Goal: Feedback & Contribution: Submit feedback/report problem

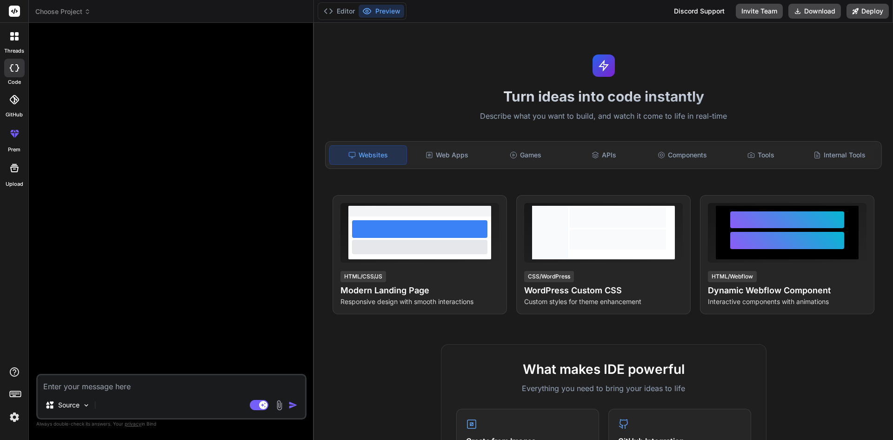
click at [141, 394] on div "Source Agent Mode. When this toggle is activated, AI automatically makes decisi…" at bounding box center [171, 397] width 270 height 46
click at [136, 387] on textarea at bounding box center [172, 383] width 268 height 17
paste textarea "import { DataTable } from "primereact/datatable"; import { Column } from "prime…"
type textarea "import { DataTable } from "primereact/datatable"; import { Column } from "prime…"
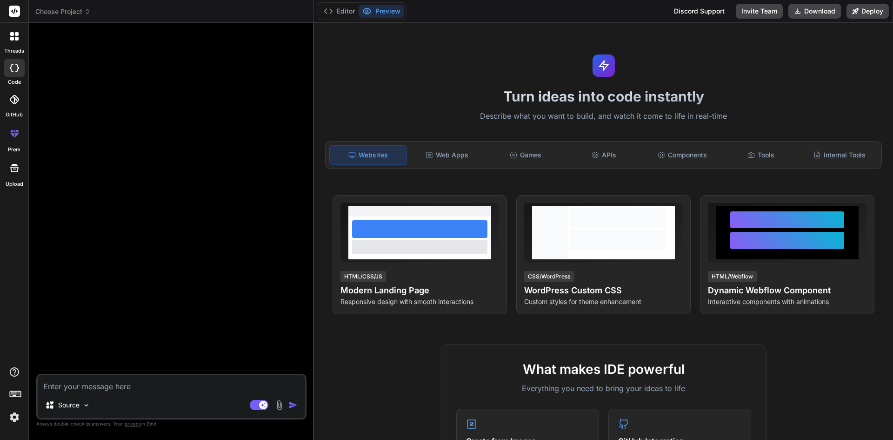
type textarea "x"
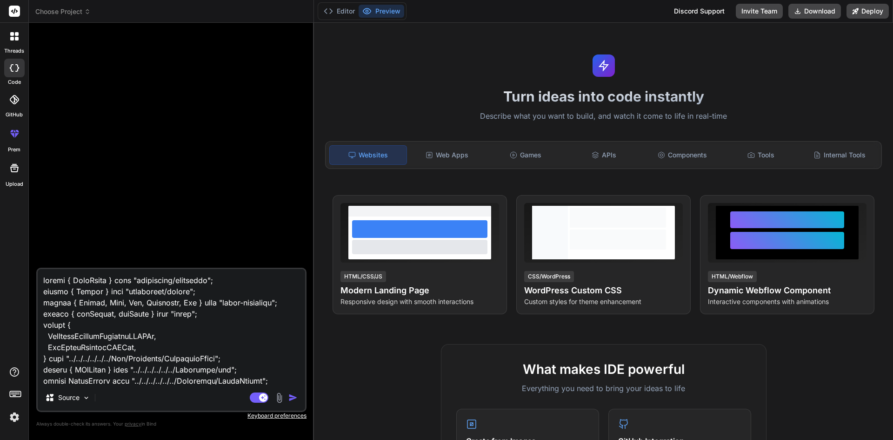
scroll to position [1363, 0]
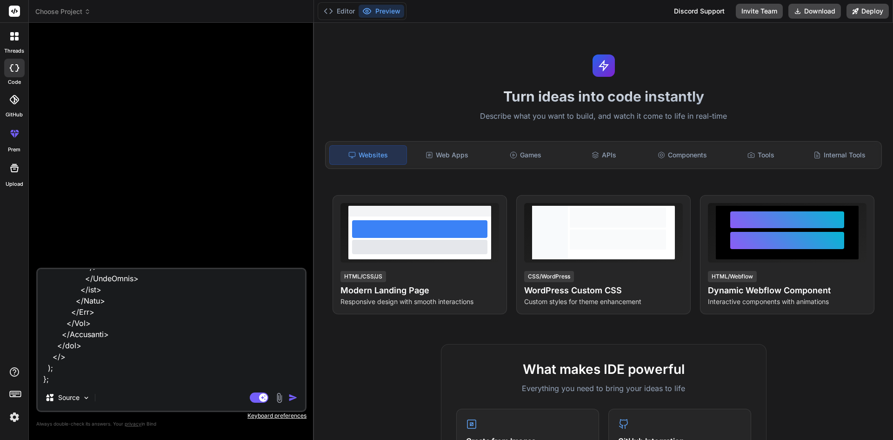
type textarea "import { DataTable } from "primereact/datatable"; import { Column } from "prime…"
type textarea "x"
type textarea "import { DataTable } from "primereact/datatable"; import { Column } from "prime…"
type textarea "x"
type textarea "import { DataTable } from "primereact/datatable"; import { Column } from "prime…"
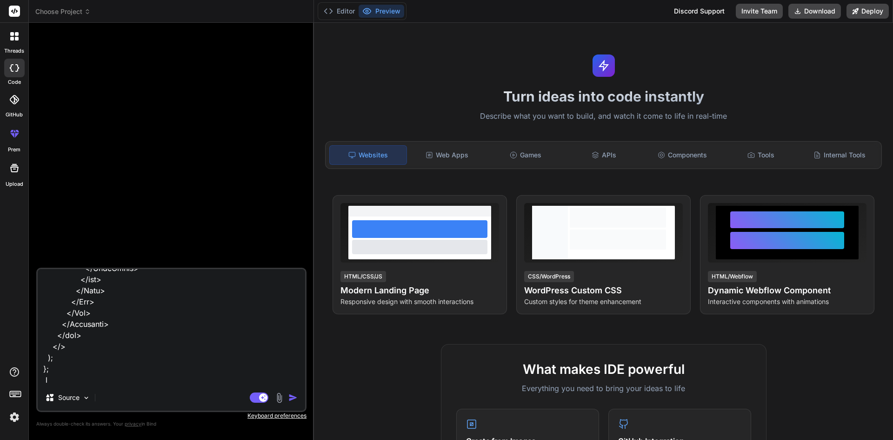
type textarea "x"
type textarea "import { DataTable } from "primereact/datatable"; import { Column } from "prime…"
type textarea "x"
type textarea "import { DataTable } from "primereact/datatable"; import { Column } from "prime…"
type textarea "x"
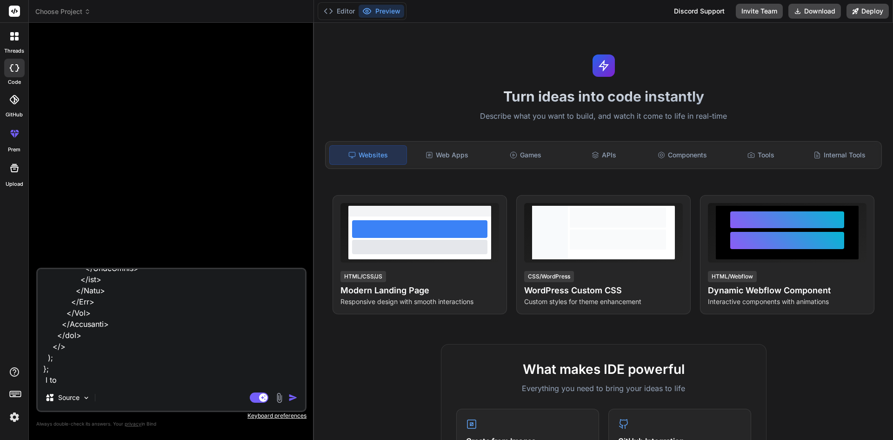
type textarea "import { DataTable } from "primereact/datatable"; import { Column } from "prime…"
type textarea "x"
type textarea "import { DataTable } from "primereact/datatable"; import { Column } from "prime…"
type textarea "x"
type textarea "import { DataTable } from "primereact/datatable"; import { Column } from "prime…"
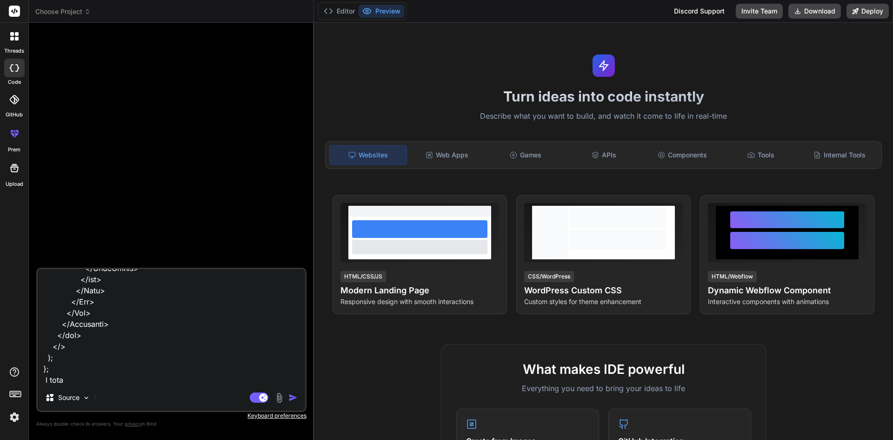
type textarea "x"
type textarea "import { DataTable } from "primereact/datatable"; import { Column } from "prime…"
type textarea "x"
type textarea "import { DataTable } from "primereact/datatable"; import { Column } from "prime…"
type textarea "x"
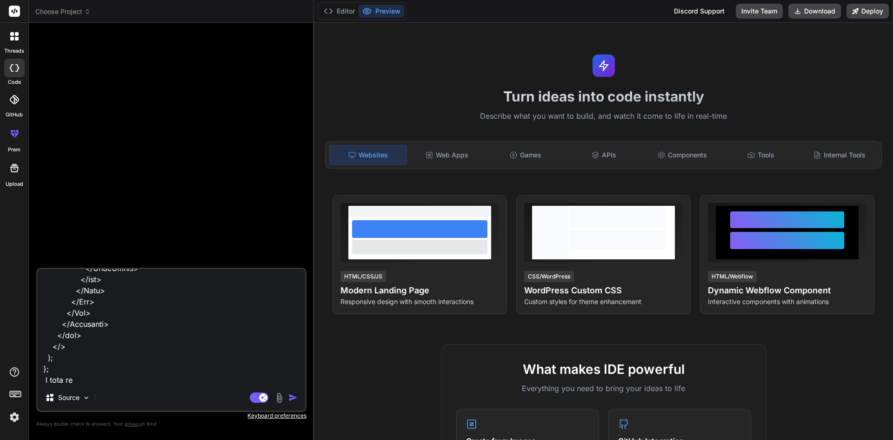
type textarea "import { DataTable } from "primereact/datatable"; import { Column } from "prime…"
type textarea "x"
type textarea "import { DataTable } from "primereact/datatable"; import { Column } from "prime…"
type textarea "x"
type textarea "import { DataTable } from "primereact/datatable"; import { Column } from "prime…"
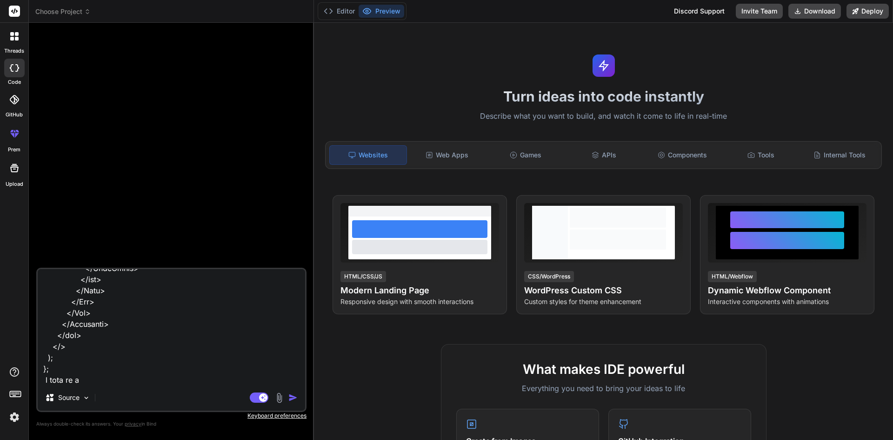
type textarea "x"
type textarea "import { DataTable } from "primereact/datatable"; import { Column } from "prime…"
type textarea "x"
type textarea "import { DataTable } from "primereact/datatable"; import { Column } from "prime…"
type textarea "x"
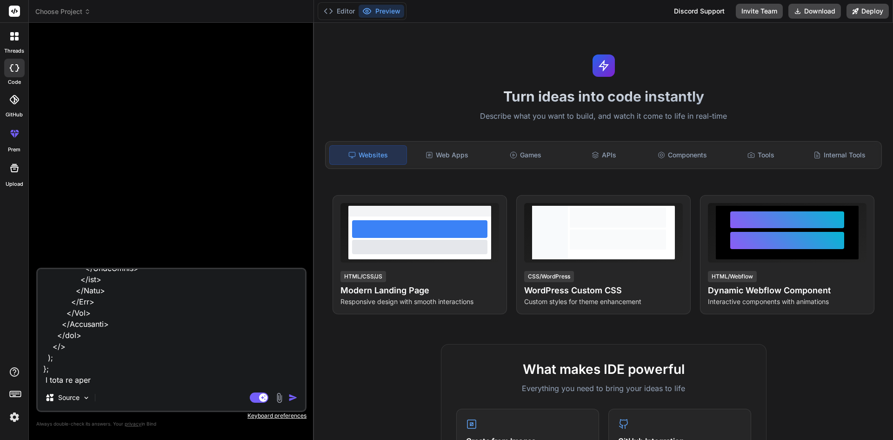
type textarea "import { DataTable } from "primereact/datatable"; import { Column } from "prime…"
type textarea "x"
type textarea "import { DataTable } from "primereact/datatable"; import { Column } from "prime…"
type textarea "x"
type textarea "import { DataTable } from "primereact/datatable"; import { Column } from "prime…"
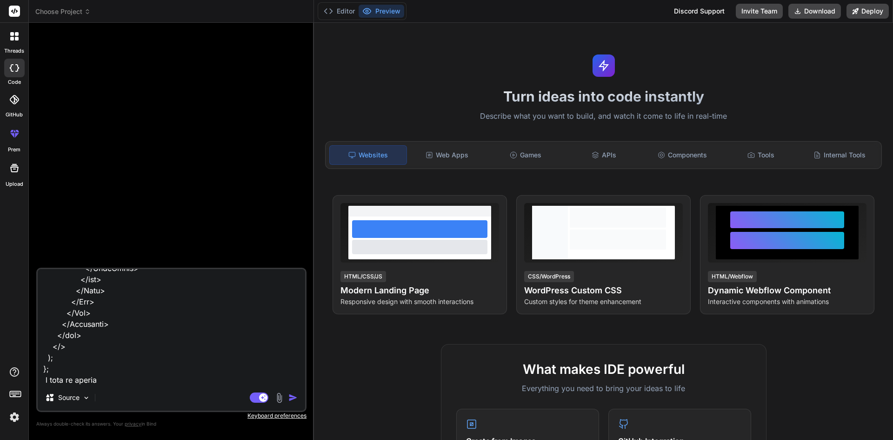
type textarea "x"
type textarea "import { DataTable } from "primereact/datatable"; import { Column } from "prime…"
type textarea "x"
paste textarea "[DATE]T12:04:31.88"
type textarea "import { DataTable } from "primereact/datatable"; import { Column } from "prime…"
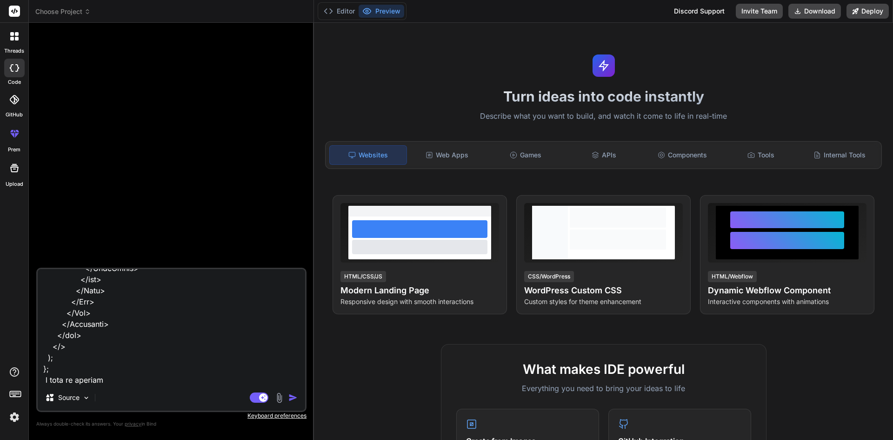
type textarea "x"
type textarea "import { DataTable } from "primereact/datatable"; import { Column } from "prime…"
type textarea "x"
type textarea "import { DataTable } from "primereact/datatable"; import { Column } from "prime…"
type textarea "x"
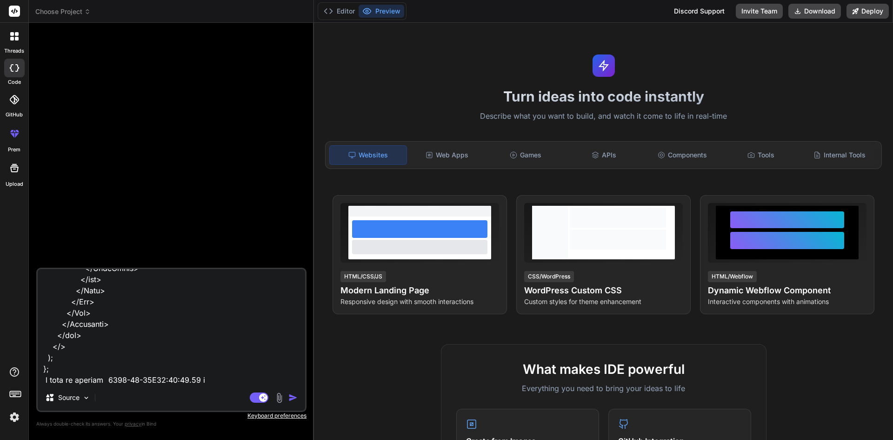
type textarea "import { DataTable } from "primereact/datatable"; import { Column } from "prime…"
type textarea "x"
type textarea "import { DataTable } from "primereact/datatable"; import { Column } from "prime…"
type textarea "x"
type textarea "import { DataTable } from "primereact/datatable"; import { Column } from "prime…"
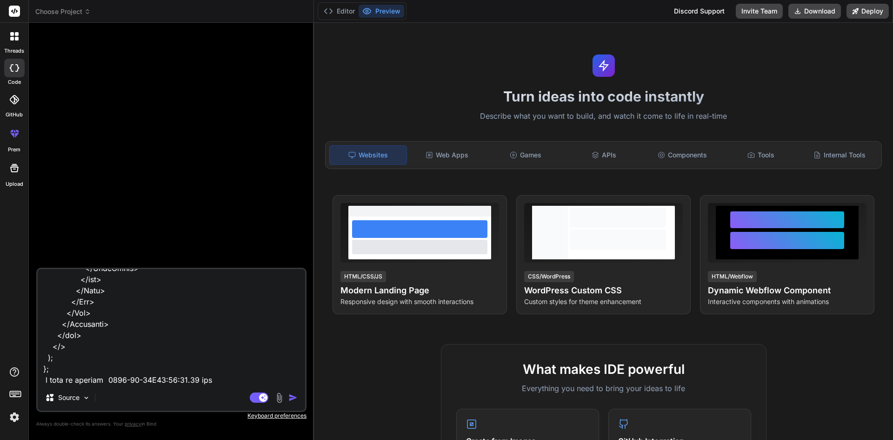
type textarea "x"
type textarea "import { DataTable } from "primereact/datatable"; import { Column } from "prime…"
type textarea "x"
type textarea "import { DataTable } from "primereact/datatable"; import { Column } from "prime…"
type textarea "x"
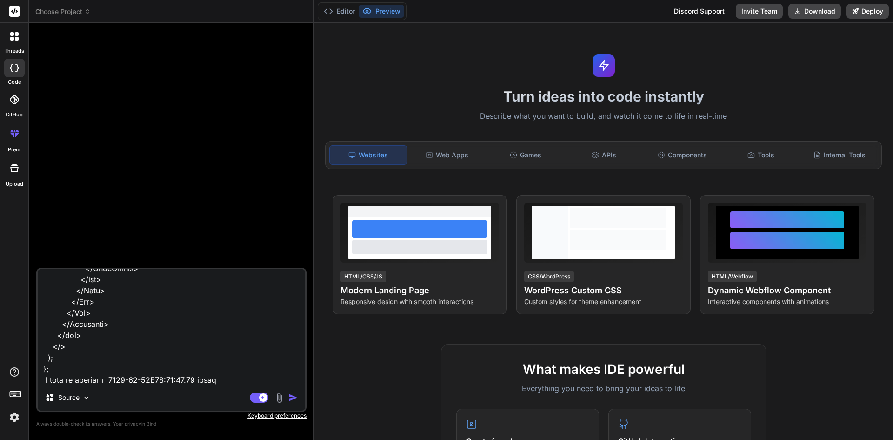
type textarea "import { DataTable } from "primereact/datatable"; import { Column } from "prime…"
type textarea "x"
type textarea "import { DataTable } from "primereact/datatable"; import { Column } from "prime…"
type textarea "x"
type textarea "import { DataTable } from "primereact/datatable"; import { Column } from "prime…"
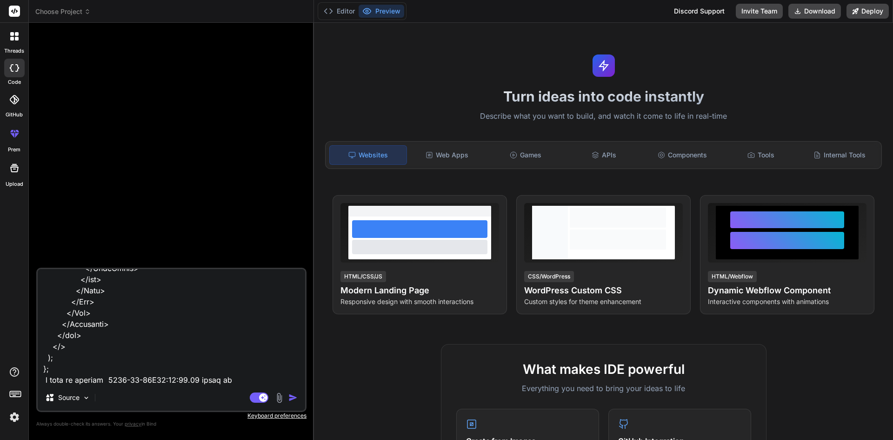
type textarea "x"
type textarea "import { DataTable } from "primereact/datatable"; import { Column } from "prime…"
type textarea "x"
type textarea "import { DataTable } from "primereact/datatable"; import { Column } from "prime…"
type textarea "x"
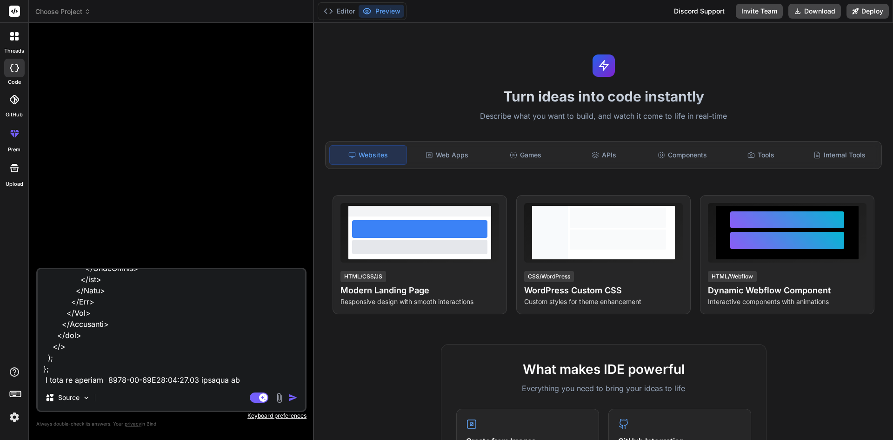
type textarea "import { DataTable } from "primereact/datatable"; import { Column } from "prime…"
type textarea "x"
type textarea "import { DataTable } from "primereact/datatable"; import { Column } from "prime…"
type textarea "x"
type textarea "import { DataTable } from "primereact/datatable"; import { Column } from "prime…"
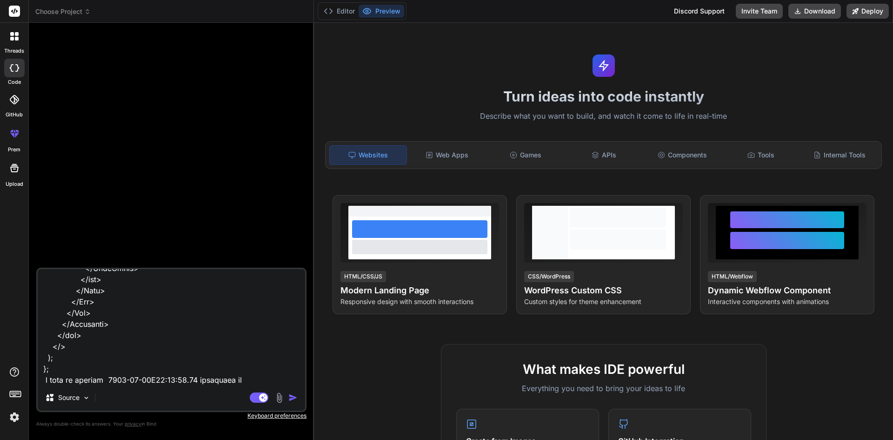
type textarea "x"
type textarea "import { DataTable } from "primereact/datatable"; import { Column } from "prime…"
type textarea "x"
type textarea "import { DataTable } from "primereact/datatable"; import { Column } from "prime…"
type textarea "x"
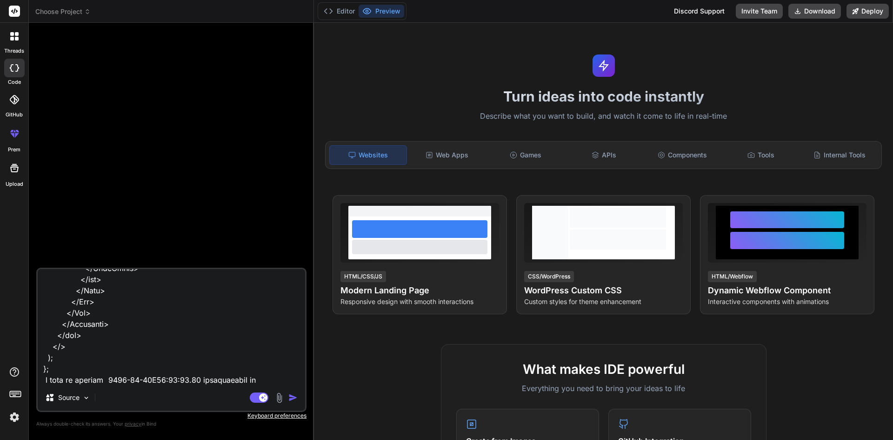
type textarea "import { DataTable } from "primereact/datatable"; import { Column } from "prime…"
type textarea "x"
click at [265, 381] on textarea at bounding box center [172, 326] width 268 height 115
type textarea "import { DataTable } from "primereact/datatable"; import { Column } from "prime…"
type textarea "x"
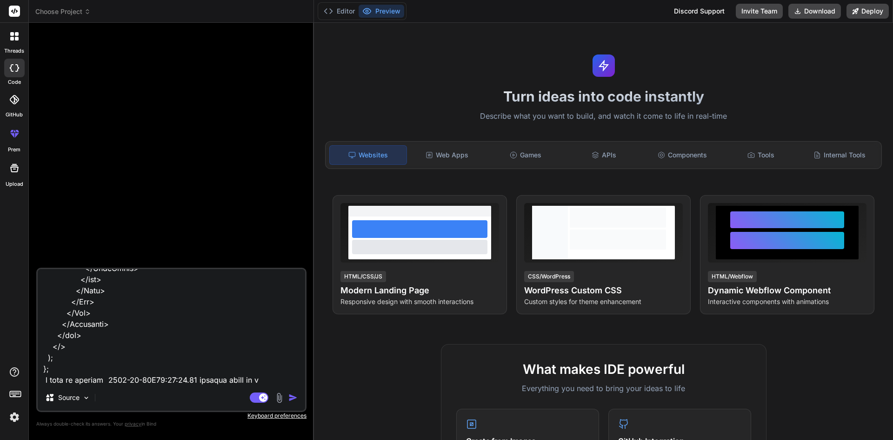
type textarea "import { DataTable } from "primereact/datatable"; import { Column } from "prime…"
type textarea "x"
type textarea "import { DataTable } from "primereact/datatable"; import { Column } from "prime…"
type textarea "x"
type textarea "import { DataTable } from "primereact/datatable"; import { Column } from "prime…"
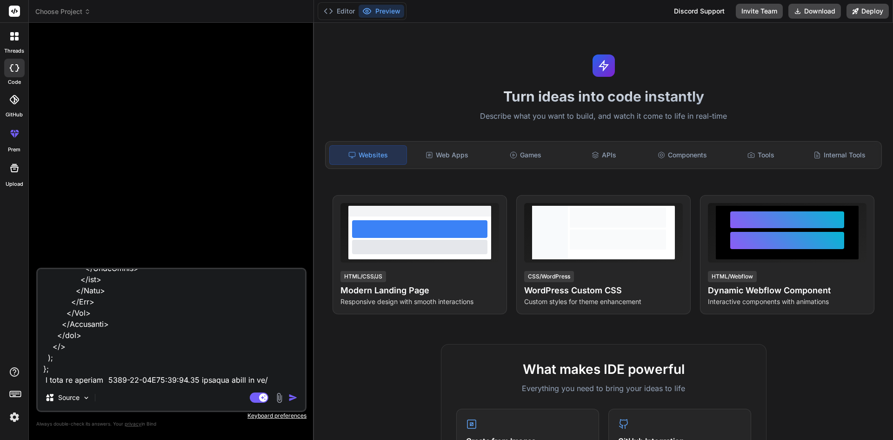
type textarea "x"
type textarea "import { DataTable } from "primereact/datatable"; import { Column } from "prime…"
type textarea "x"
type textarea "import { DataTable } from "primereact/datatable"; import { Column } from "prime…"
type textarea "x"
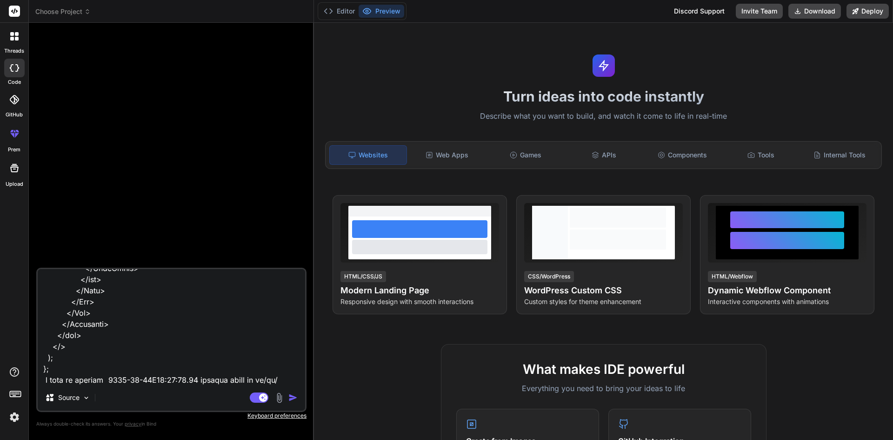
type textarea "import { DataTable } from "primereact/datatable"; import { Column } from "prime…"
type textarea "x"
type textarea "import { DataTable } from "primereact/datatable"; import { Column } from "prime…"
type textarea "x"
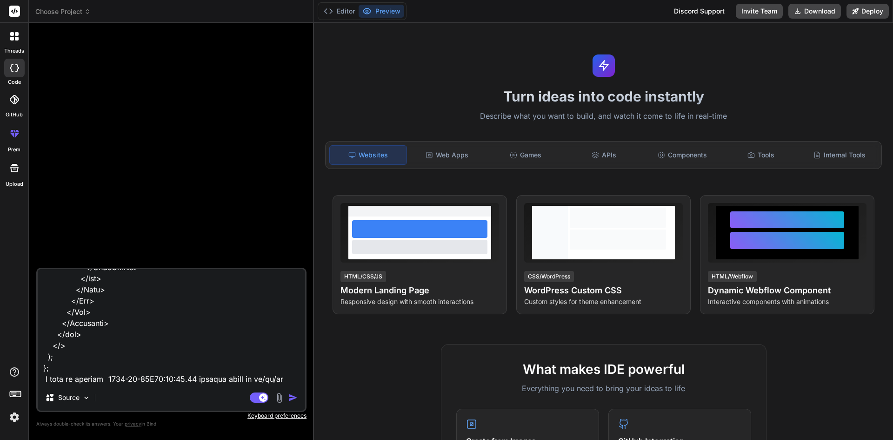
type textarea "import { DataTable } from "primereact/datatable"; import { Column } from "prime…"
type textarea "x"
type textarea "import { DataTable } from "primereact/datatable"; import { Column } from "prime…"
type textarea "x"
type textarea "import { DataTable } from "primereact/datatable"; import { Column } from "prime…"
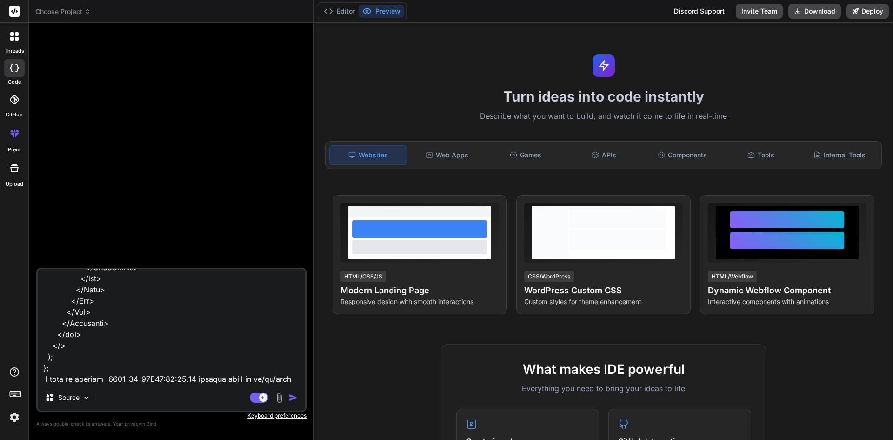
type textarea "x"
type textarea "import { DataTable } from "primereact/datatable"; import { Column } from "prime…"
type textarea "x"
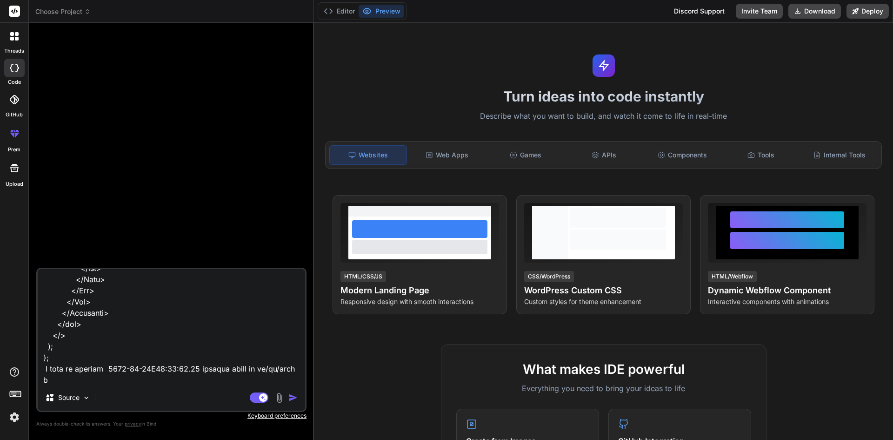
type textarea "import { DataTable } from "primereact/datatable"; import { Column } from "prime…"
type textarea "x"
type textarea "import { DataTable } from "primereact/datatable"; import { Column } from "prime…"
type textarea "x"
type textarea "import { DataTable } from "primereact/datatable"; import { Column } from "prime…"
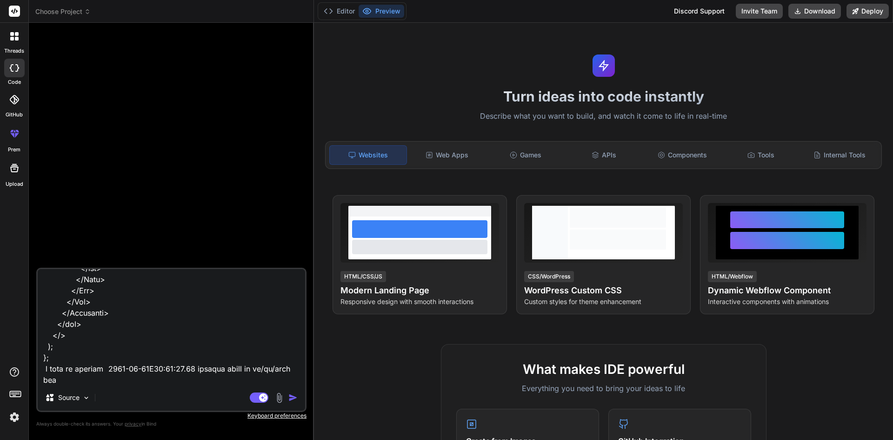
type textarea "x"
type textarea "import { DataTable } from "primereact/datatable"; import { Column } from "prime…"
type textarea "x"
type textarea "import { DataTable } from "primereact/datatable"; import { Column } from "prime…"
type textarea "x"
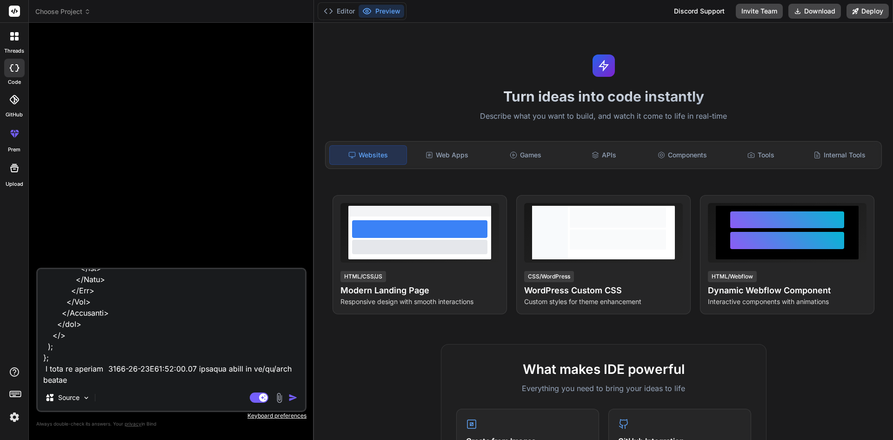
type textarea "import { DataTable } from "primereact/datatable"; import { Column } from "prime…"
type textarea "x"
type textarea "import { DataTable } from "primereact/datatable"; import { Column } from "prime…"
type textarea "x"
type textarea "import { DataTable } from "primereact/datatable"; import { Column } from "prime…"
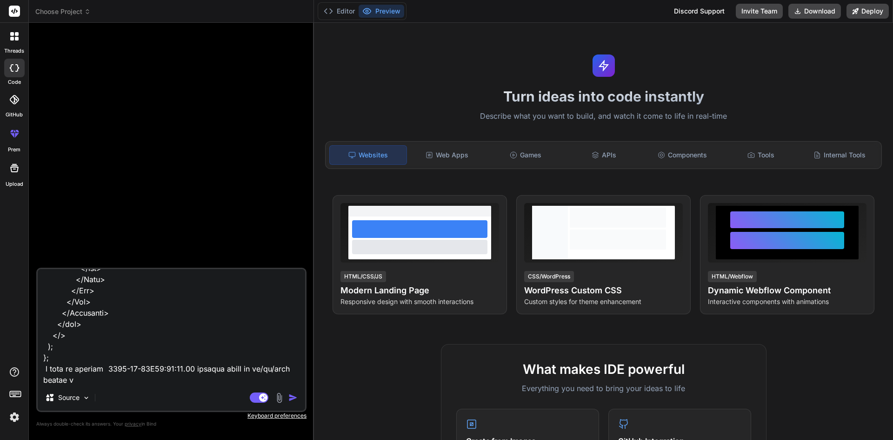
type textarea "x"
type textarea "import { DataTable } from "primereact/datatable"; import { Column } from "prime…"
type textarea "x"
type textarea "import { DataTable } from "primereact/datatable"; import { Column } from "prime…"
type textarea "x"
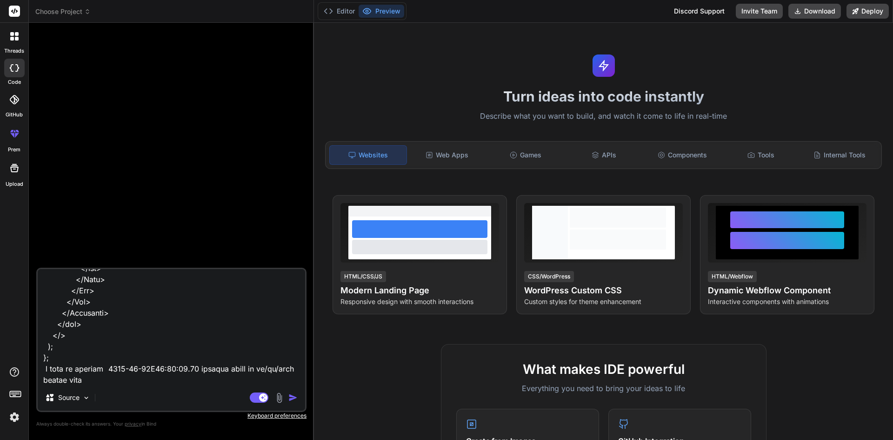
type textarea "import { DataTable } from "primereact/datatable"; import { Column } from "prime…"
type textarea "x"
type textarea "import { DataTable } from "primereact/datatable"; import { Column } from "prime…"
type textarea "x"
type textarea "import { DataTable } from "primereact/datatable"; import { Column } from "prime…"
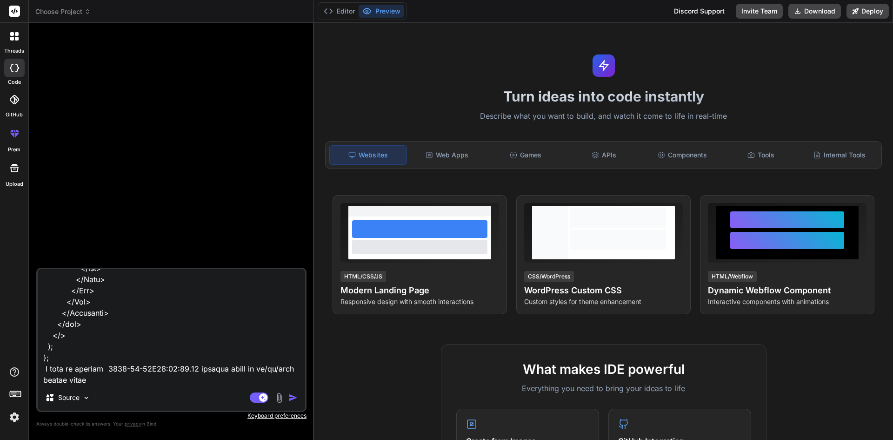
type textarea "x"
type textarea "import { DataTable } from "primereact/datatable"; import { Column } from "prime…"
type textarea "x"
type textarea "import { DataTable } from "primereact/datatable"; import { Column } from "prime…"
type textarea "x"
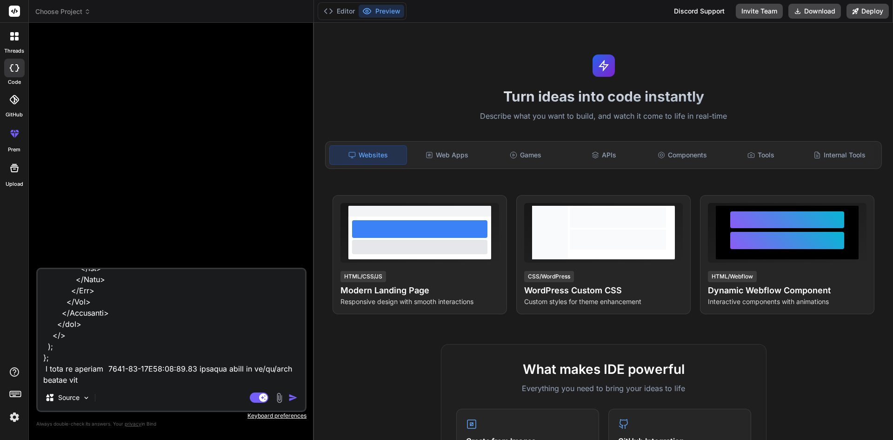
type textarea "import { DataTable } from "primereact/datatable"; import { Column } from "prime…"
type textarea "x"
type textarea "import { DataTable } from "primereact/datatable"; import { Column } from "prime…"
type textarea "x"
type textarea "import { DataTable } from "primereact/datatable"; import { Column } from "prime…"
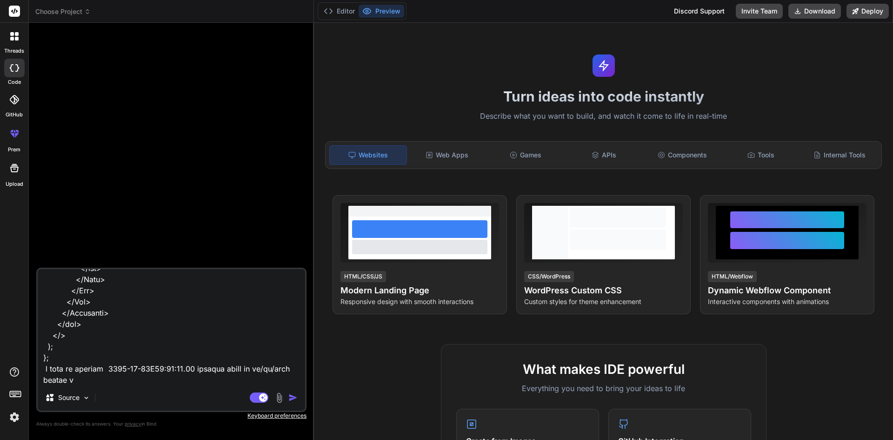
type textarea "x"
type textarea "import { DataTable } from "primereact/datatable"; import { Column } from "prime…"
type textarea "x"
type textarea "import { DataTable } from "primereact/datatable"; import { Column } from "prime…"
type textarea "x"
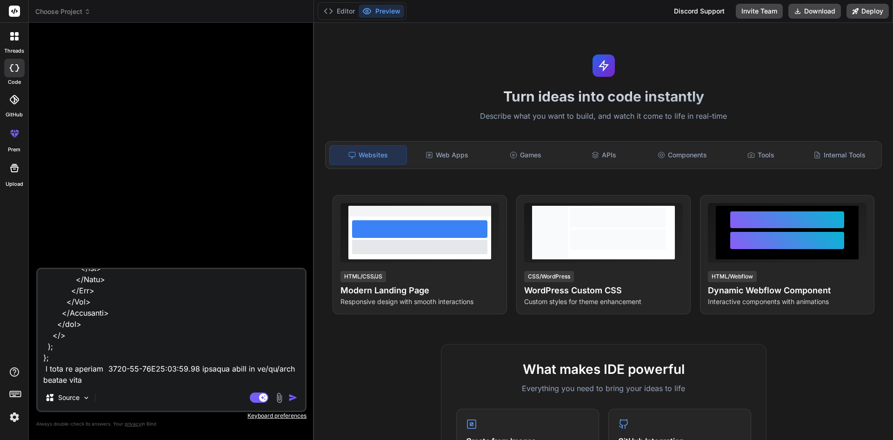
type textarea "import { DataTable } from "primereact/datatable"; import { Column } from "prime…"
type textarea "x"
type textarea "import { DataTable } from "primereact/datatable"; import { Column } from "prime…"
type textarea "x"
type textarea "import { DataTable } from "primereact/datatable"; import { Column } from "prime…"
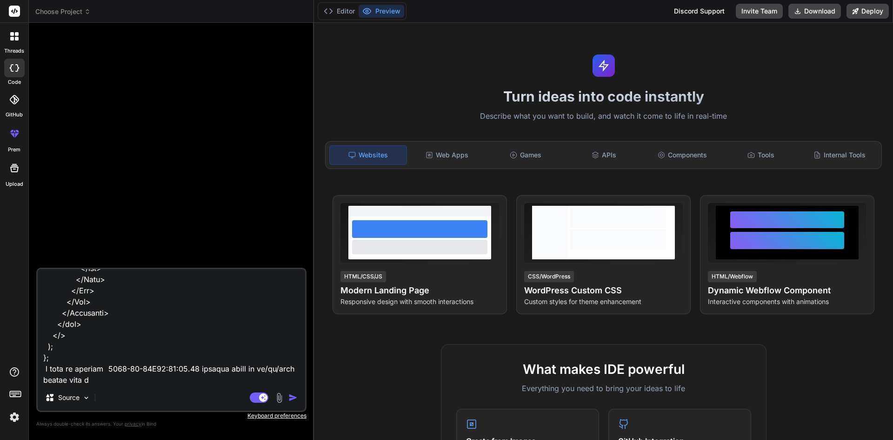
type textarea "x"
type textarea "import { DataTable } from "primereact/datatable"; import { Column } from "prime…"
type textarea "x"
type textarea "import { DataTable } from "primereact/datatable"; import { Column } from "prime…"
type textarea "x"
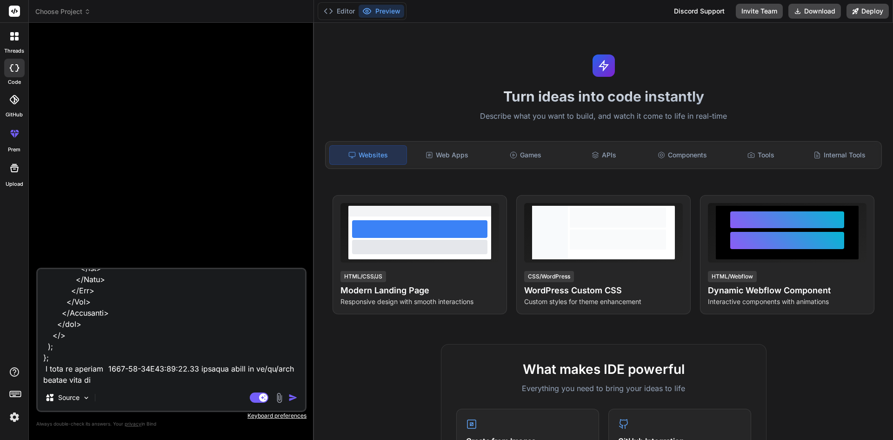
type textarea "import { DataTable } from "primereact/datatable"; import { Column } from "prime…"
type textarea "x"
type textarea "import { DataTable } from "primereact/datatable"; import { Column } from "prime…"
type textarea "x"
type textarea "import { DataTable } from "primereact/datatable"; import { Column } from "prime…"
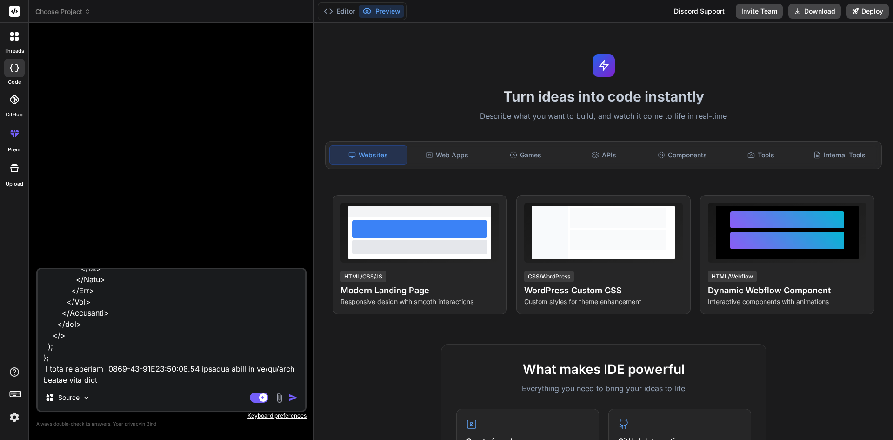
type textarea "x"
type textarea "import { DataTable } from "primereact/datatable"; import { Column } from "prime…"
type textarea "x"
type textarea "import { DataTable } from "primereact/datatable"; import { Column } from "prime…"
type textarea "x"
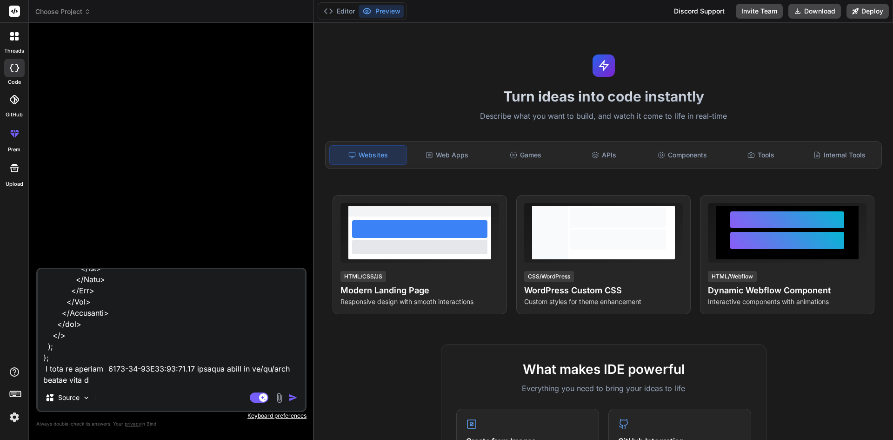
type textarea "import { DataTable } from "primereact/datatable"; import { Column } from "prime…"
type textarea "x"
type textarea "import { DataTable } from "primereact/datatable"; import { Column } from "prime…"
type textarea "x"
type textarea "import { DataTable } from "primereact/datatable"; import { Column } from "prime…"
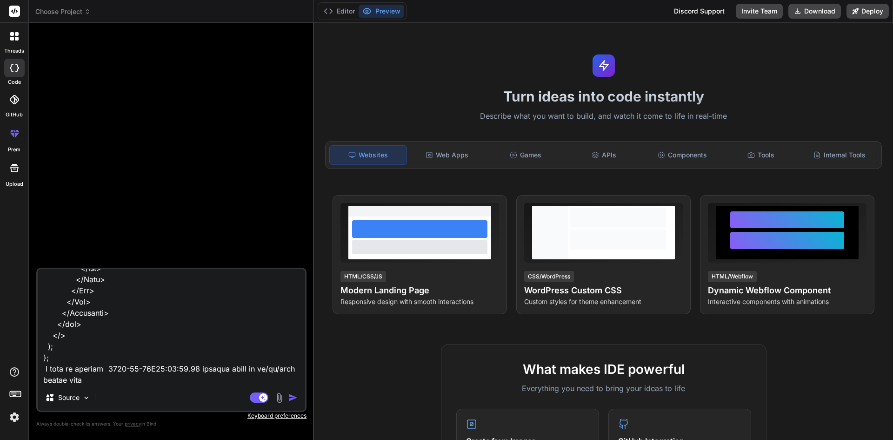
type textarea "x"
type textarea "import { DataTable } from "primereact/datatable"; import { Column } from "prime…"
type textarea "x"
type textarea "import { DataTable } from "primereact/datatable"; import { Column } from "prime…"
type textarea "x"
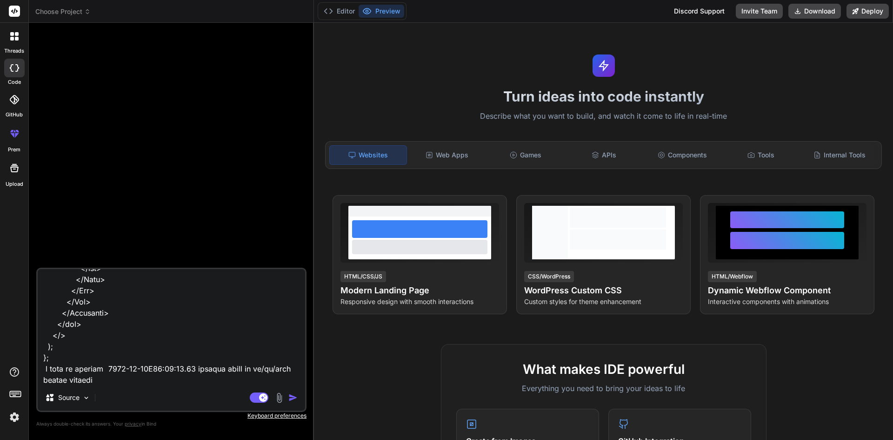
type textarea "import { DataTable } from "primereact/datatable"; import { Column } from "prime…"
type textarea "x"
type textarea "import { DataTable } from "primereact/datatable"; import { Column } from "prime…"
type textarea "x"
type textarea "import { DataTable } from "primereact/datatable"; import { Column } from "prime…"
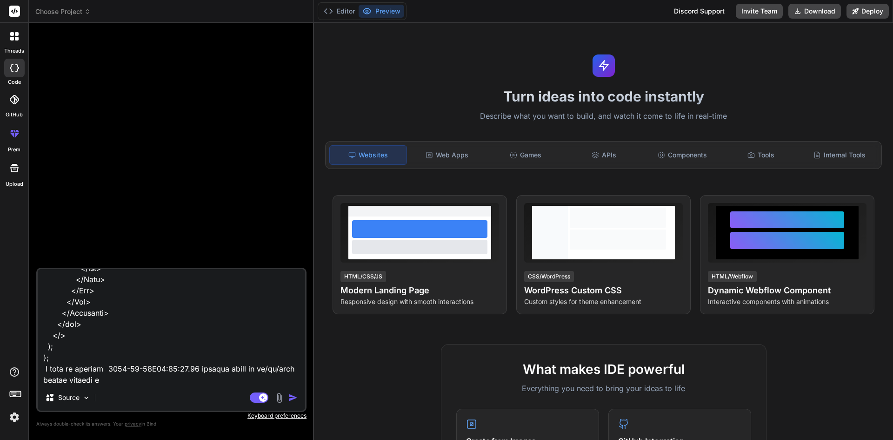
type textarea "x"
type textarea "import { DataTable } from "primereact/datatable"; import { Column } from "prime…"
type textarea "x"
type textarea "import { DataTable } from "primereact/datatable"; import { Column } from "prime…"
type textarea "x"
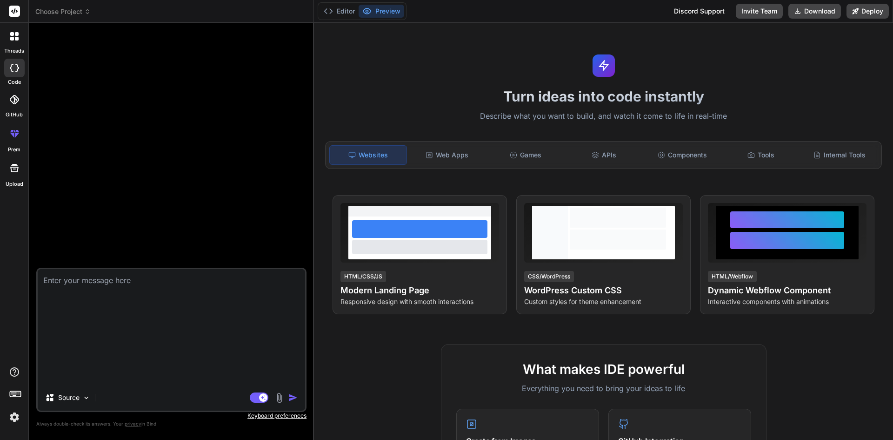
scroll to position [0, 0]
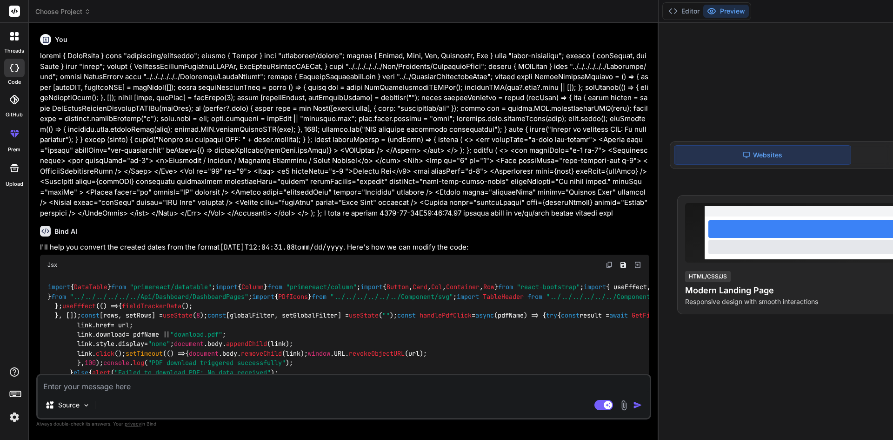
type textarea "x"
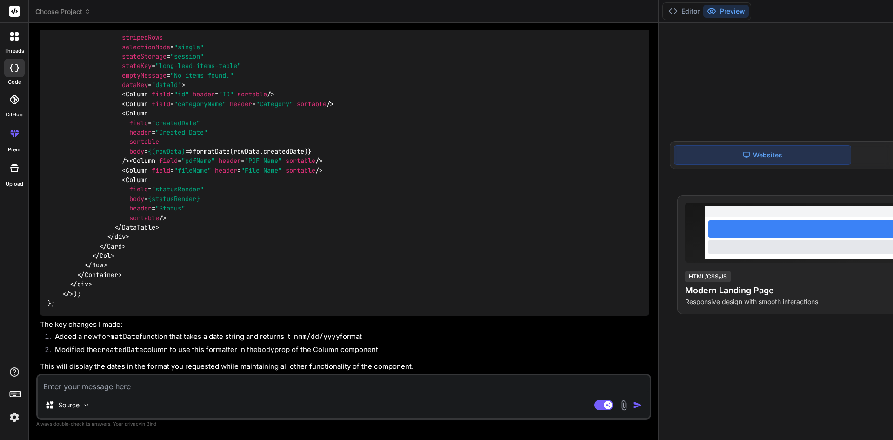
scroll to position [884, 0]
drag, startPoint x: 66, startPoint y: 263, endPoint x: 48, endPoint y: 196, distance: 68.7
drag, startPoint x: 93, startPoint y: 224, endPoint x: 221, endPoint y: 214, distance: 128.8
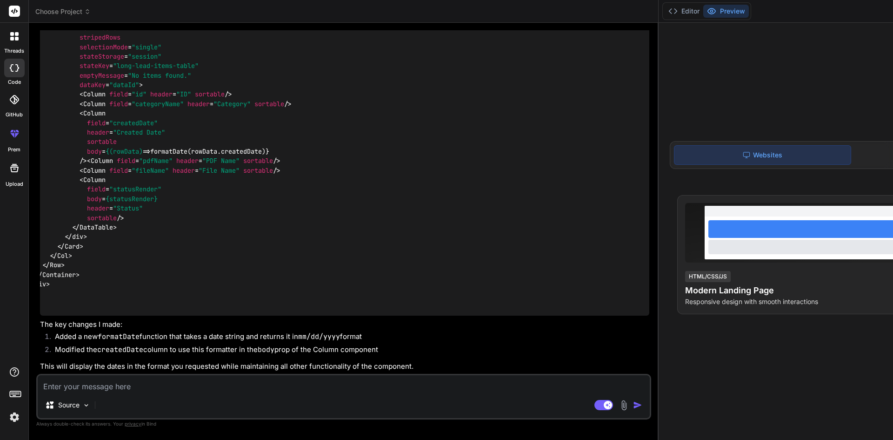
scroll to position [0, 47]
click at [183, 395] on div "Source" at bounding box center [344, 406] width 612 height 22
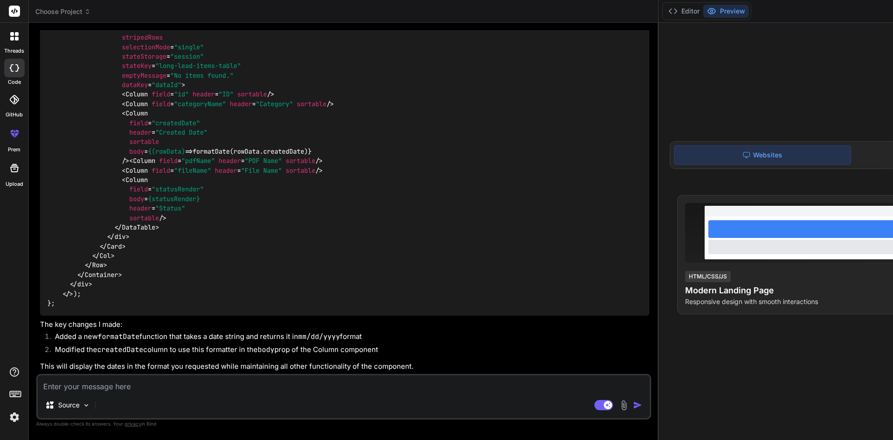
scroll to position [869, 0]
drag, startPoint x: 52, startPoint y: 208, endPoint x: 69, endPoint y: 275, distance: 69.2
copy code "const formatDate = ( dateString ) => { if (!dateString) return "" ; const date …"
click at [121, 393] on div "Source Agent Mode. When this toggle is activated, AI automatically makes decisi…" at bounding box center [343, 397] width 615 height 46
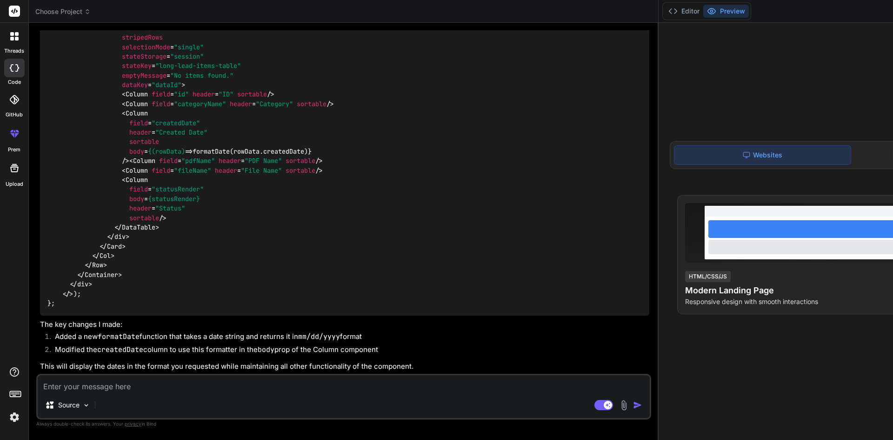
drag, startPoint x: 53, startPoint y: 206, endPoint x: 81, endPoint y: 276, distance: 75.3
copy code "const formatDate = ( dateString ) => { if (!dateString) return "" ; const date …"
click at [128, 389] on textarea at bounding box center [344, 383] width 612 height 17
paste textarea "const formatDate = (dateString) => { if (!dateString) return ""; const date = n…"
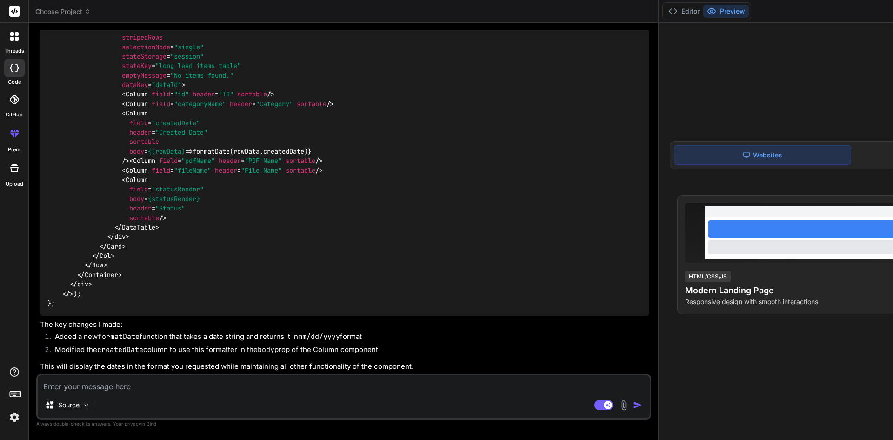
type textarea "const formatDate = (dateString) => { if (!dateString) return ""; const date = n…"
type textarea "x"
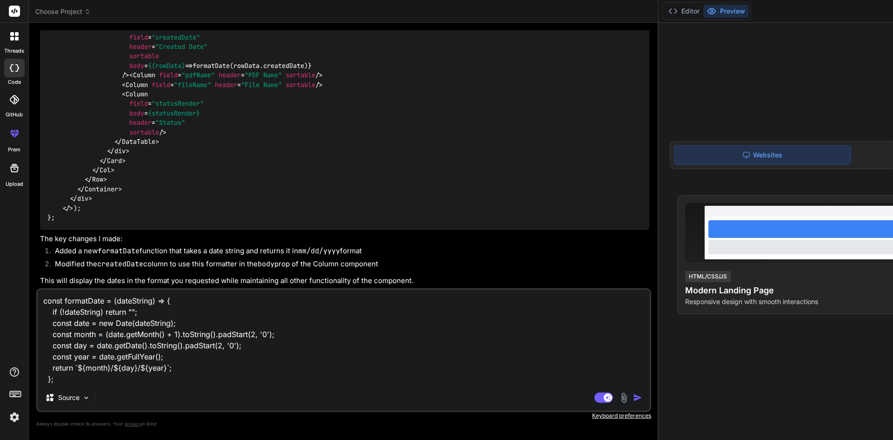
type textarea "const formatDate = (dateString) => { if (!dateString) return ""; const date = n…"
type textarea "x"
type textarea "const formatDate = (dateString) => { if (!dateString) return ""; const date = n…"
type textarea "x"
type textarea "const formatDate = (dateString) => { if (!dateString) return ""; const date = n…"
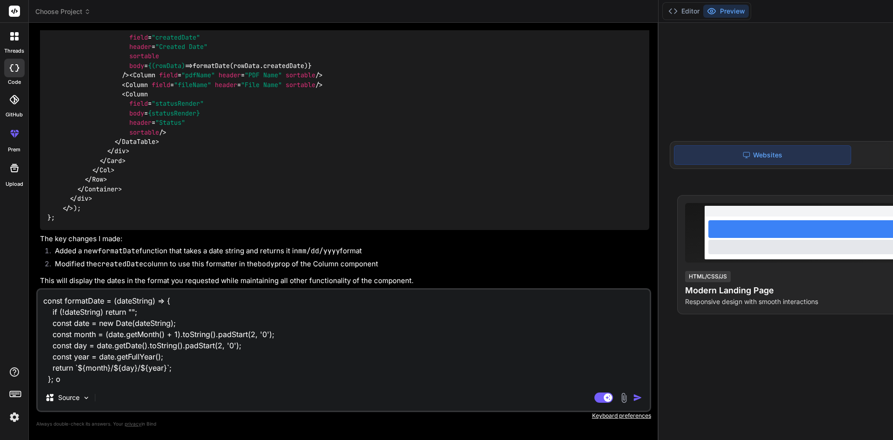
type textarea "x"
type textarea "const formatDate = (dateString) => { if (!dateString) return ""; const date = n…"
type textarea "x"
type textarea "const formatDate = (dateString) => { if (!dateString) return ""; const date = n…"
type textarea "x"
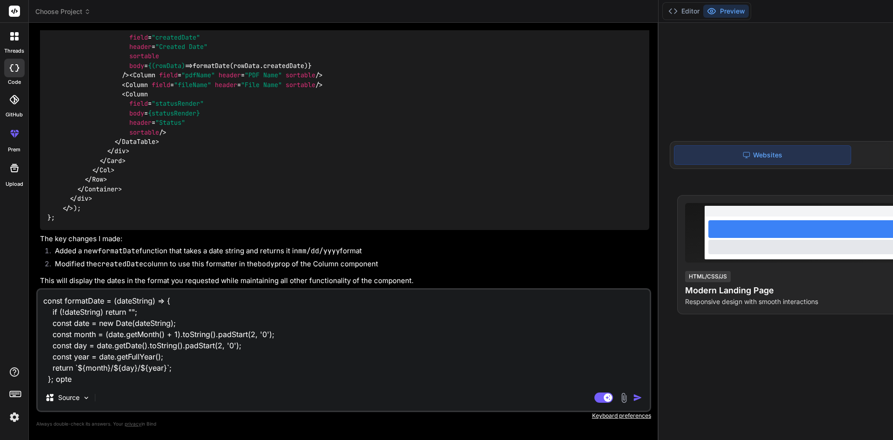
type textarea "const formatDate = (dateString) => { if (!dateString) return ""; const date = n…"
type textarea "x"
type textarea "const formatDate = (dateString) => { if (!dateString) return ""; const date = n…"
type textarea "x"
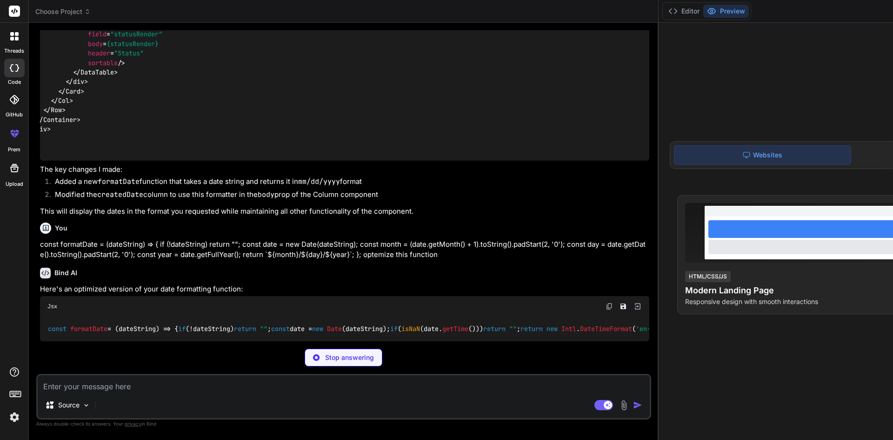
scroll to position [0, 47]
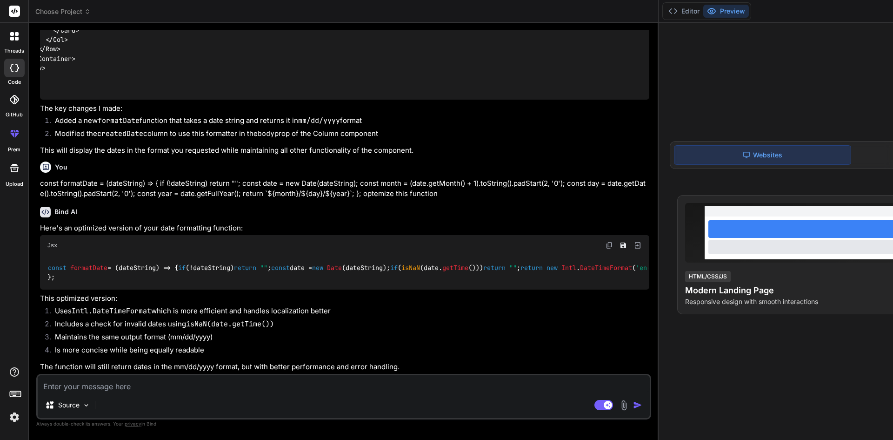
drag, startPoint x: 130, startPoint y: 239, endPoint x: 290, endPoint y: 243, distance: 160.1
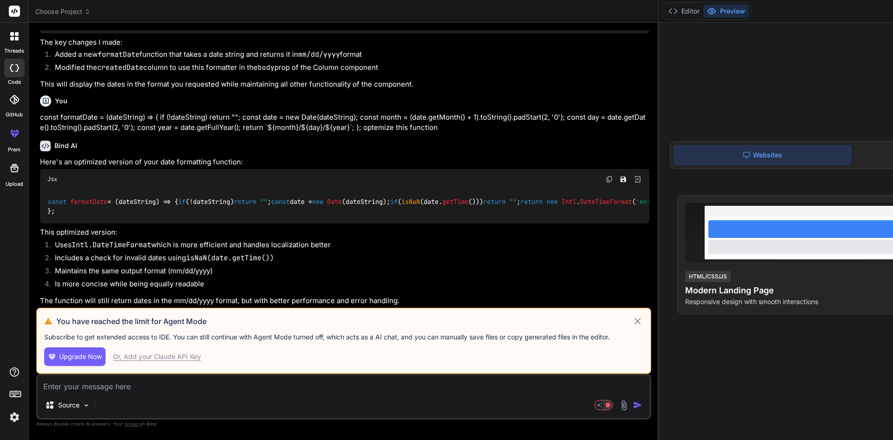
drag, startPoint x: 235, startPoint y: 233, endPoint x: 93, endPoint y: 227, distance: 142.0
drag, startPoint x: 83, startPoint y: 240, endPoint x: 281, endPoint y: 241, distance: 197.7
copy span "body = {(rowData) => formatDate(rowData.createdDate)}"
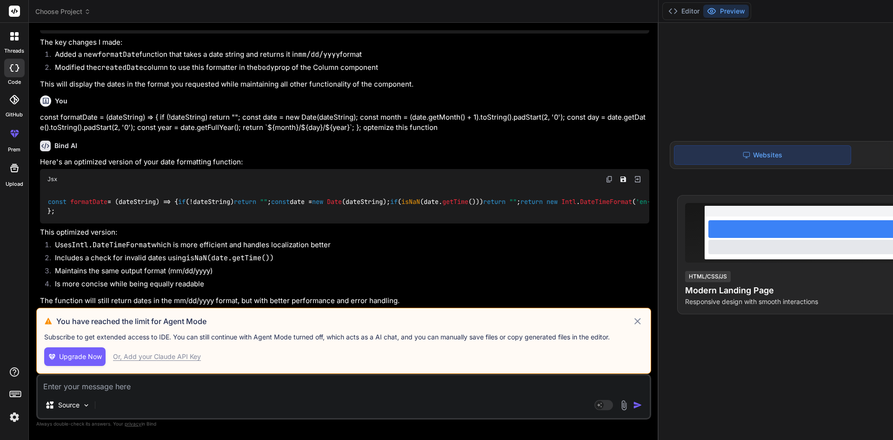
click at [632, 315] on icon at bounding box center [637, 320] width 11 height 11
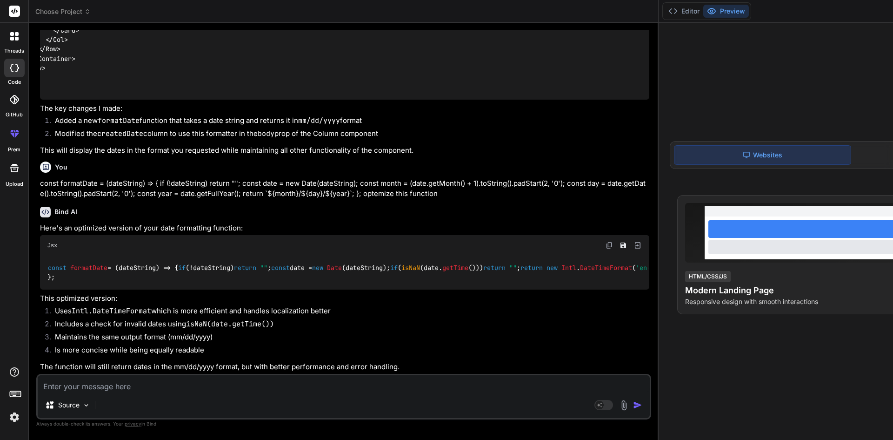
drag, startPoint x: 291, startPoint y: 402, endPoint x: 288, endPoint y: 394, distance: 8.1
click at [633, 402] on img "button" at bounding box center [637, 404] width 9 height 9
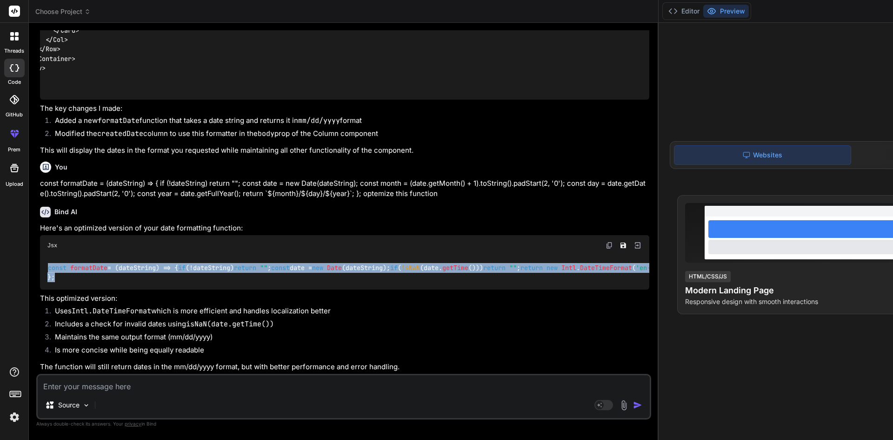
drag, startPoint x: 54, startPoint y: 208, endPoint x: 93, endPoint y: 304, distance: 103.3
click at [93, 289] on div "const formatDate = ( dateString ) => { if (!dateString) return "" ; const date …" at bounding box center [345, 272] width 610 height 34
copy code "const formatDate = ( dateString ) => { if (!dateString) return "" ; const date …"
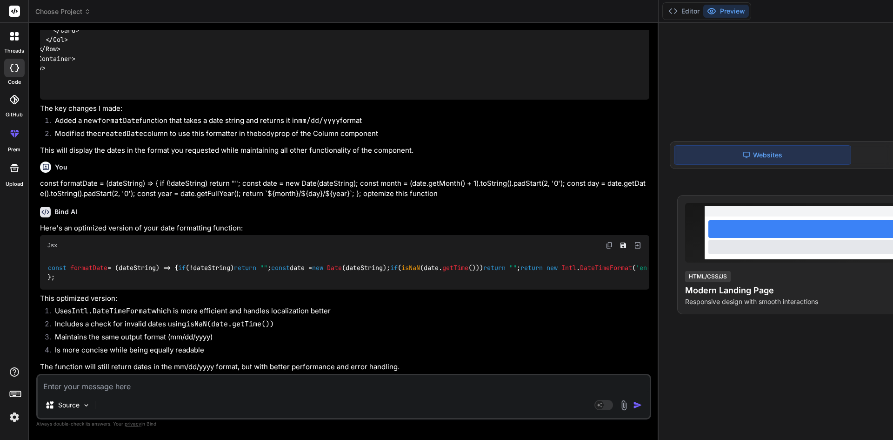
click at [129, 393] on div "Source Agent Mode. When this toggle is activated, AI automatically makes decisi…" at bounding box center [343, 397] width 615 height 46
click at [188, 389] on textarea at bounding box center [344, 383] width 612 height 17
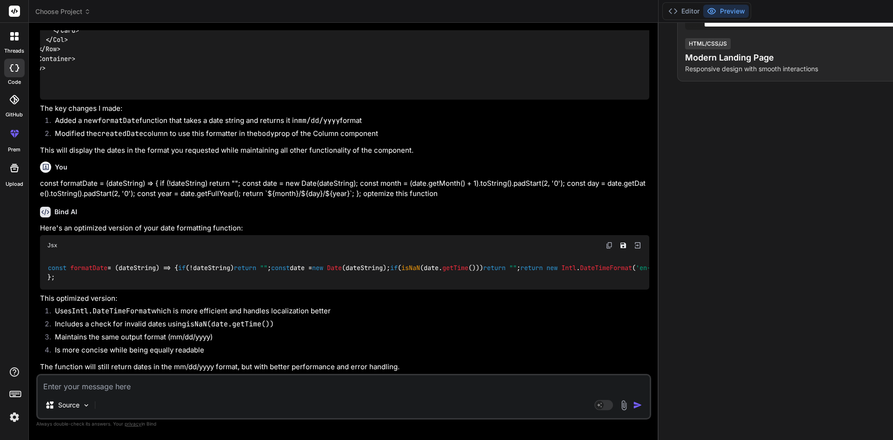
scroll to position [847, 0]
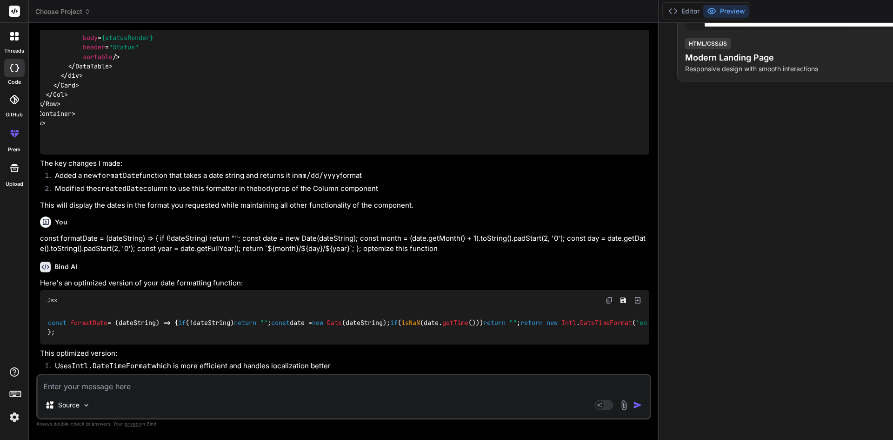
click at [168, 388] on textarea at bounding box center [344, 383] width 612 height 17
paste textarea "import { Button, Card, Col, Container, Form, Row } from "react-bootstrap"; impo…"
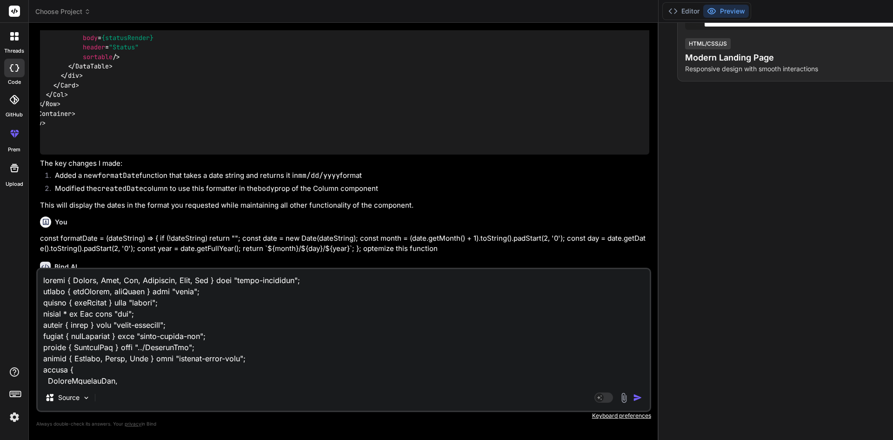
scroll to position [3719, 0]
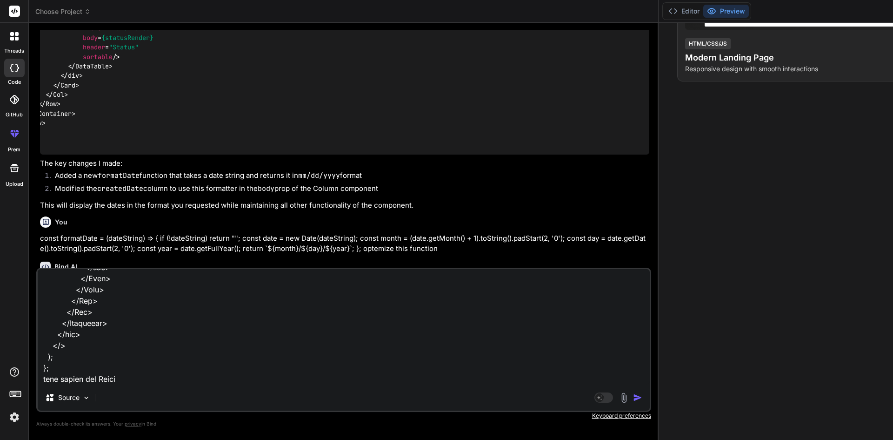
click at [113, 381] on textarea at bounding box center [344, 326] width 612 height 115
paste textarea "<option value="">Select Country</option>"
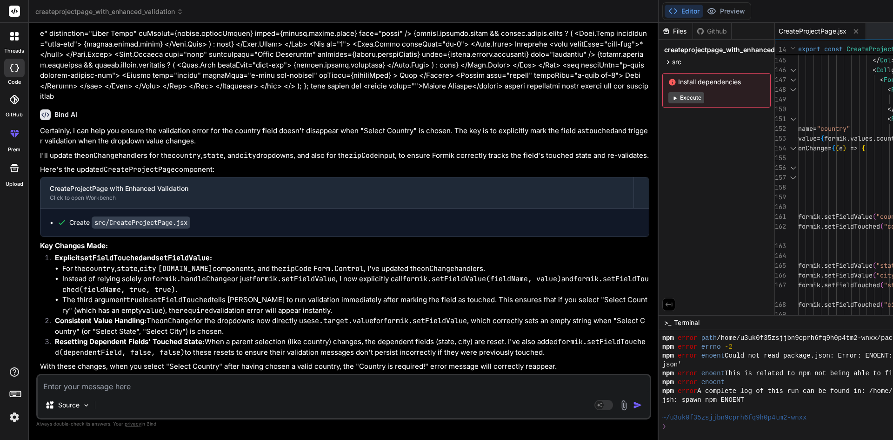
scroll to position [0, 0]
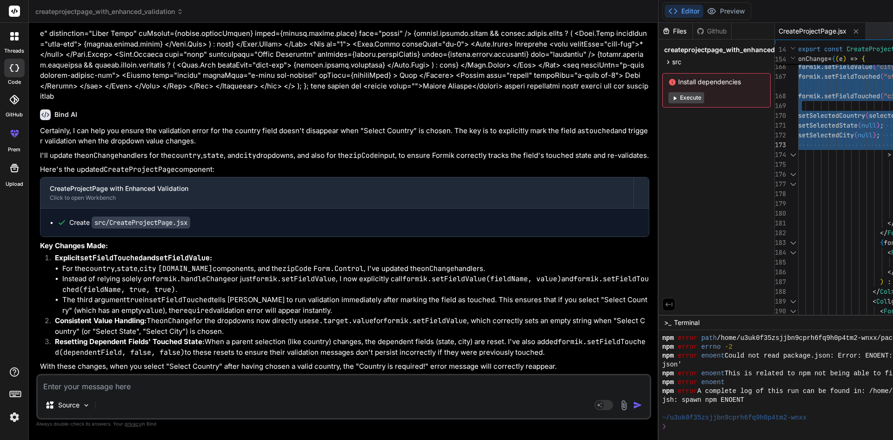
drag, startPoint x: 550, startPoint y: 147, endPoint x: 582, endPoint y: 140, distance: 33.0
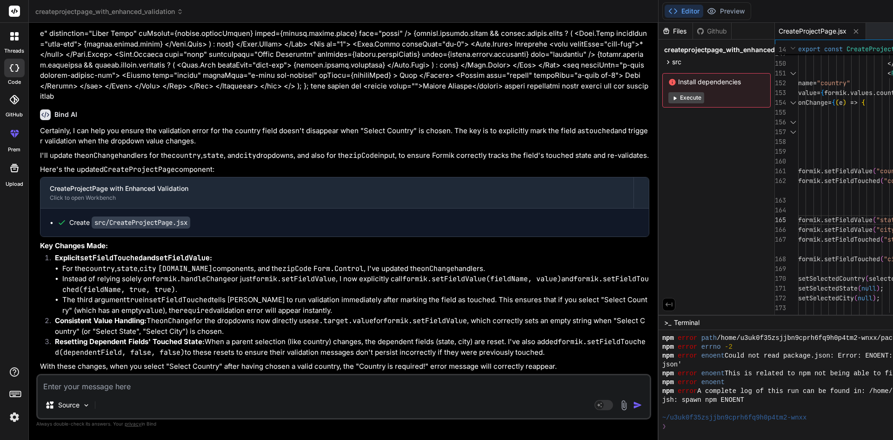
scroll to position [3413, 0]
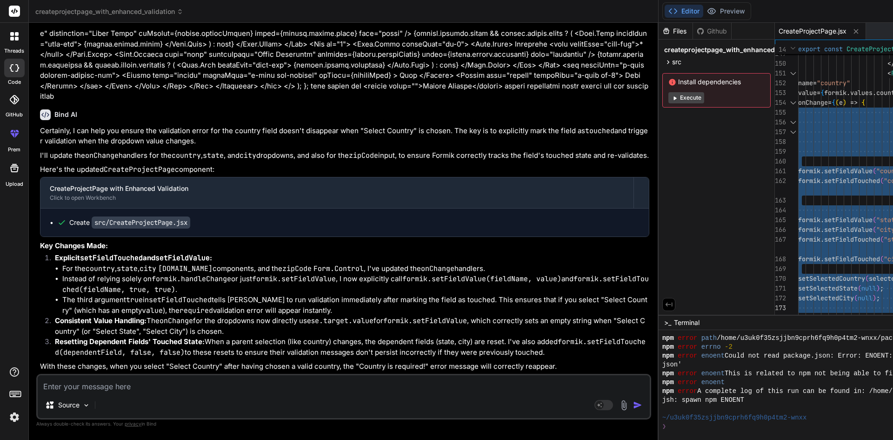
drag, startPoint x: 548, startPoint y: 99, endPoint x: 621, endPoint y: 308, distance: 221.0
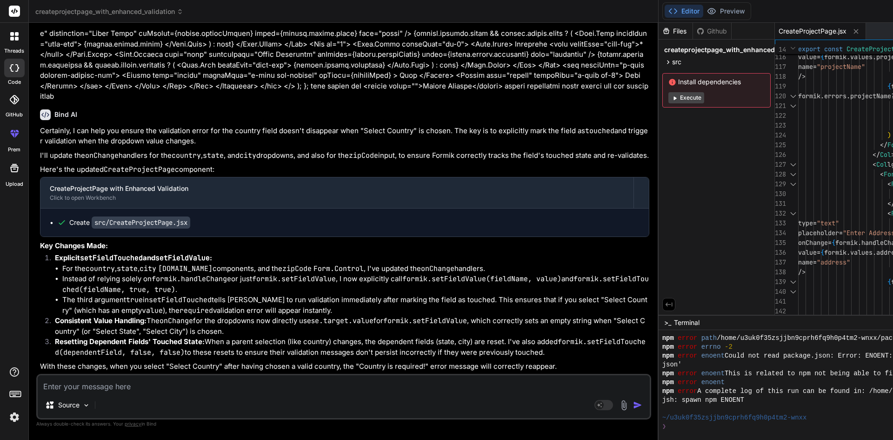
click at [15, 39] on icon at bounding box center [17, 39] width 4 height 4
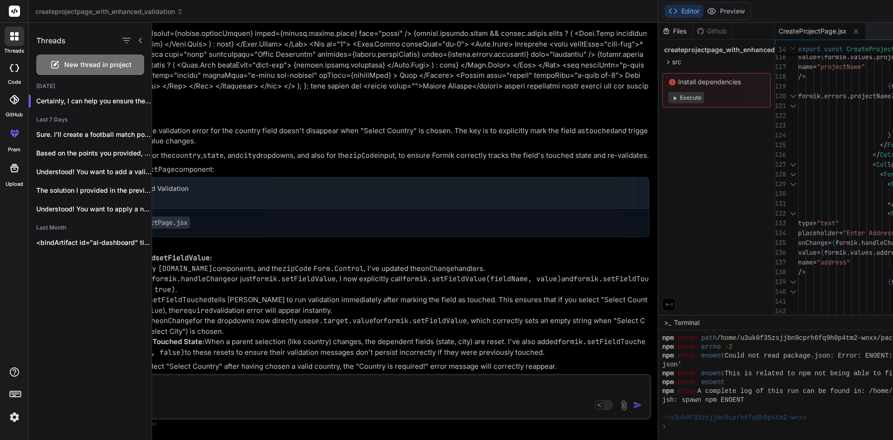
click at [69, 66] on span "New thread in project" at bounding box center [97, 64] width 67 height 9
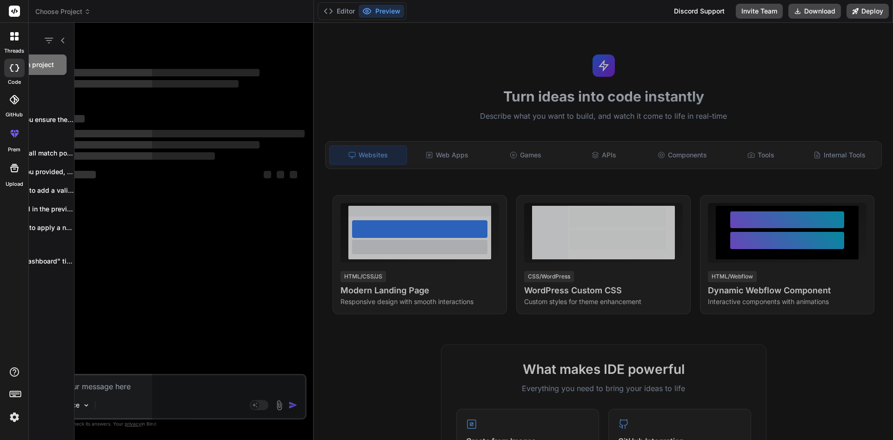
scroll to position [168, 0]
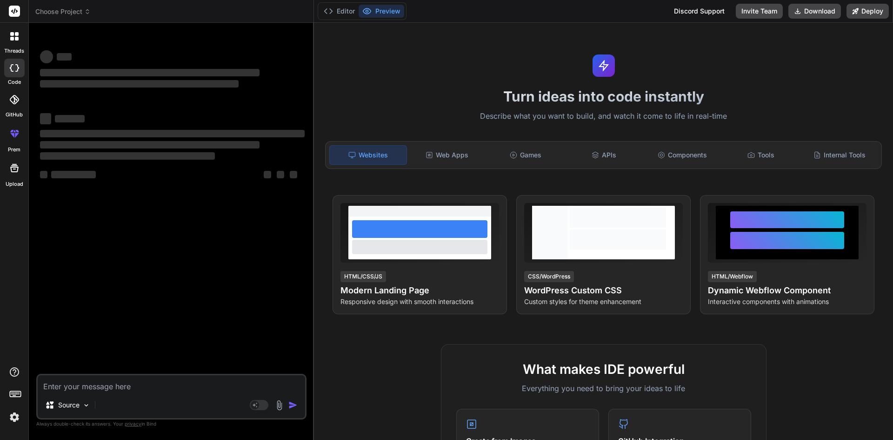
click at [201, 384] on textarea at bounding box center [172, 383] width 268 height 17
paste textarea "import { Button, Card, Col, Container, Form, Row } from "react-bootstrap"; impo…"
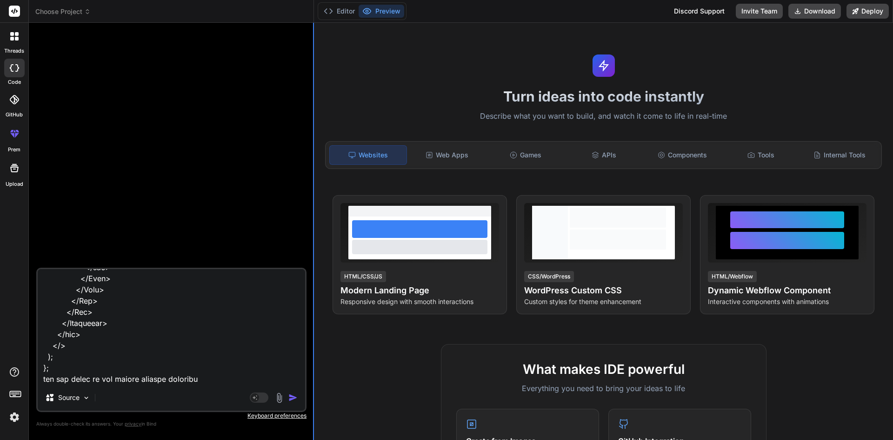
scroll to position [3708, 0]
click at [292, 398] on img "button" at bounding box center [292, 397] width 9 height 9
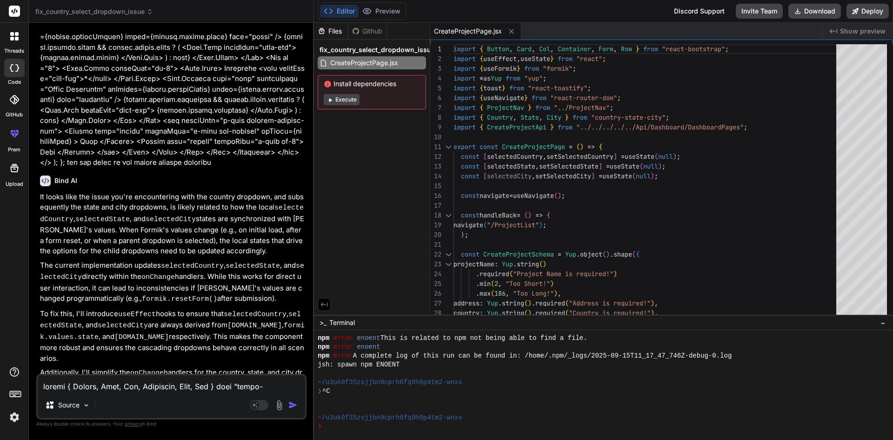
scroll to position [1034, 0]
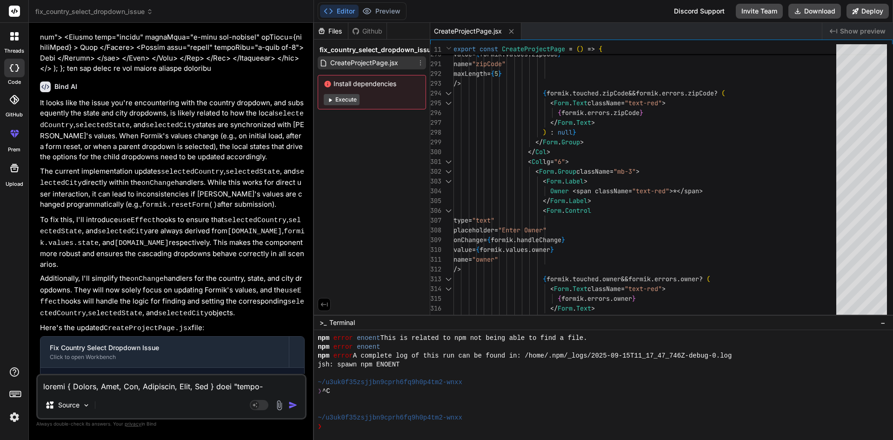
click at [351, 63] on span "CreateProjectPage.jsx" at bounding box center [364, 62] width 70 height 11
click at [383, 29] on div "Github" at bounding box center [367, 31] width 38 height 9
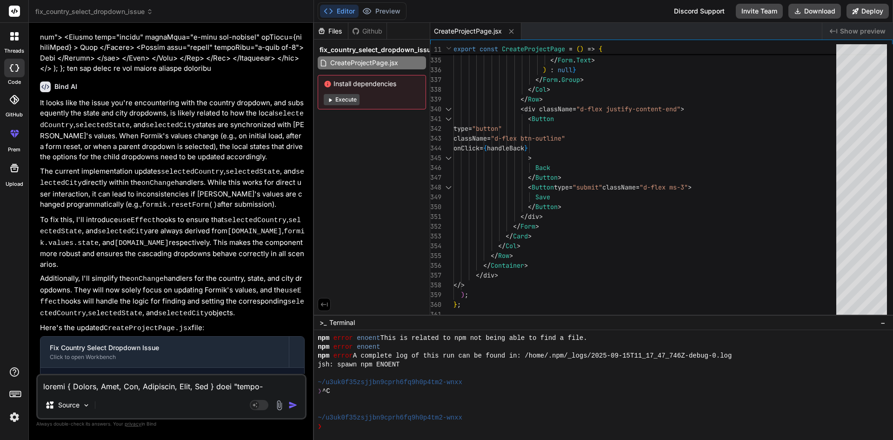
click at [882, 322] on span "−" at bounding box center [883, 322] width 5 height 9
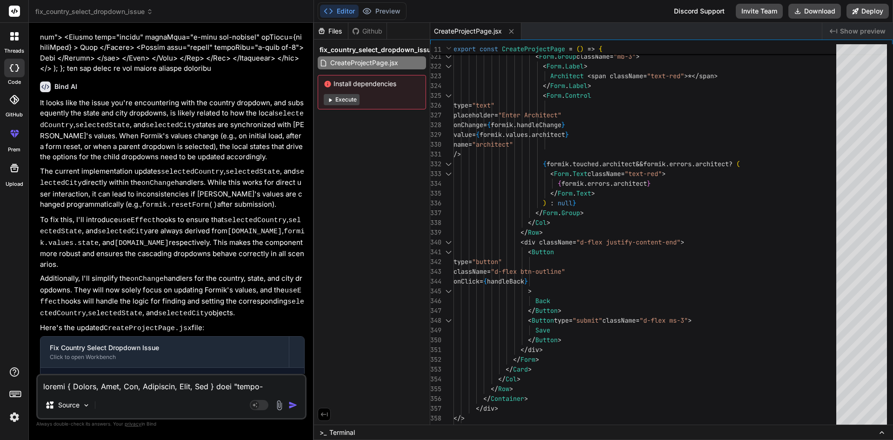
click at [13, 11] on rect at bounding box center [14, 11] width 11 height 11
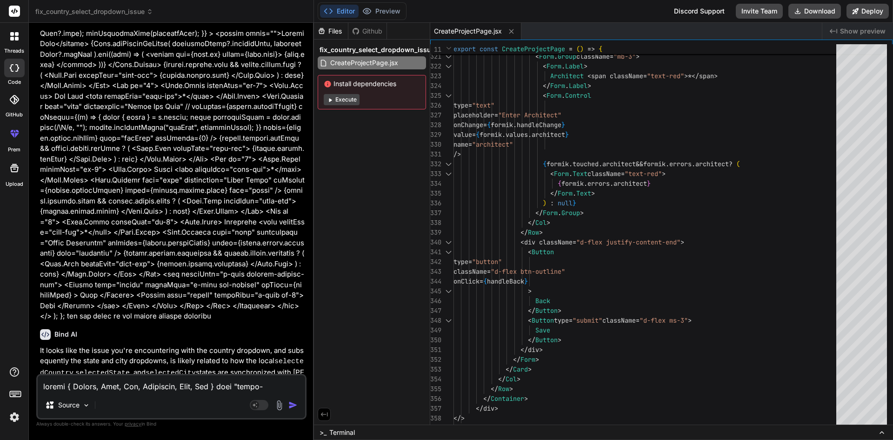
scroll to position [988, 0]
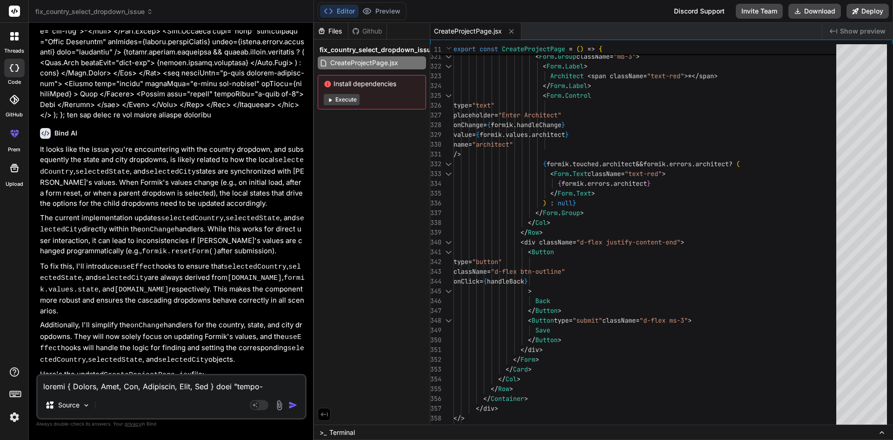
click at [332, 7] on icon at bounding box center [328, 11] width 9 height 9
click at [17, 71] on icon at bounding box center [17, 67] width 4 height 7
click at [17, 43] on div at bounding box center [15, 37] width 20 height 20
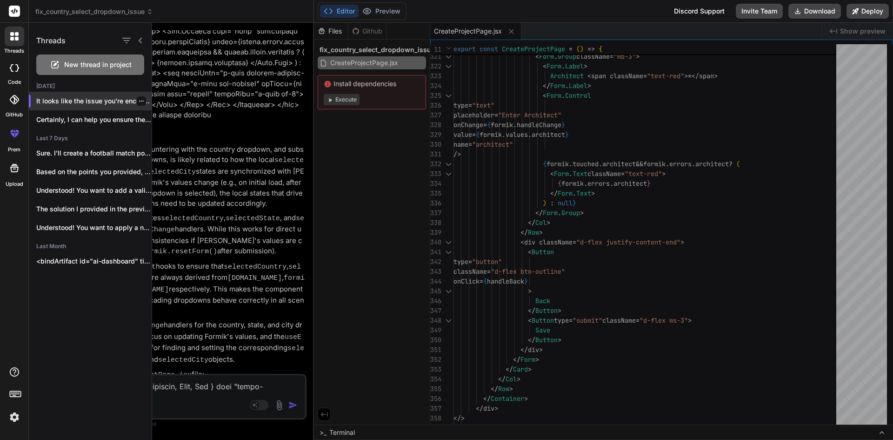
click at [139, 100] on icon "button" at bounding box center [142, 101] width 6 height 6
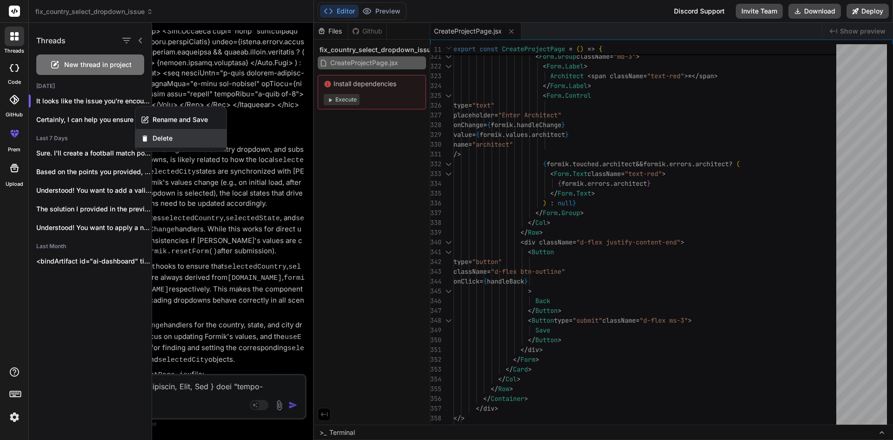
click at [155, 138] on span "Delete" at bounding box center [163, 138] width 20 height 9
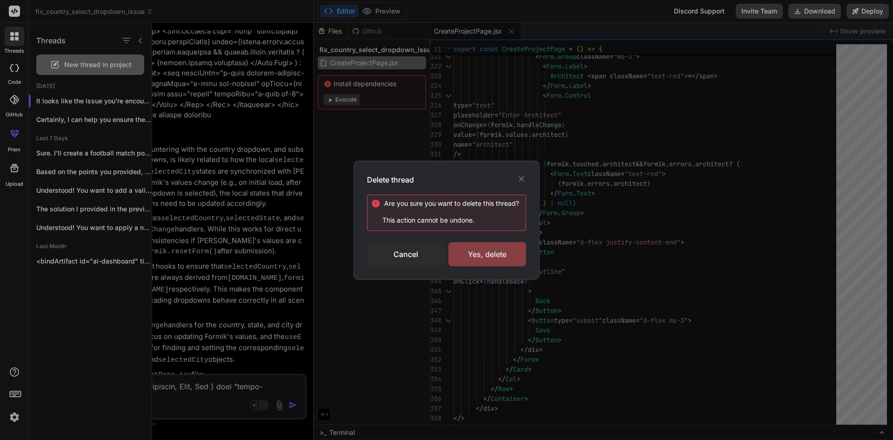
click at [488, 257] on div "Yes, delete" at bounding box center [488, 254] width 78 height 24
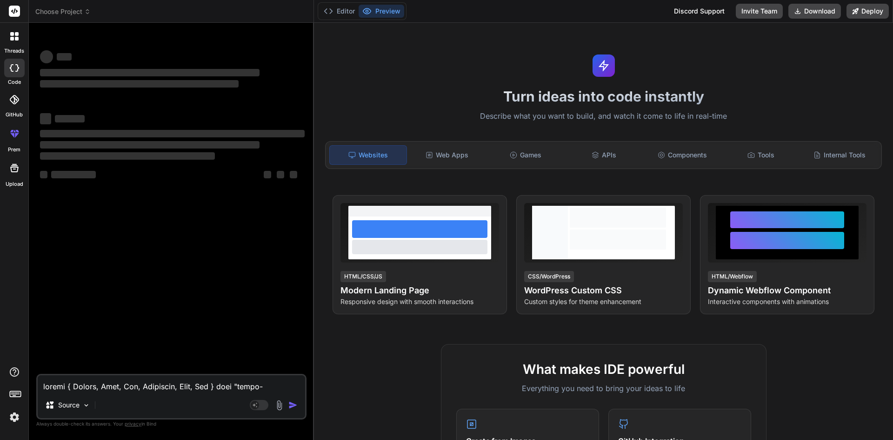
click at [151, 376] on textarea at bounding box center [172, 383] width 268 height 17
paste textarea "import { Button, Card, Col, Container, Form, Row } from "react-bootstrap"; impo…"
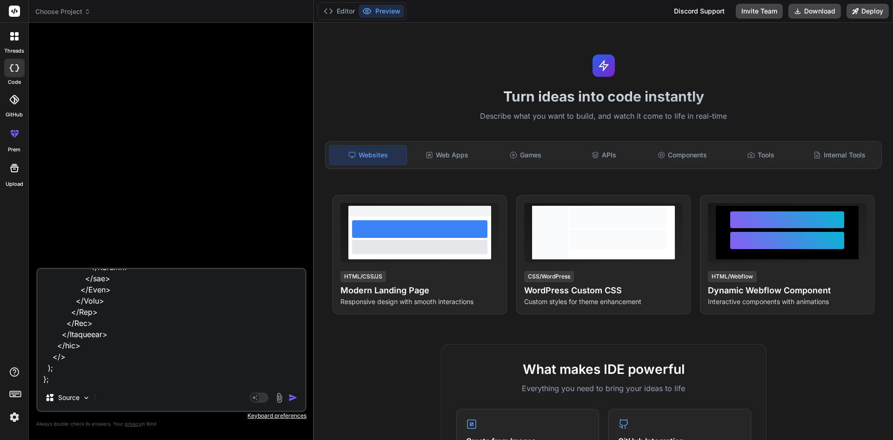
click at [73, 386] on div "Source Agent Mode. When this toggle is activated, AI automatically makes decisi…" at bounding box center [171, 340] width 270 height 144
click at [78, 375] on textarea at bounding box center [172, 326] width 268 height 115
click at [64, 378] on textarea at bounding box center [172, 326] width 268 height 115
click at [69, 386] on div "Source Agent Mode. When this toggle is activated, AI automatically makes decisi…" at bounding box center [171, 340] width 270 height 144
click at [66, 384] on textarea at bounding box center [172, 326] width 268 height 115
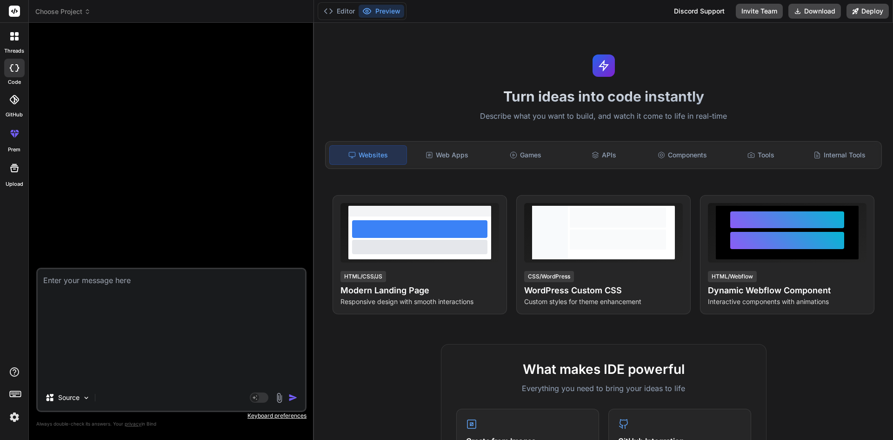
scroll to position [0, 0]
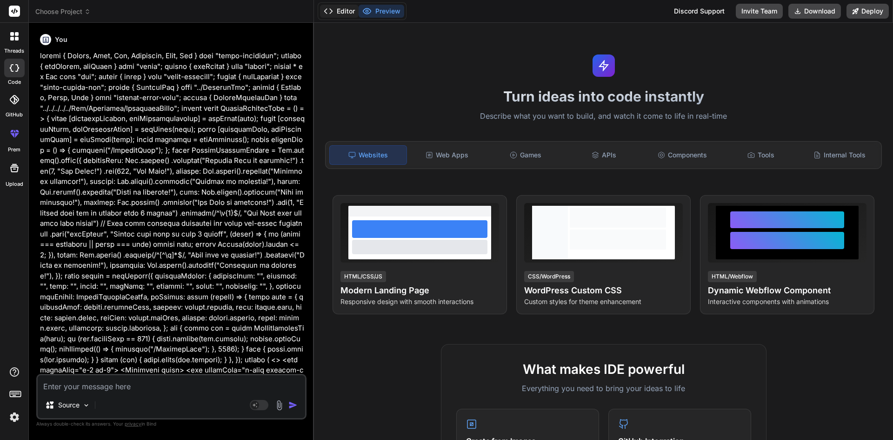
click at [340, 12] on button "Editor" at bounding box center [339, 11] width 39 height 13
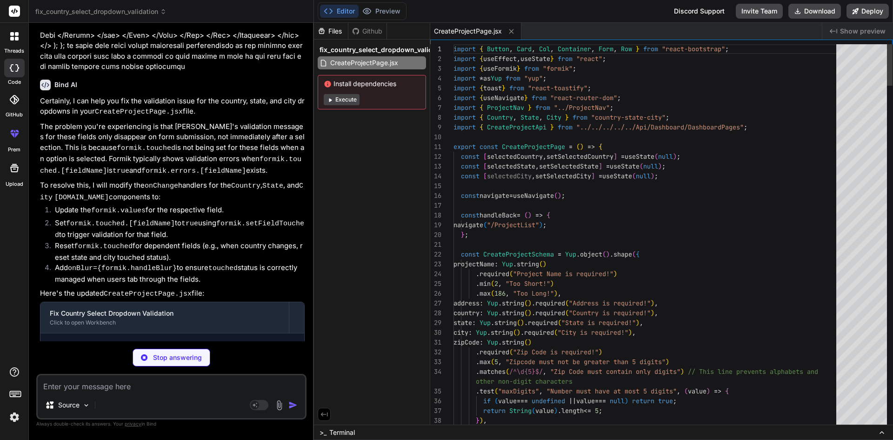
scroll to position [1025, 0]
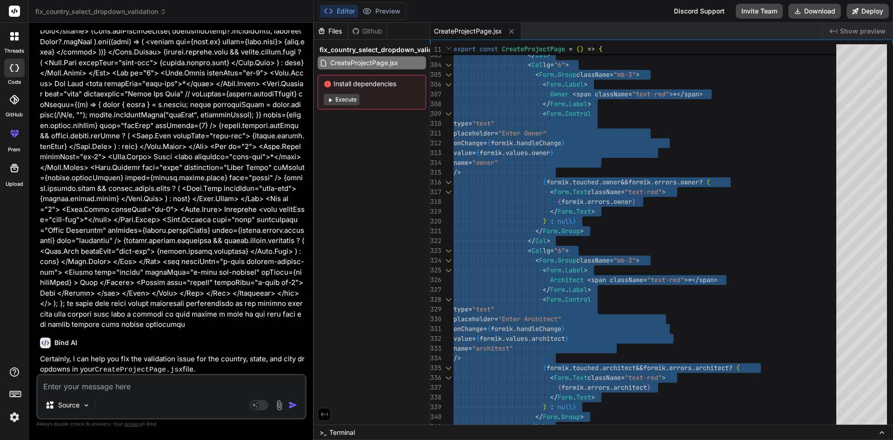
scroll to position [932, 0]
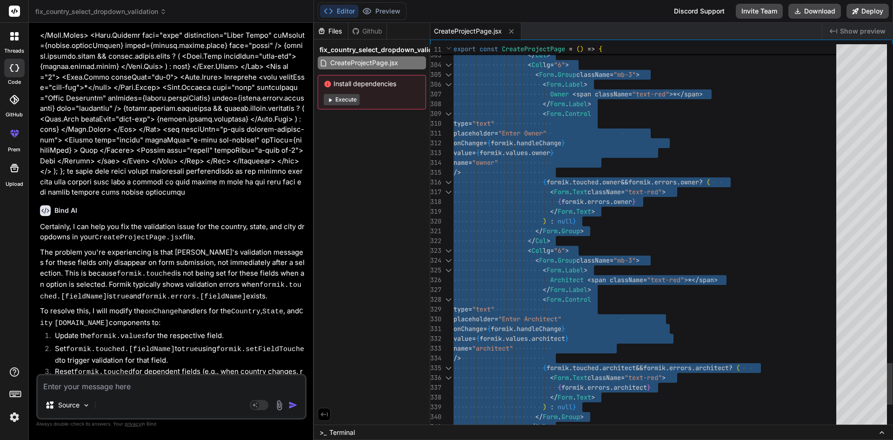
type textarea "placeholder="Enter Architect" onChange={formik.handleChange} value={formik.valu…"
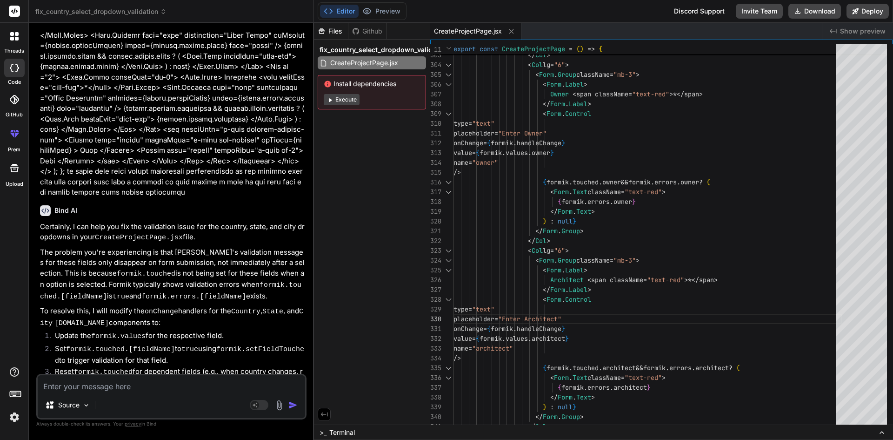
click at [7, 33] on div at bounding box center [15, 37] width 20 height 20
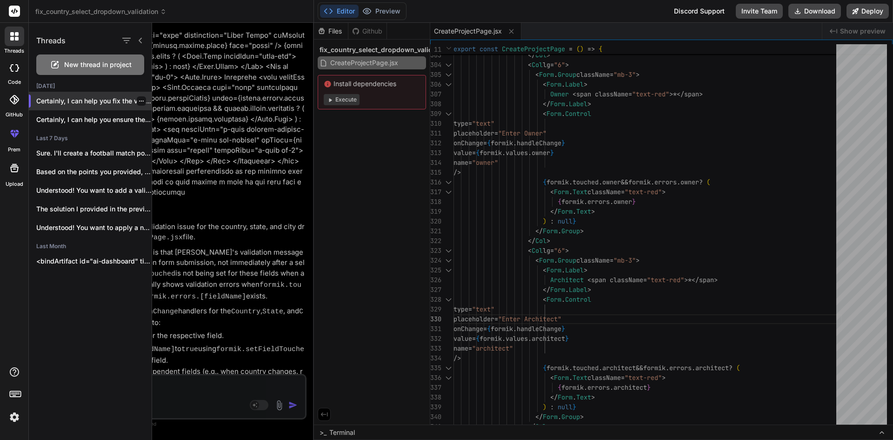
click at [145, 102] on p "Certainly, I can help you fix the valida..." at bounding box center [93, 100] width 115 height 9
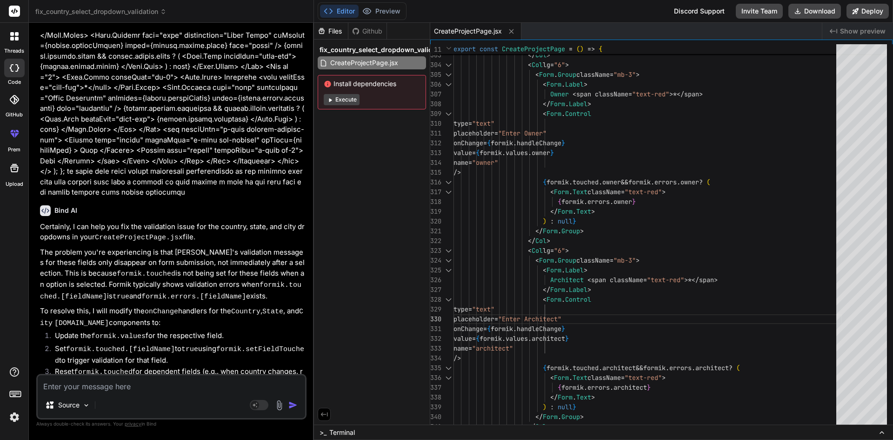
click at [13, 45] on div at bounding box center [15, 37] width 20 height 20
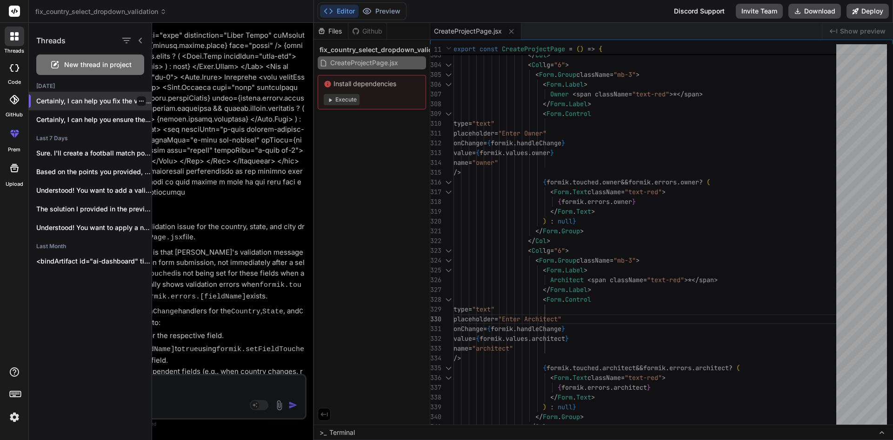
click at [139, 101] on icon "button" at bounding box center [141, 101] width 5 height 1
click at [159, 131] on div "Delete" at bounding box center [180, 138] width 91 height 19
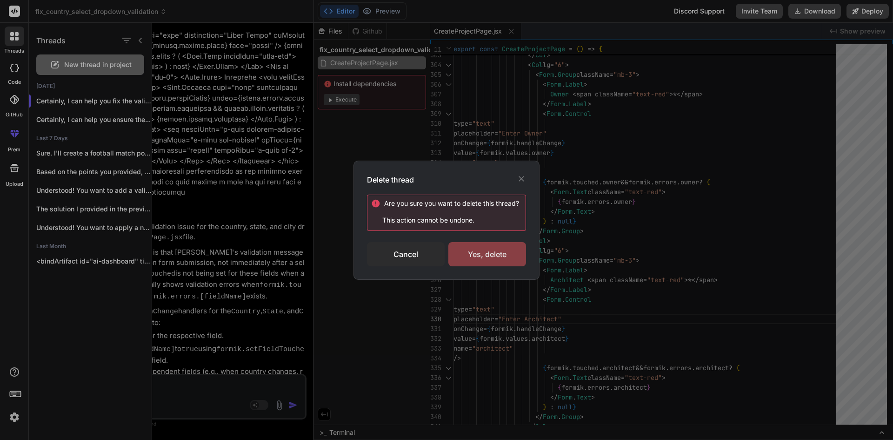
click at [459, 253] on div "Yes, delete" at bounding box center [488, 254] width 78 height 24
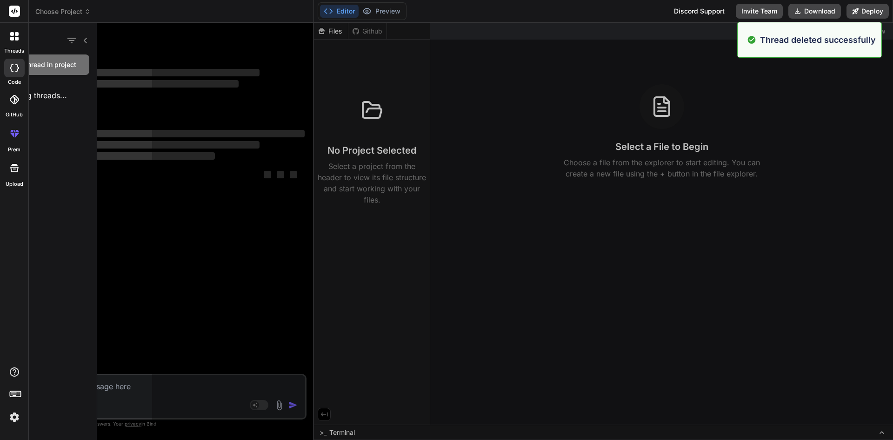
scroll to position [0, 0]
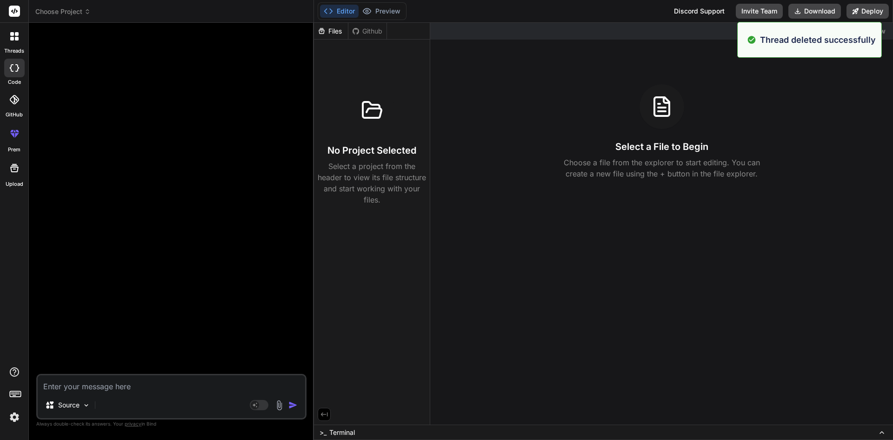
click at [13, 40] on icon at bounding box center [12, 39] width 4 height 4
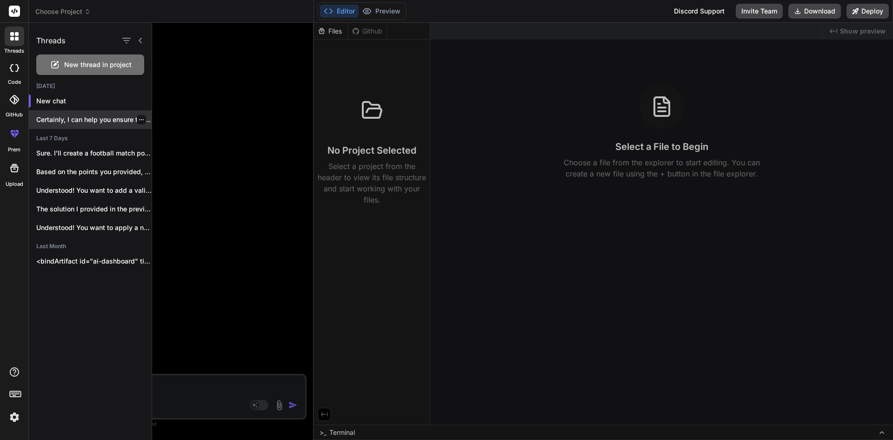
click at [139, 122] on icon "button" at bounding box center [142, 120] width 6 height 6
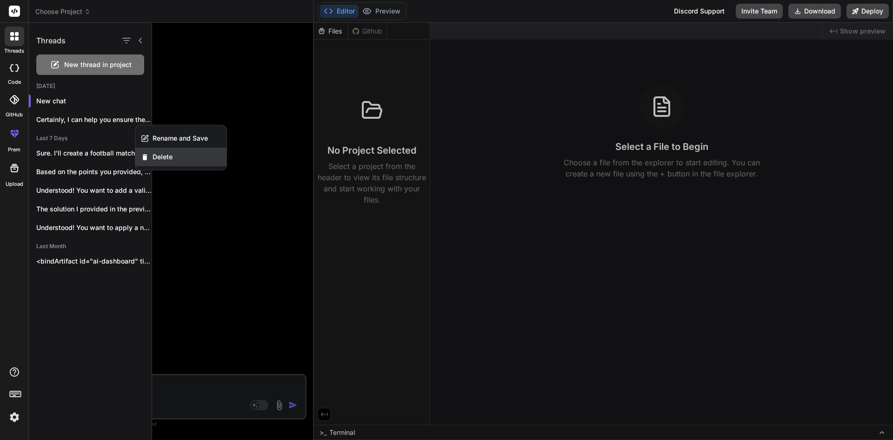
click at [165, 152] on div "Delete" at bounding box center [180, 156] width 91 height 19
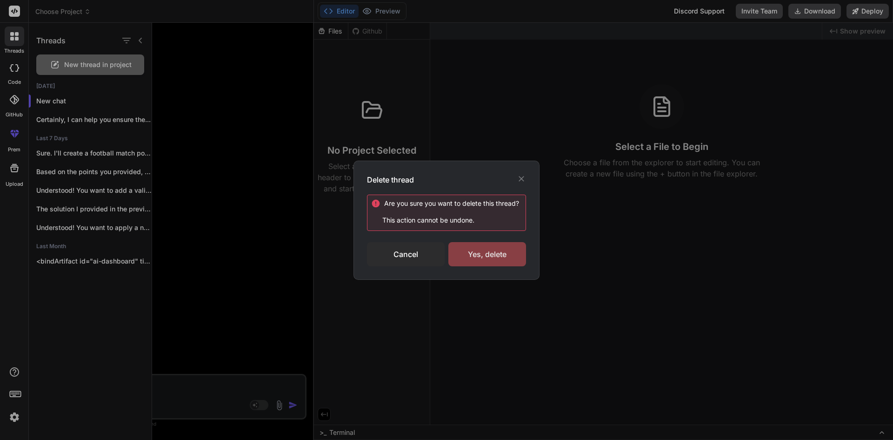
click at [501, 250] on div "Yes, delete" at bounding box center [488, 254] width 78 height 24
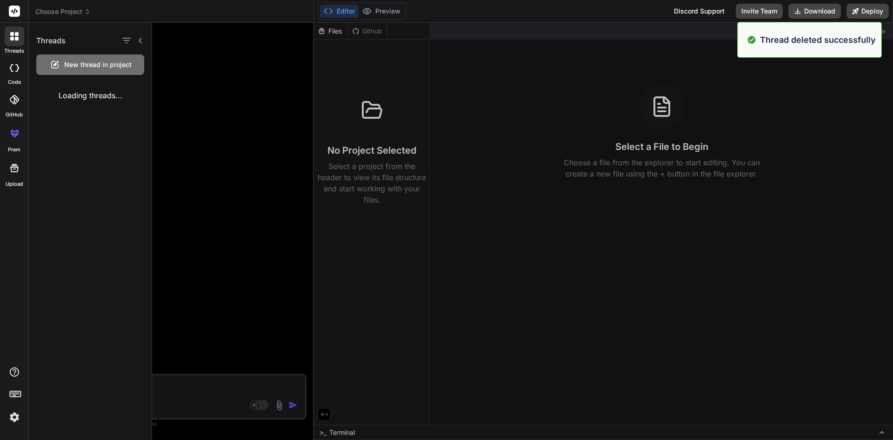
type textarea "x"
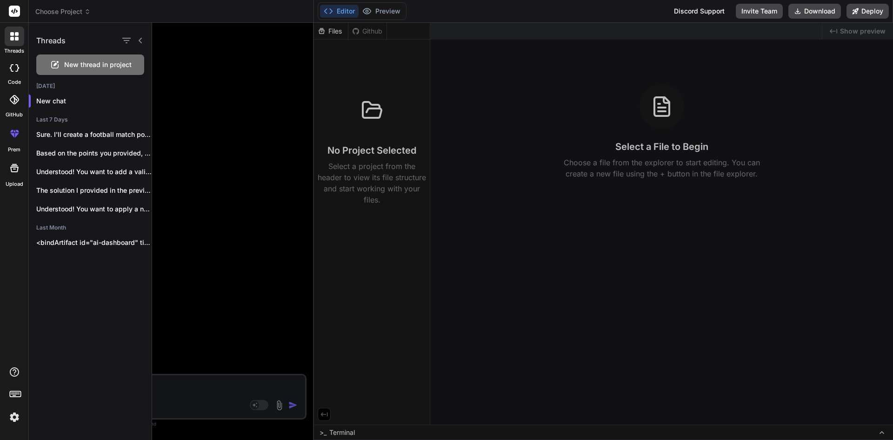
click at [442, 286] on div at bounding box center [522, 231] width 741 height 417
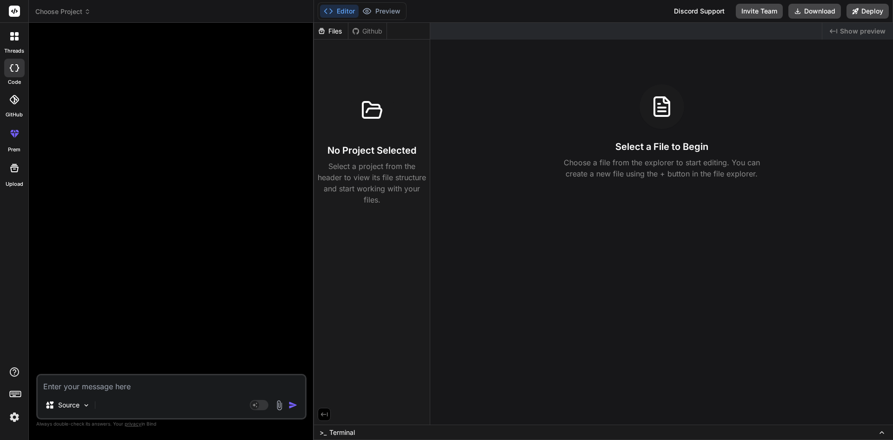
click at [713, 11] on div "Discord Support" at bounding box center [700, 11] width 62 height 15
click at [181, 386] on textarea at bounding box center [172, 383] width 268 height 17
click at [224, 381] on textarea at bounding box center [172, 383] width 268 height 17
paste textarea "import { Button, Card, Col, Container, Form, Row } from "react-bootstrap"; impo…"
type textarea "import { Button, Card, Col, Container, Form, Row } from "react-bootstrap"; impo…"
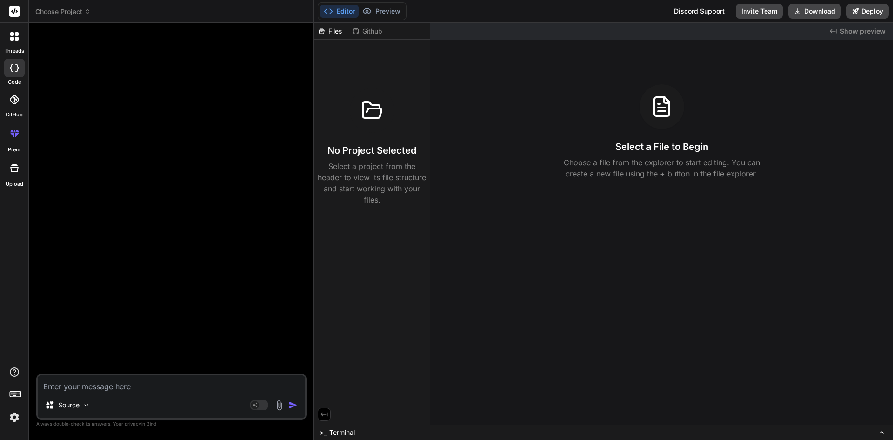
type textarea "x"
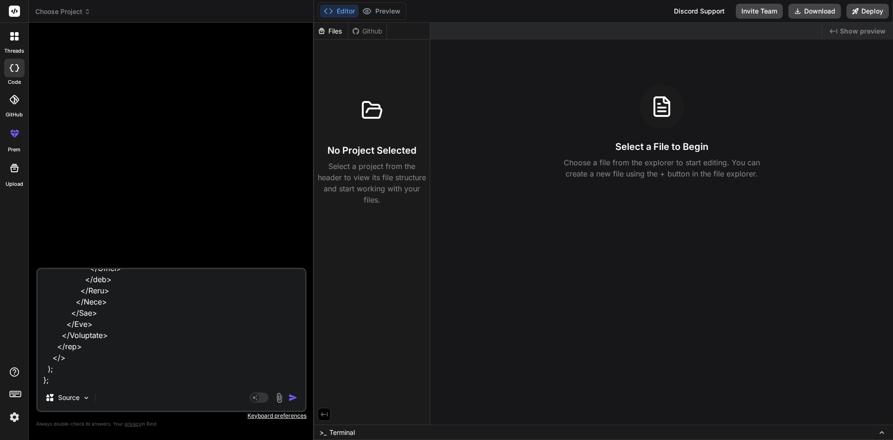
type textarea "import { Button, Card, Col, Container, Form, Row } from "react-bootstrap"; impo…"
type textarea "x"
type textarea "import { Button, Card, Col, Container, Form, Row } from "react-bootstrap"; impo…"
type textarea "x"
type textarea "import { Button, Card, Col, Container, Form, Row } from "react-bootstrap"; impo…"
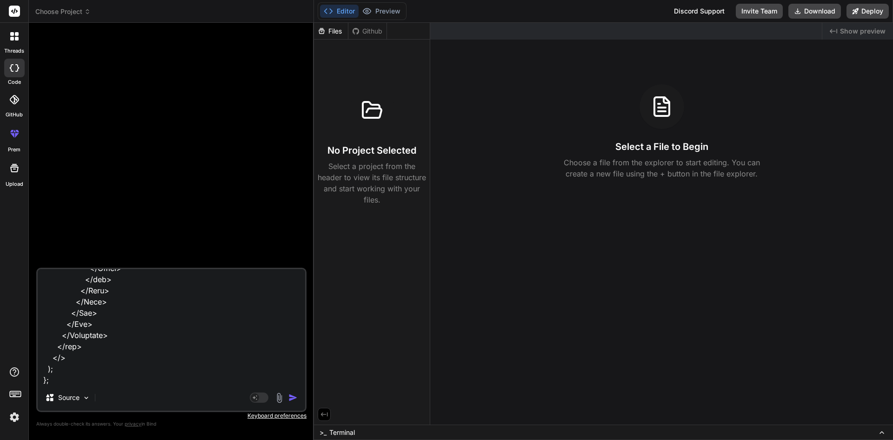
type textarea "x"
type textarea "import { Button, Card, Col, Container, Form, Row } from "react-bootstrap"; impo…"
type textarea "x"
type textarea "import { Button, Card, Col, Container, Form, Row } from "react-bootstrap"; impo…"
type textarea "x"
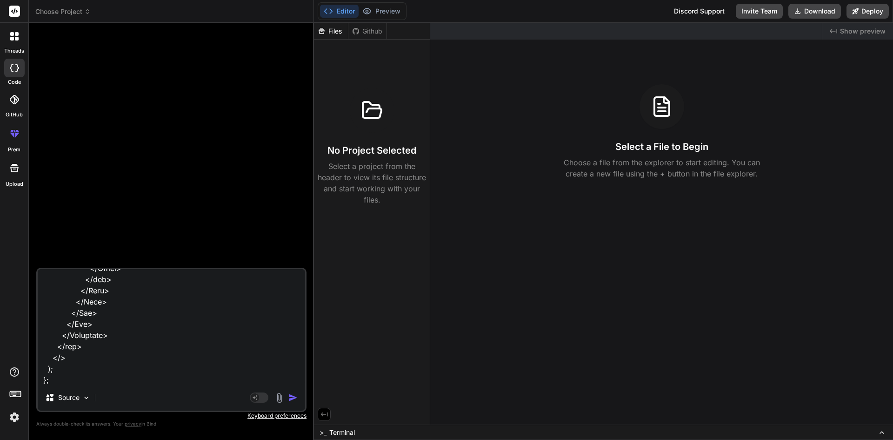
type textarea "import { Button, Card, Col, Container, Form, Row } from "react-bootstrap"; impo…"
type textarea "x"
type textarea "import { Button, Card, Col, Container, Form, Row } from "react-bootstrap"; impo…"
type textarea "x"
type textarea "import { Button, Card, Col, Container, Form, Row } from "react-bootstrap"; impo…"
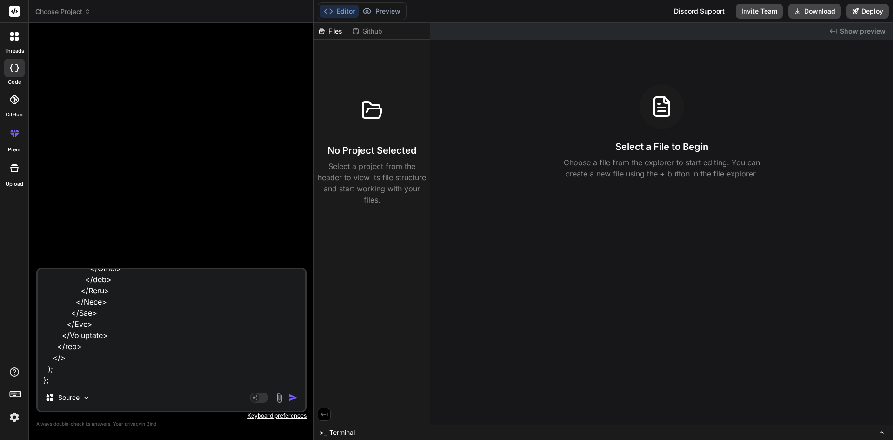
type textarea "x"
type textarea "import { Button, Card, Col, Container, Form, Row } from "react-bootstrap"; impo…"
type textarea "x"
type textarea "import { Button, Card, Col, Container, Form, Row } from "react-bootstrap"; impo…"
type textarea "x"
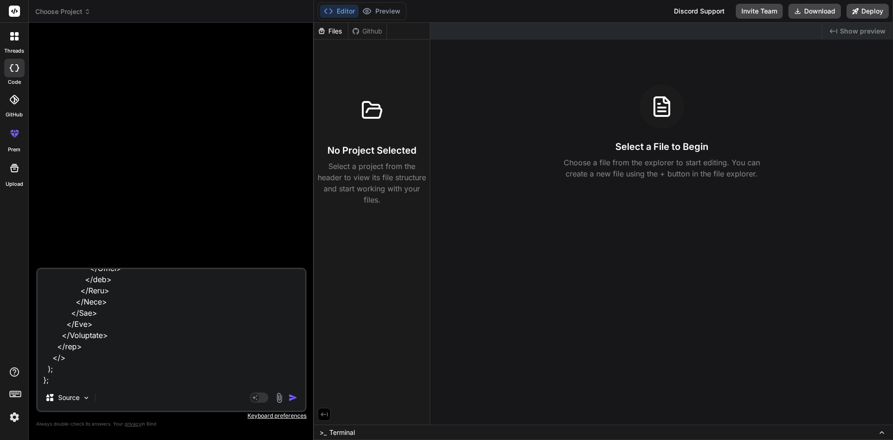
type textarea "import { Button, Card, Col, Container, Form, Row } from "react-bootstrap"; impo…"
type textarea "x"
type textarea "import { Button, Card, Col, Container, Form, Row } from "react-bootstrap"; impo…"
type textarea "x"
type textarea "import { Button, Card, Col, Container, Form, Row } from "react-bootstrap"; impo…"
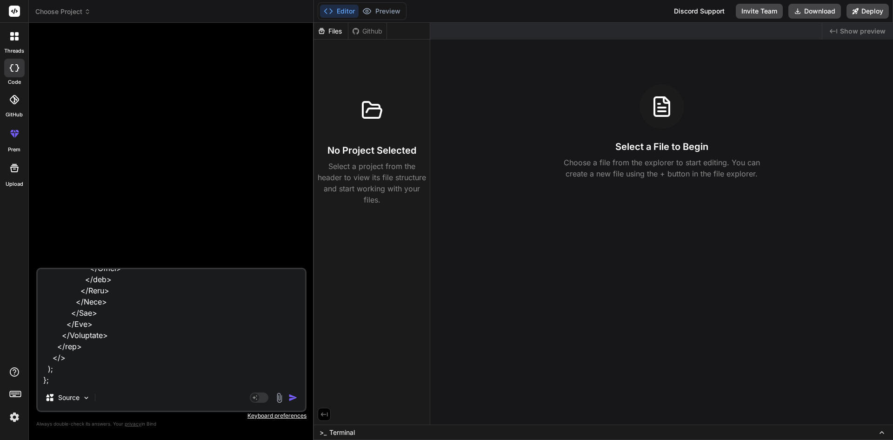
type textarea "x"
type textarea "import { Button, Card, Col, Container, Form, Row } from "react-bootstrap"; impo…"
type textarea "x"
type textarea "import { Button, Card, Col, Container, Form, Row } from "react-bootstrap"; impo…"
type textarea "x"
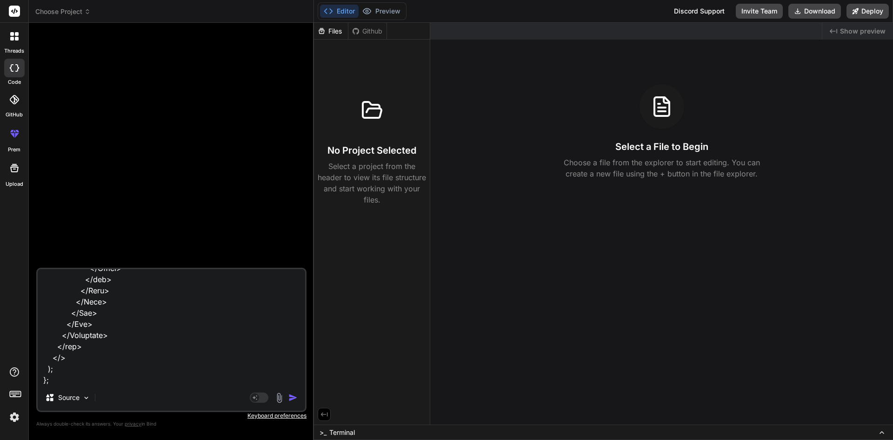
type textarea "import { Button, Card, Col, Container, Form, Row } from "react-bootstrap"; impo…"
type textarea "x"
type textarea "import { Button, Card, Col, Container, Form, Row } from "react-bootstrap"; impo…"
type textarea "x"
type textarea "import { Button, Card, Col, Container, Form, Row } from "react-bootstrap"; impo…"
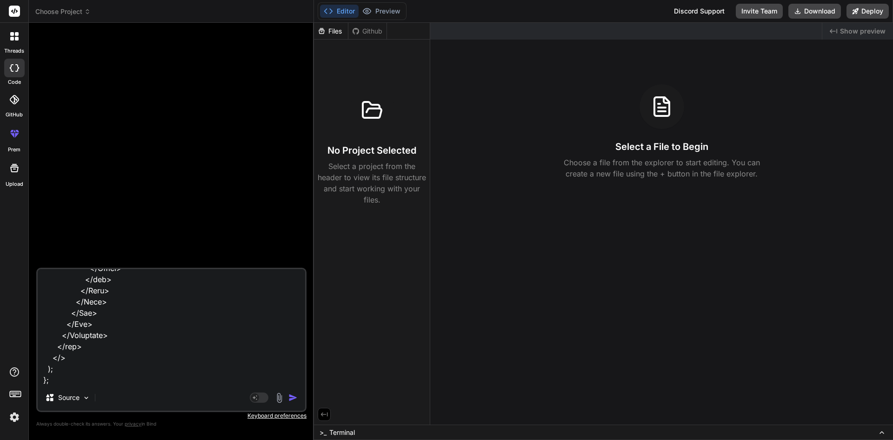
type textarea "x"
type textarea "import { Button, Card, Col, Container, Form, Row } from "react-bootstrap"; impo…"
type textarea "x"
type textarea "import { Button, Card, Col, Container, Form, Row } from "react-bootstrap"; impo…"
type textarea "x"
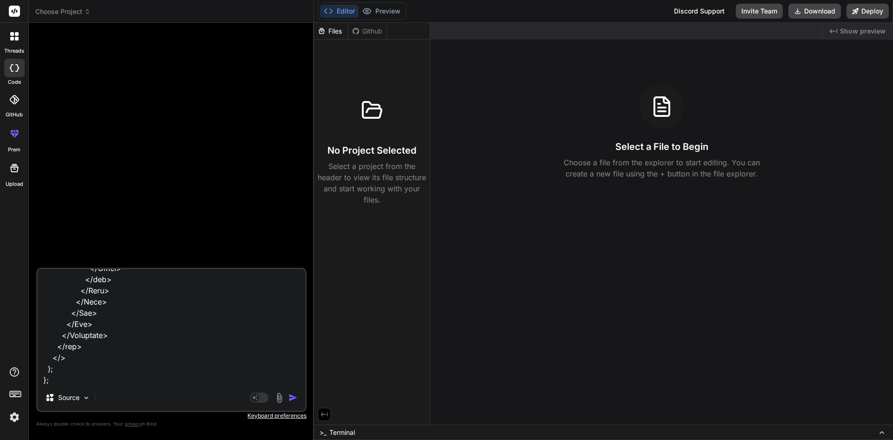
type textarea "import { Button, Card, Col, Container, Form, Row } from "react-bootstrap"; impo…"
type textarea "x"
type textarea "import { Button, Card, Col, Container, Form, Row } from "react-bootstrap"; impo…"
type textarea "x"
type textarea "import { Button, Card, Col, Container, Form, Row } from "react-bootstrap"; impo…"
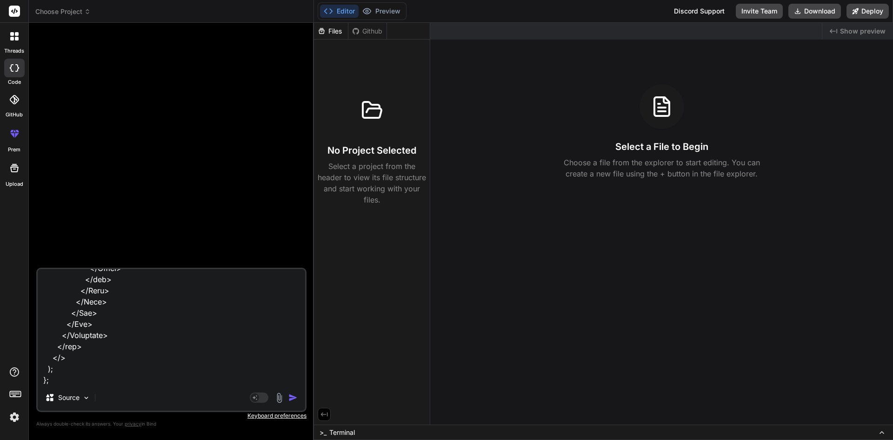
type textarea "x"
type textarea "import { Button, Card, Col, Container, Form, Row } from "react-bootstrap"; impo…"
type textarea "x"
type textarea "import { Button, Card, Col, Container, Form, Row } from "react-bootstrap"; impo…"
type textarea "x"
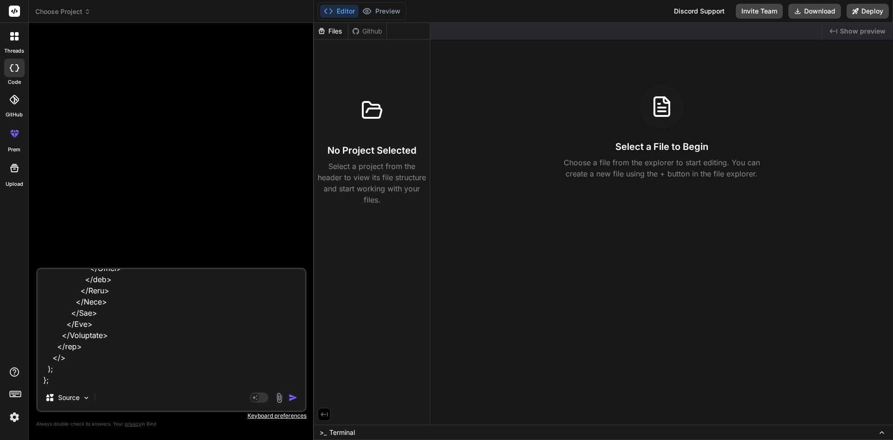
type textarea "import { Button, Card, Col, Container, Form, Row } from "react-bootstrap"; impo…"
type textarea "x"
type textarea "import { Button, Card, Col, Container, Form, Row } from "react-bootstrap"; impo…"
type textarea "x"
type textarea "import { Button, Card, Col, Container, Form, Row } from "react-bootstrap"; impo…"
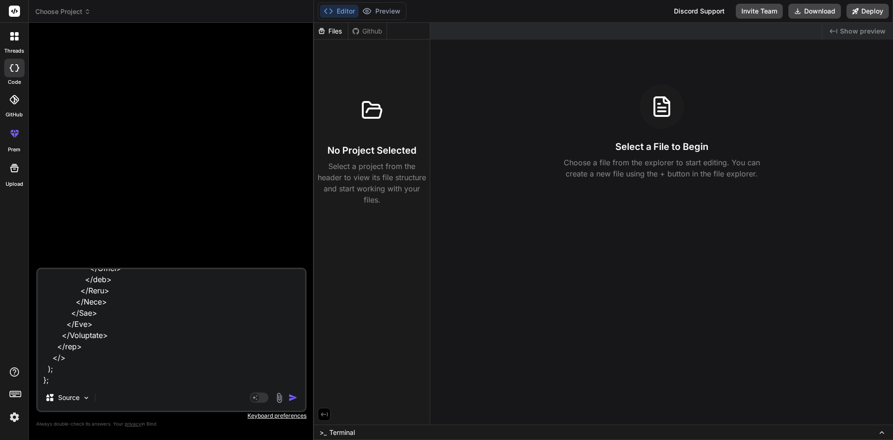
type textarea "x"
type textarea "import { Button, Card, Col, Container, Form, Row } from "react-bootstrap"; impo…"
type textarea "x"
type textarea "import { Button, Card, Col, Container, Form, Row } from "react-bootstrap"; impo…"
type textarea "x"
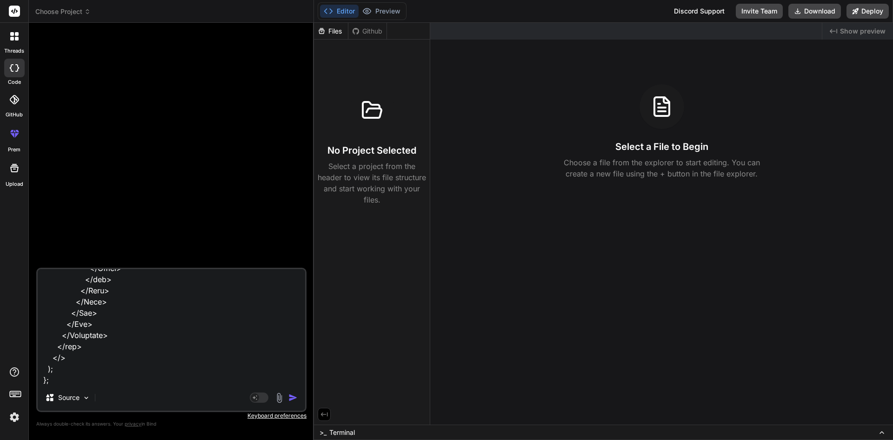
type textarea "import { Button, Card, Col, Container, Form, Row } from "react-bootstrap"; impo…"
type textarea "x"
type textarea "import { Button, Card, Col, Container, Form, Row } from "react-bootstrap"; impo…"
type textarea "x"
type textarea "import { Button, Card, Col, Container, Form, Row } from "react-bootstrap"; impo…"
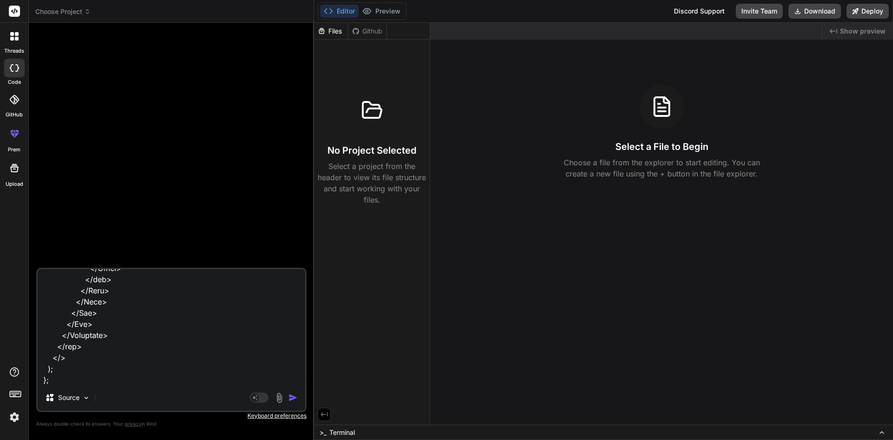
type textarea "x"
type textarea "import { Button, Card, Col, Container, Form, Row } from "react-bootstrap"; impo…"
type textarea "x"
type textarea "import { Button, Card, Col, Container, Form, Row } from "react-bootstrap"; impo…"
type textarea "x"
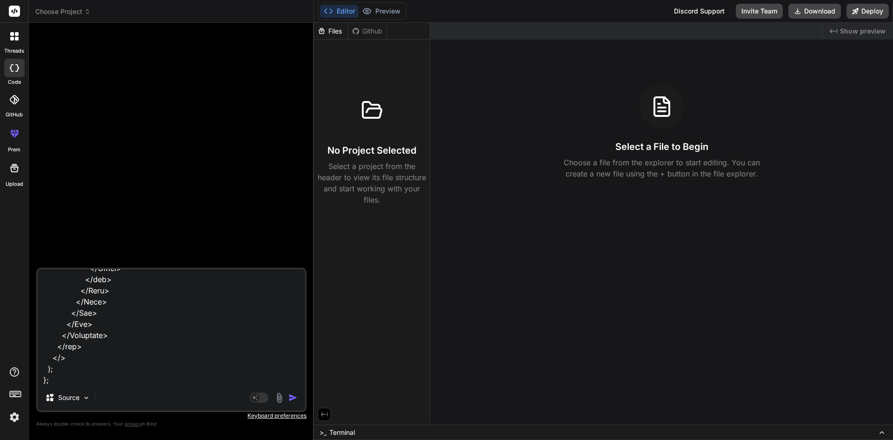
type textarea "import { Button, Card, Col, Container, Form, Row } from "react-bootstrap"; impo…"
type textarea "x"
type textarea "import { Button, Card, Col, Container, Form, Row } from "react-bootstrap"; impo…"
type textarea "x"
type textarea "import { Button, Card, Col, Container, Form, Row } from "react-bootstrap"; impo…"
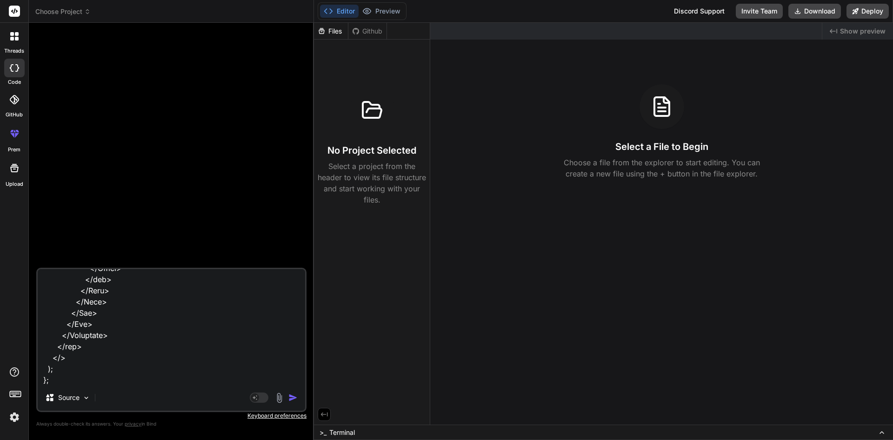
type textarea "x"
type textarea "import { Button, Card, Col, Container, Form, Row } from "react-bootstrap"; impo…"
type textarea "x"
type textarea "import { Button, Card, Col, Container, Form, Row } from "react-bootstrap"; impo…"
type textarea "x"
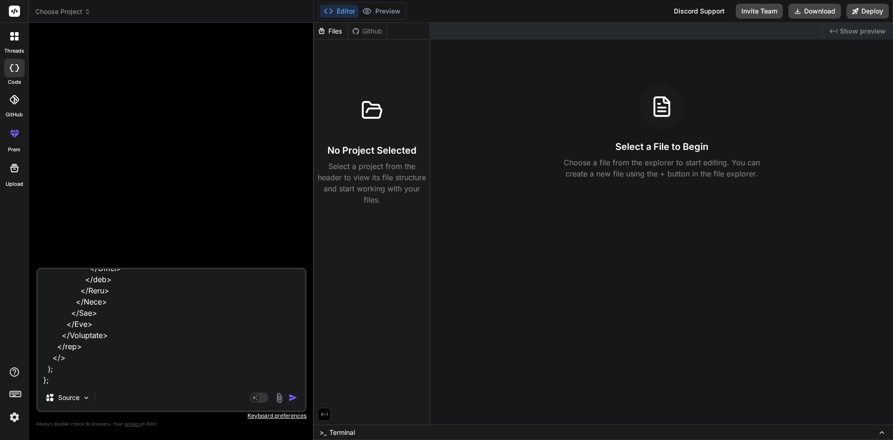
type textarea "import { Button, Card, Col, Container, Form, Row } from "react-bootstrap"; impo…"
type textarea "x"
type textarea "import { Button, Card, Col, Container, Form, Row } from "react-bootstrap"; impo…"
type textarea "x"
type textarea "import { Button, Card, Col, Container, Form, Row } from "react-bootstrap"; impo…"
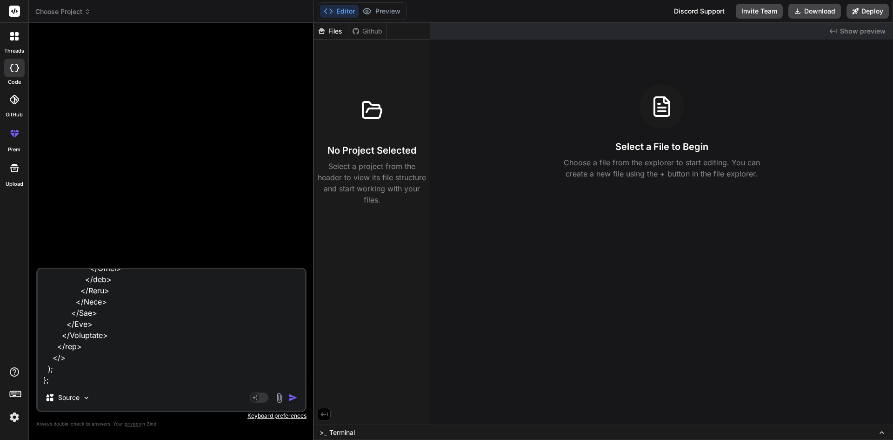
type textarea "x"
type textarea "import { Button, Card, Col, Container, Form, Row } from "react-bootstrap"; impo…"
type textarea "x"
type textarea "import { Button, Card, Col, Container, Form, Row } from "react-bootstrap"; impo…"
type textarea "x"
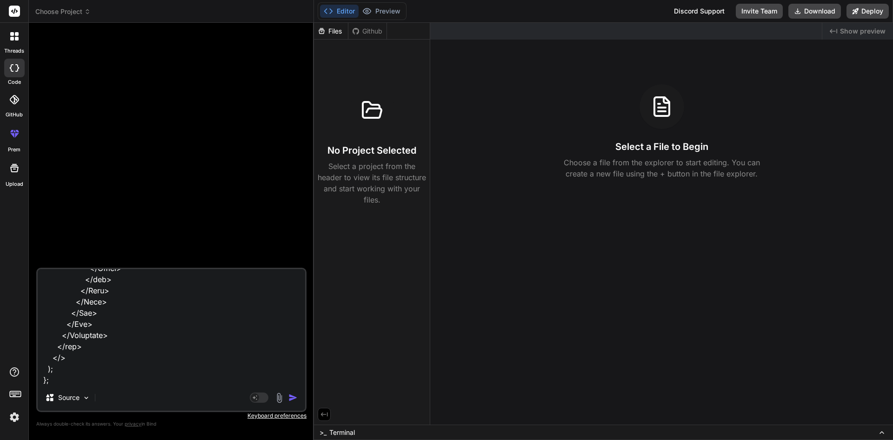
type textarea "import { Button, Card, Col, Container, Form, Row } from "react-bootstrap"; impo…"
type textarea "x"
type textarea "import { Button, Card, Col, Container, Form, Row } from "react-bootstrap"; impo…"
type textarea "x"
type textarea "import { Button, Card, Col, Container, Form, Row } from "react-bootstrap"; impo…"
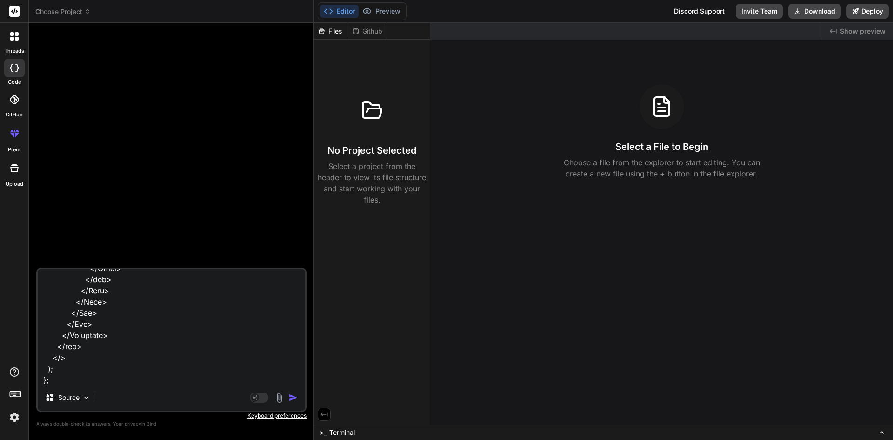
type textarea "x"
type textarea "import { Button, Card, Col, Container, Form, Row } from "react-bootstrap"; impo…"
type textarea "x"
type textarea "import { Button, Card, Col, Container, Form, Row } from "react-bootstrap"; impo…"
type textarea "x"
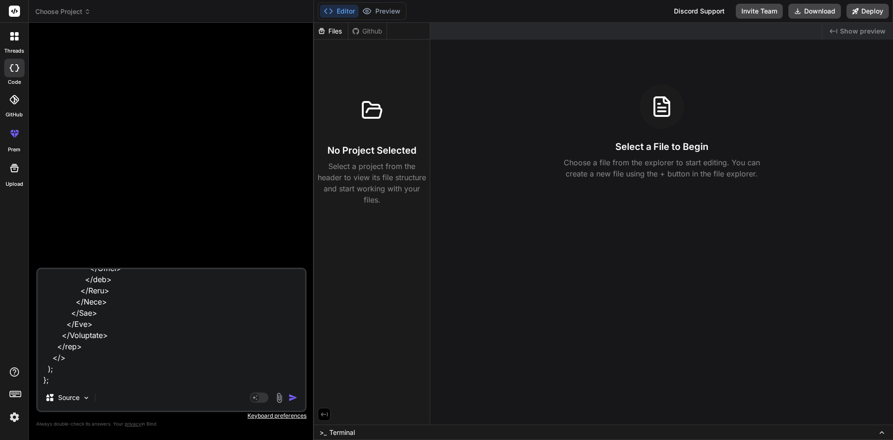
type textarea "import { Button, Card, Col, Container, Form, Row } from "react-bootstrap"; impo…"
type textarea "x"
type textarea "import { Button, Card, Col, Container, Form, Row } from "react-bootstrap"; impo…"
type textarea "x"
type textarea "import { Button, Card, Col, Container, Form, Row } from "react-bootstrap"; impo…"
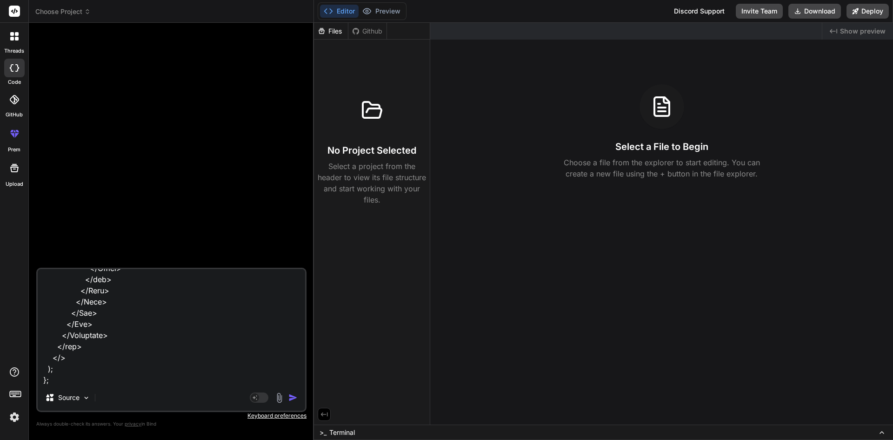
type textarea "x"
type textarea "import { Button, Card, Col, Container, Form, Row } from "react-bootstrap"; impo…"
type textarea "x"
type textarea "import { Button, Card, Col, Container, Form, Row } from "react-bootstrap"; impo…"
type textarea "x"
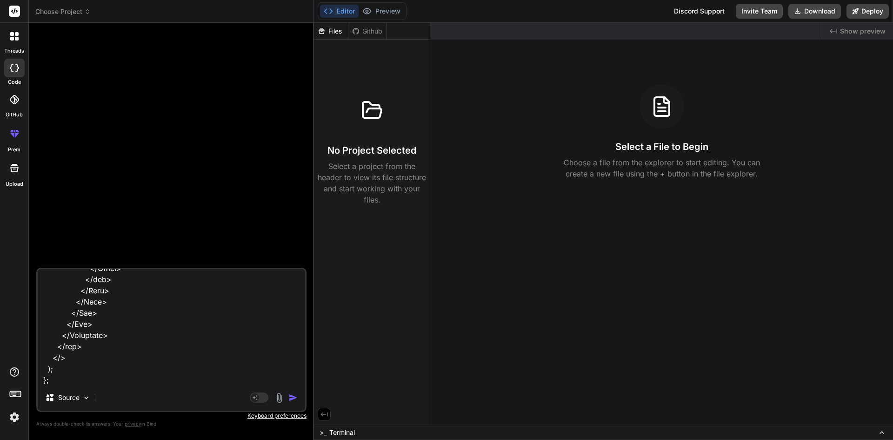
type textarea "import { Button, Card, Col, Container, Form, Row } from "react-bootstrap"; impo…"
type textarea "x"
type textarea "import { Button, Card, Col, Container, Form, Row } from "react-bootstrap"; impo…"
type textarea "x"
type textarea "import { Button, Card, Col, Container, Form, Row } from "react-bootstrap"; impo…"
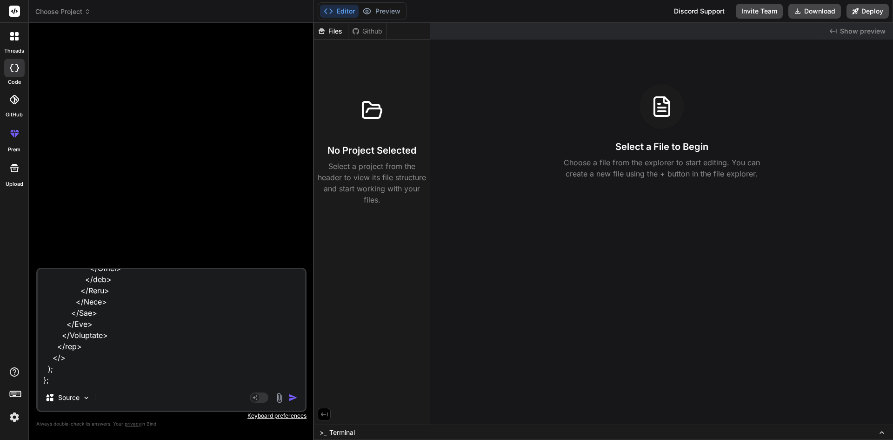
type textarea "x"
type textarea "import { Button, Card, Col, Container, Form, Row } from "react-bootstrap"; impo…"
type textarea "x"
type textarea "import { Button, Card, Col, Container, Form, Row } from "react-bootstrap"; impo…"
type textarea "x"
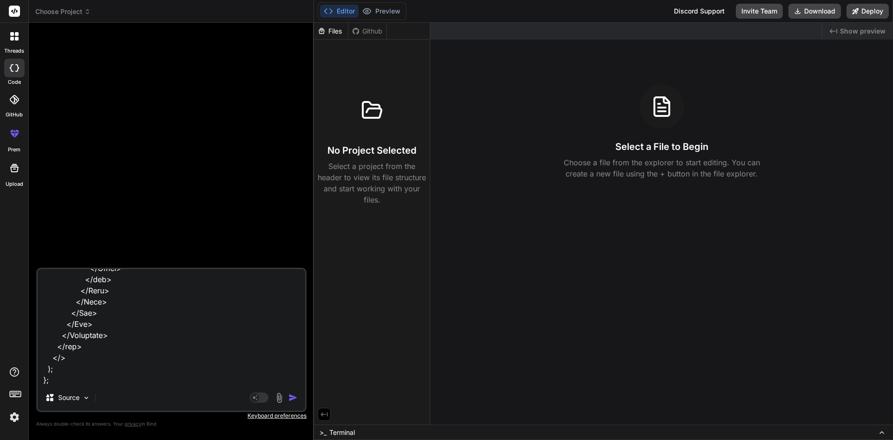
type textarea "import { Button, Card, Col, Container, Form, Row } from "react-bootstrap"; impo…"
type textarea "x"
type textarea "import { Button, Card, Col, Container, Form, Row } from "react-bootstrap"; impo…"
type textarea "x"
type textarea "import { Button, Card, Col, Container, Form, Row } from "react-bootstrap"; impo…"
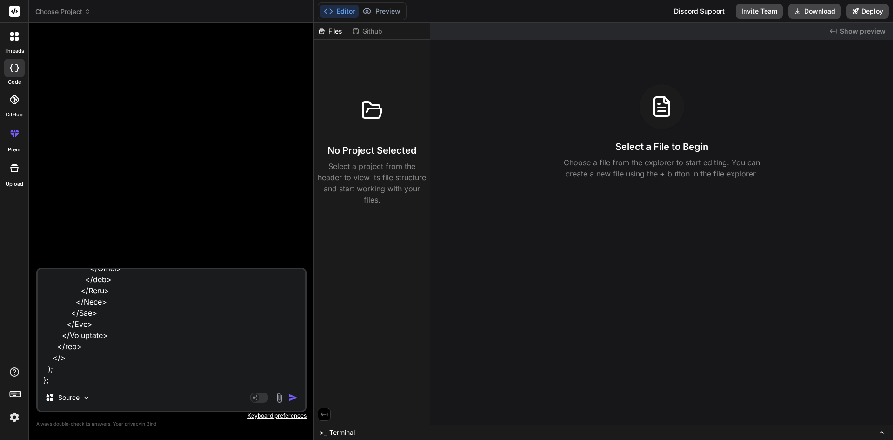
type textarea "x"
type textarea "import { Button, Card, Col, Container, Form, Row } from "react-bootstrap"; impo…"
type textarea "x"
type textarea "import { Button, Card, Col, Container, Form, Row } from "react-bootstrap"; impo…"
type textarea "x"
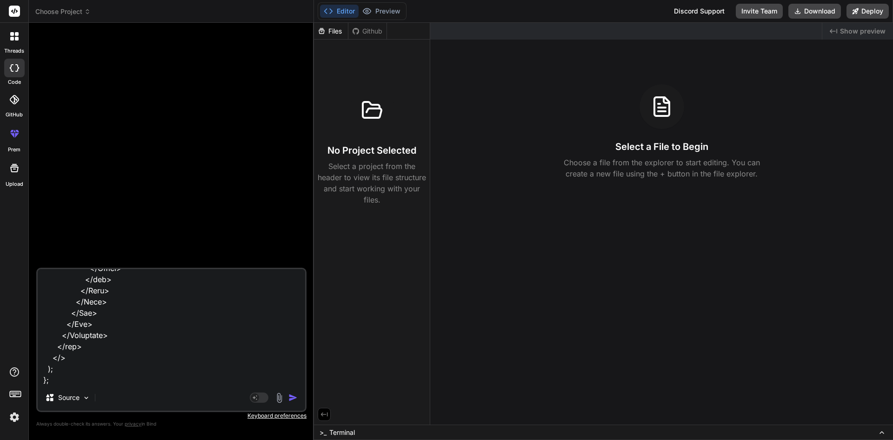
type textarea "import { Button, Card, Col, Container, Form, Row } from "react-bootstrap"; impo…"
type textarea "x"
type textarea "import { Button, Card, Col, Container, Form, Row } from "react-bootstrap"; impo…"
type textarea "x"
type textarea "import { Button, Card, Col, Container, Form, Row } from "react-bootstrap"; impo…"
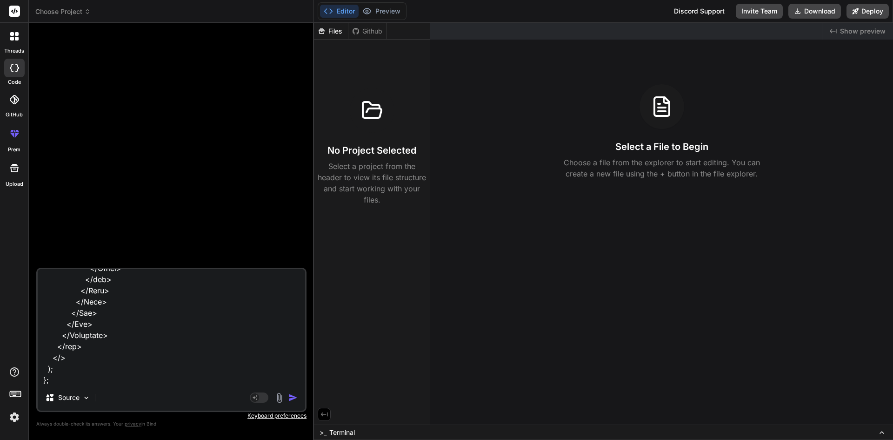
type textarea "x"
type textarea "import { Button, Card, Col, Container, Form, Row } from "react-bootstrap"; impo…"
type textarea "x"
type textarea "import { Button, Card, Col, Container, Form, Row } from "react-bootstrap"; impo…"
type textarea "x"
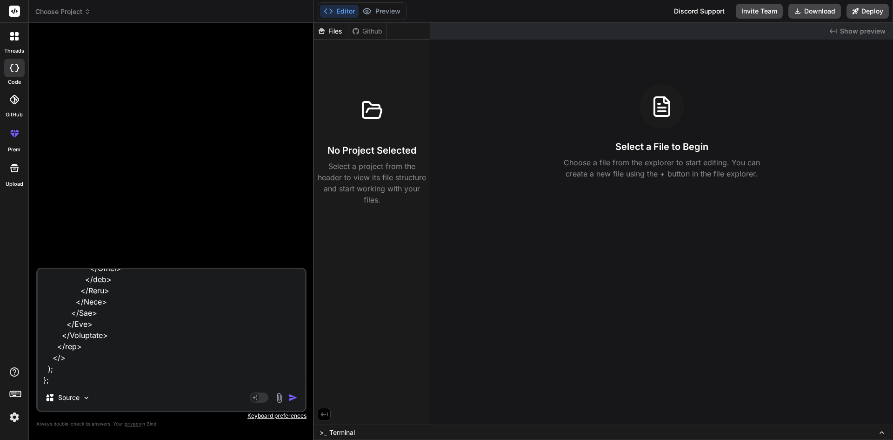
type textarea "import { Button, Card, Col, Container, Form, Row } from "react-bootstrap"; impo…"
type textarea "x"
type textarea "import { Button, Card, Col, Container, Form, Row } from "react-bootstrap"; impo…"
type textarea "x"
type textarea "import { Button, Card, Col, Container, Form, Row } from "react-bootstrap"; impo…"
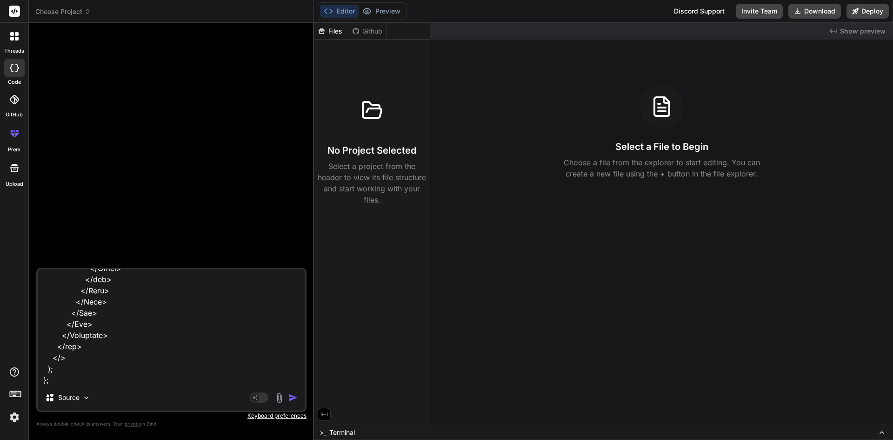
type textarea "x"
type textarea "import { Button, Card, Col, Container, Form, Row } from "react-bootstrap"; impo…"
type textarea "x"
type textarea "import { Button, Card, Col, Container, Form, Row } from "react-bootstrap"; impo…"
type textarea "x"
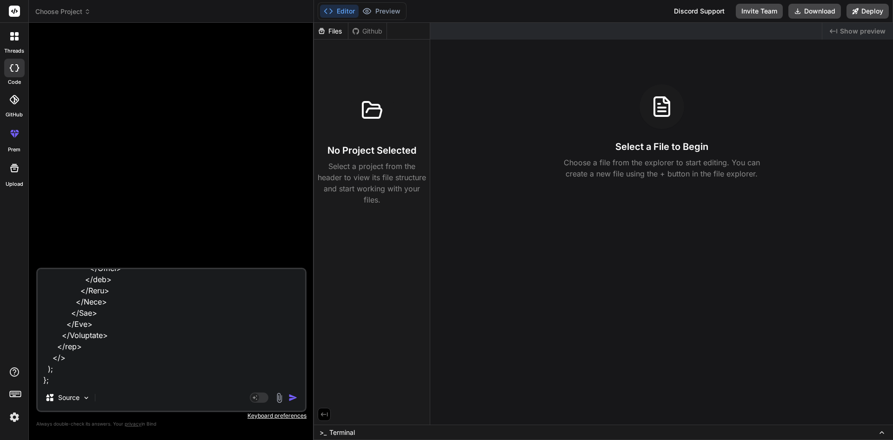
type textarea "import { Button, Card, Col, Container, Form, Row } from "react-bootstrap"; impo…"
type textarea "x"
type textarea "import { Button, Card, Col, Container, Form, Row } from "react-bootstrap"; impo…"
type textarea "x"
type textarea "import { Button, Card, Col, Container, Form, Row } from "react-bootstrap"; impo…"
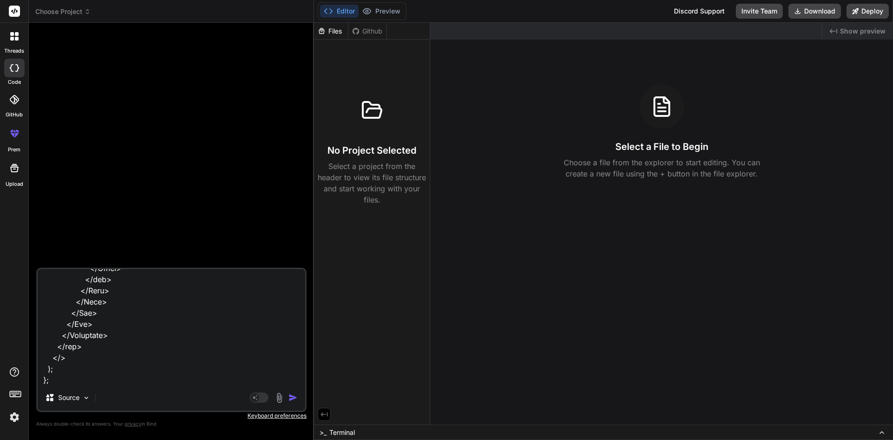
type textarea "x"
type textarea "import { Button, Card, Col, Container, Form, Row } from "react-bootstrap"; impo…"
type textarea "x"
type textarea "import { Button, Card, Col, Container, Form, Row } from "react-bootstrap"; impo…"
type textarea "x"
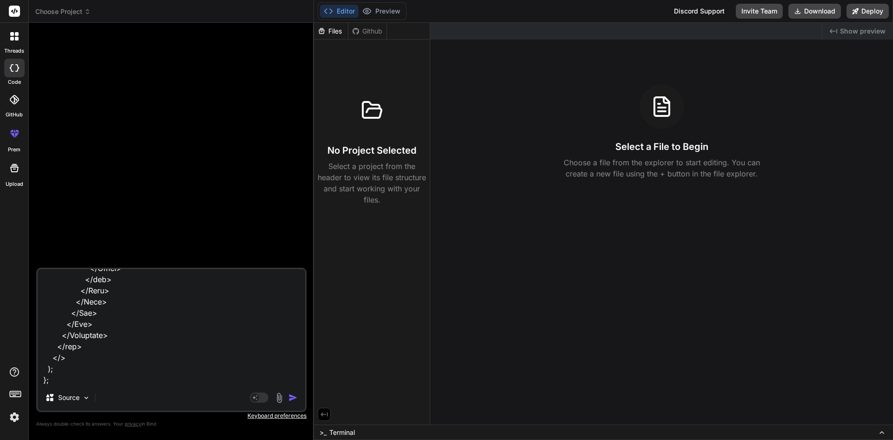
type textarea "import { Button, Card, Col, Container, Form, Row } from "react-bootstrap"; impo…"
type textarea "x"
type textarea "import { Button, Card, Col, Container, Form, Row } from "react-bootstrap"; impo…"
type textarea "x"
type textarea "import { Button, Card, Col, Container, Form, Row } from "react-bootstrap"; impo…"
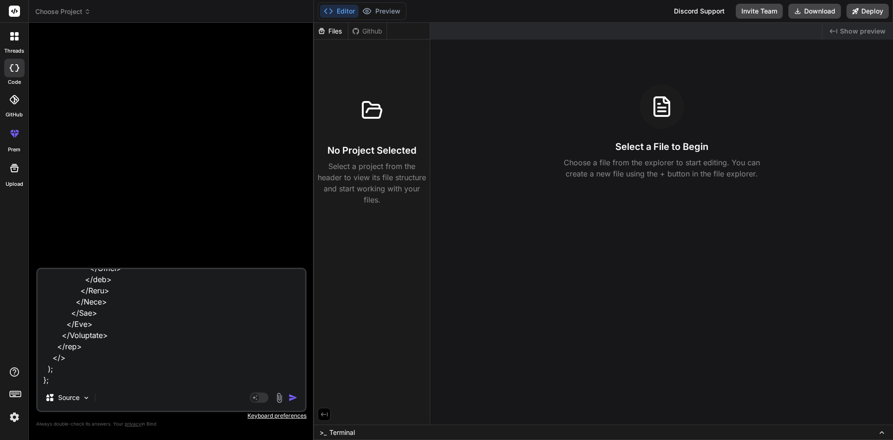
type textarea "x"
type textarea "import { Button, Card, Col, Container, Form, Row } from "react-bootstrap"; impo…"
type textarea "x"
type textarea "import { Button, Card, Col, Container, Form, Row } from "react-bootstrap"; impo…"
type textarea "x"
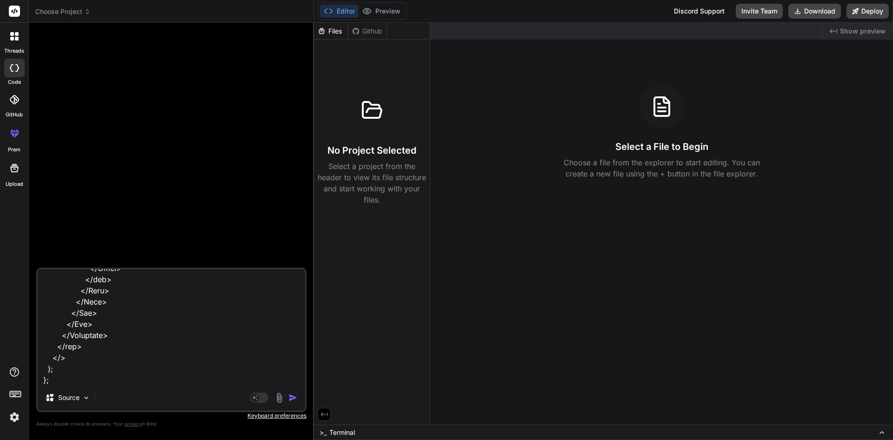
type textarea "import { Button, Card, Col, Container, Form, Row } from "react-bootstrap"; impo…"
type textarea "x"
type textarea "import { Button, Card, Col, Container, Form, Row } from "react-bootstrap"; impo…"
type textarea "x"
type textarea "import { Button, Card, Col, Container, Form, Row } from "react-bootstrap"; impo…"
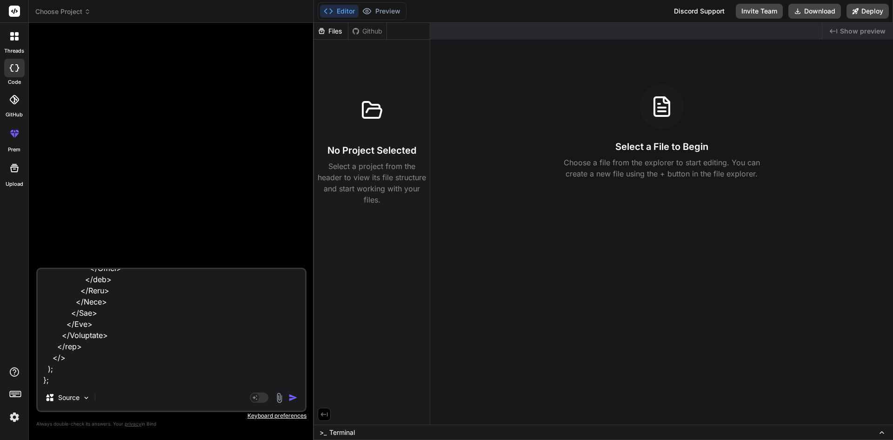
type textarea "x"
type textarea "import { Button, Card, Col, Container, Form, Row } from "react-bootstrap"; impo…"
click at [288, 395] on img "button" at bounding box center [292, 397] width 9 height 9
type textarea "x"
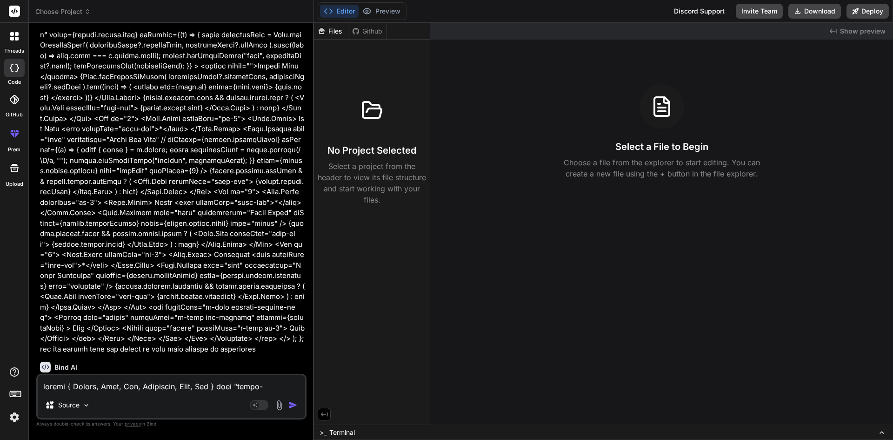
scroll to position [790, 0]
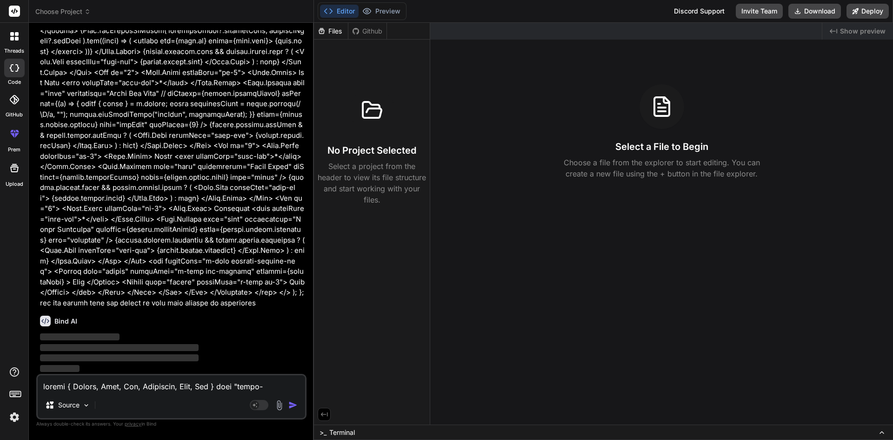
click at [294, 405] on img "button" at bounding box center [292, 404] width 9 height 9
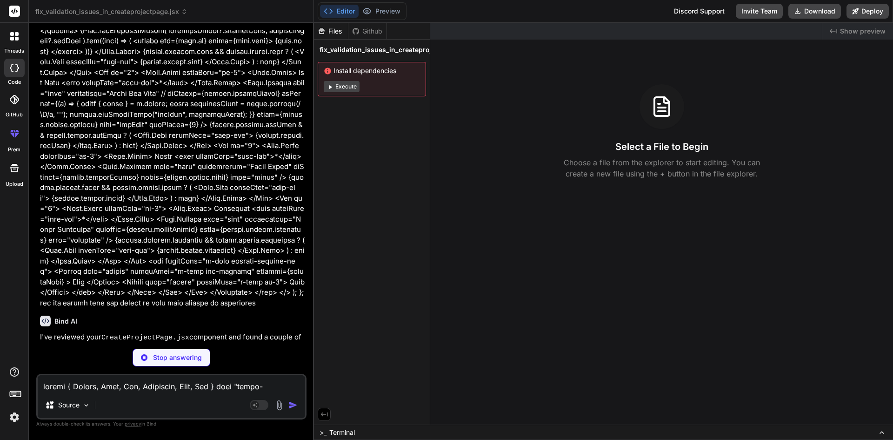
type textarea "x"
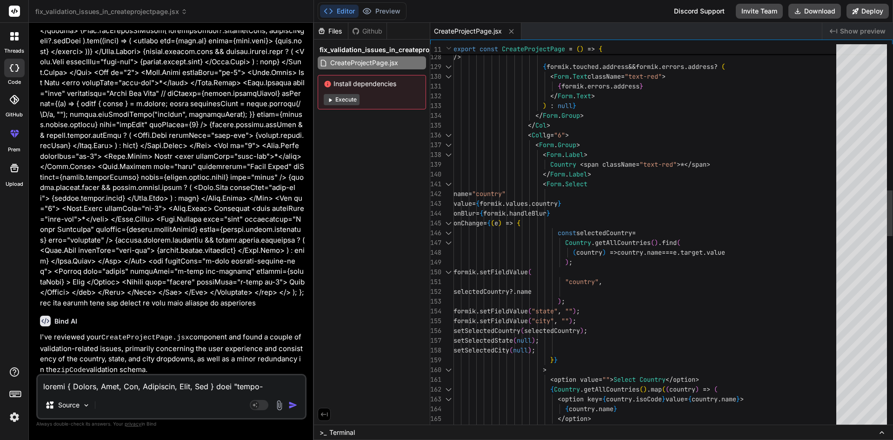
click at [623, 212] on div ") ; formik . setFieldValue ( "state" , "" ) ; formik . setFieldValue ( "city" ,…" at bounding box center [648, 433] width 389 height 3244
click at [734, 213] on div ") ; formik . setFieldValue ( "state" , "" ) ; formik . setFieldValue ( "city" ,…" at bounding box center [648, 433] width 389 height 3244
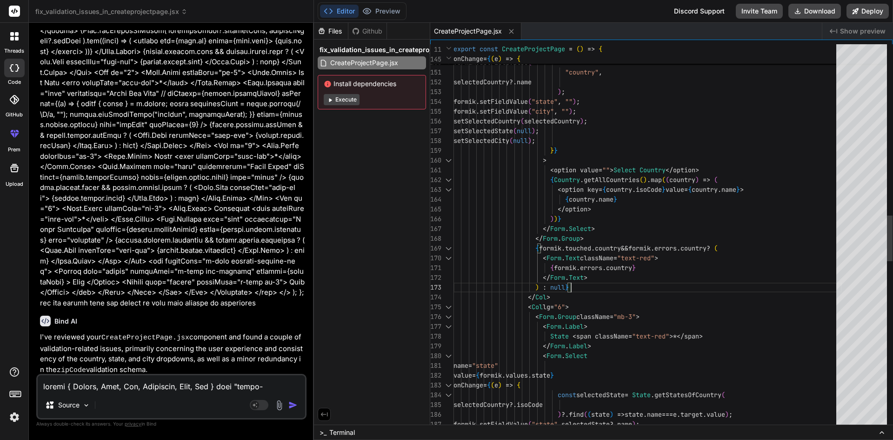
click at [583, 287] on div ""country" , selectedCountry ?. name ( country ) => country . name === e . targe…" at bounding box center [648, 224] width 389 height 3244
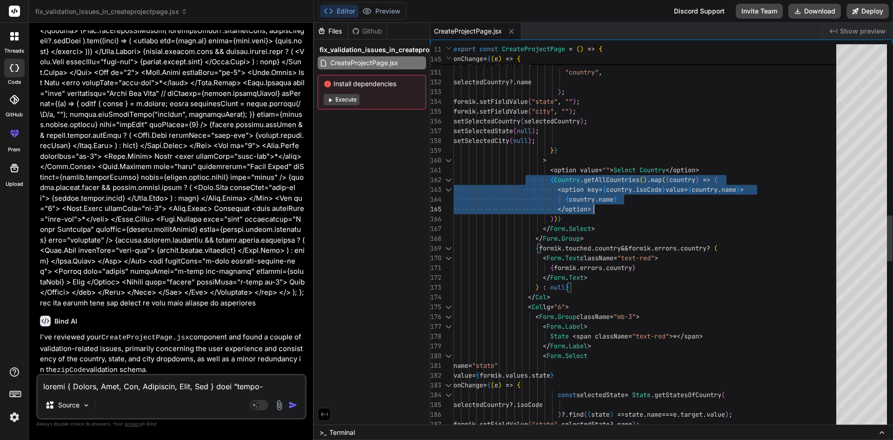
drag, startPoint x: 541, startPoint y: 185, endPoint x: 637, endPoint y: 223, distance: 103.8
click at [633, 222] on div ""country" , selectedCountry ?. name ( country ) => country . name === e . targe…" at bounding box center [648, 224] width 389 height 3244
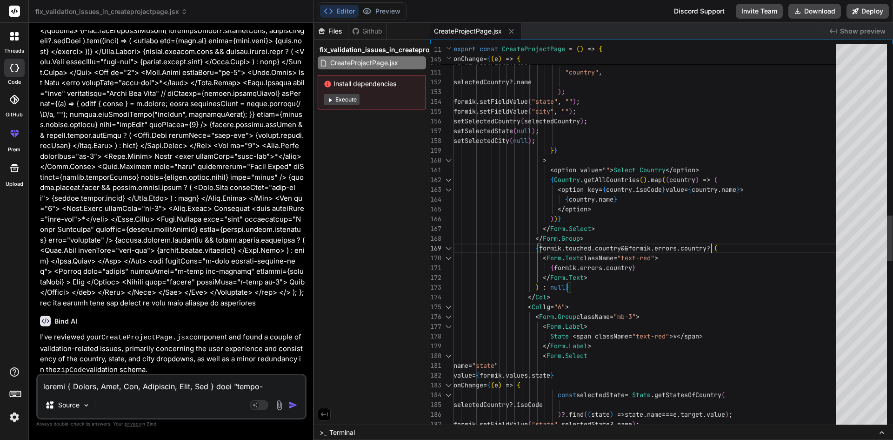
click at [714, 240] on div ""country" , selectedCountry ?. name ( country ) => country . name === e . targe…" at bounding box center [648, 224] width 389 height 3244
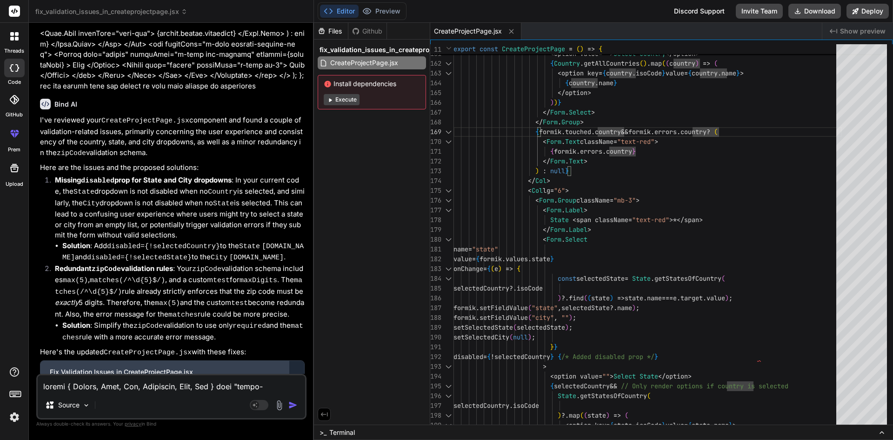
scroll to position [1039, 0]
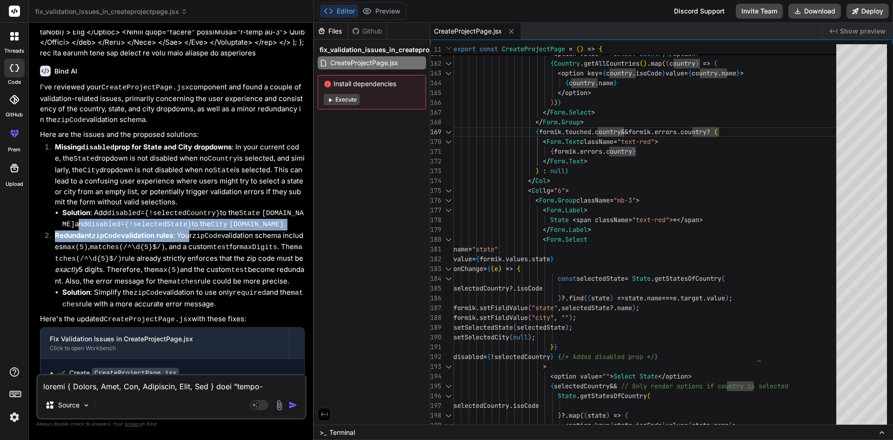
drag, startPoint x: 53, startPoint y: 221, endPoint x: 189, endPoint y: 228, distance: 136.0
click at [189, 228] on ol "Missing disabled prop for State and City dropdowns : In your current code, the …" at bounding box center [172, 226] width 265 height 168
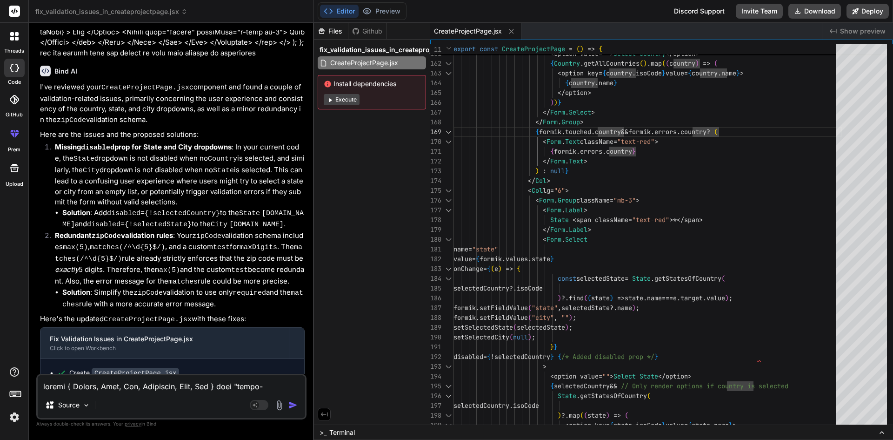
click at [185, 238] on p "Redundant zipCode validation rules : Your zipCode validation schema includes ma…" at bounding box center [180, 258] width 250 height 57
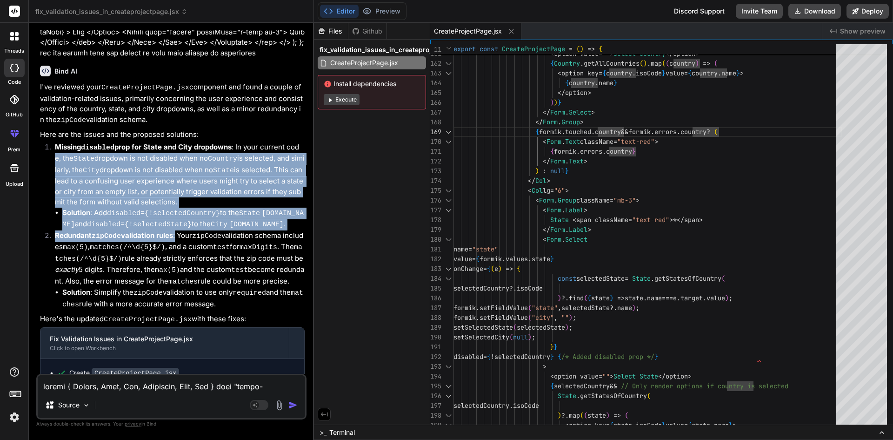
drag, startPoint x: 176, startPoint y: 229, endPoint x: 55, endPoint y: 153, distance: 143.0
click at [55, 153] on ol "Missing disabled prop for State and City dropdowns : In your current code, the …" at bounding box center [172, 226] width 265 height 168
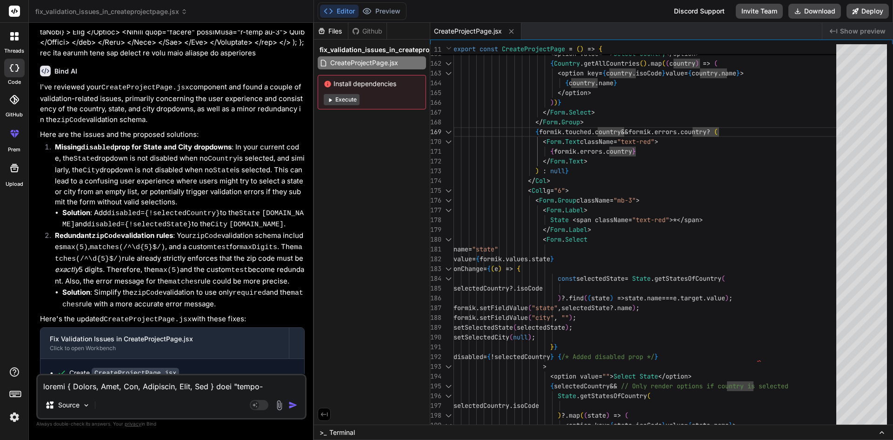
click at [193, 278] on code "matches" at bounding box center [182, 282] width 29 height 8
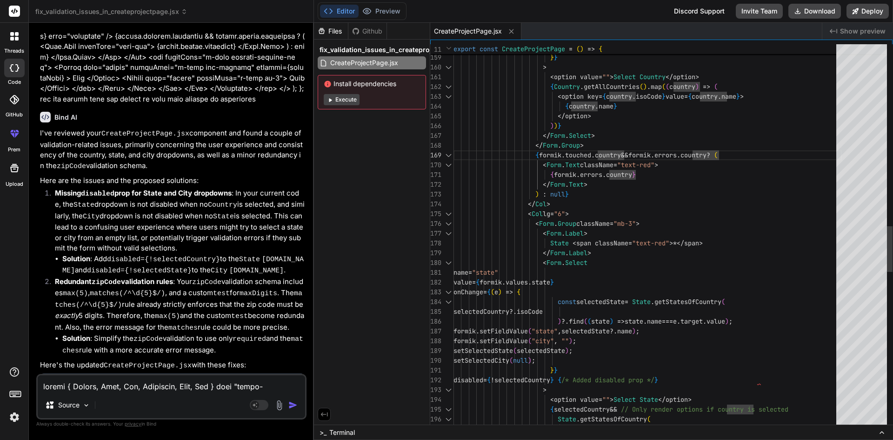
scroll to position [993, 0]
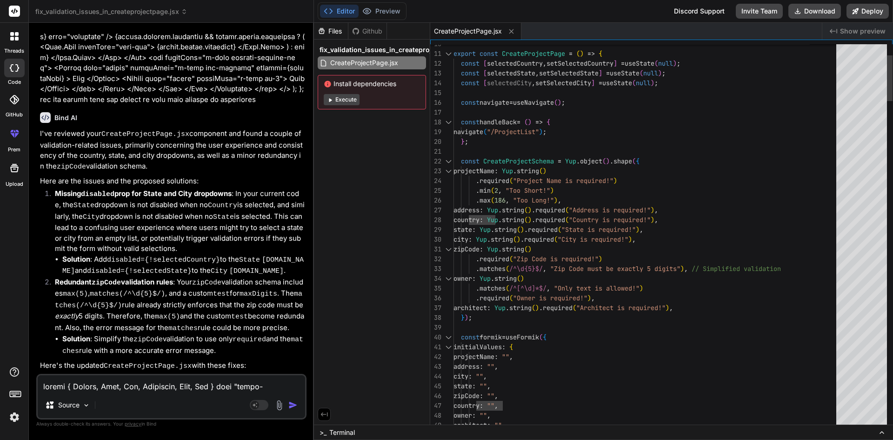
type textarea "zipCode: Yup.string() .required("Zip Code is required!") .matches(/^\d{5}$/, "Z…"
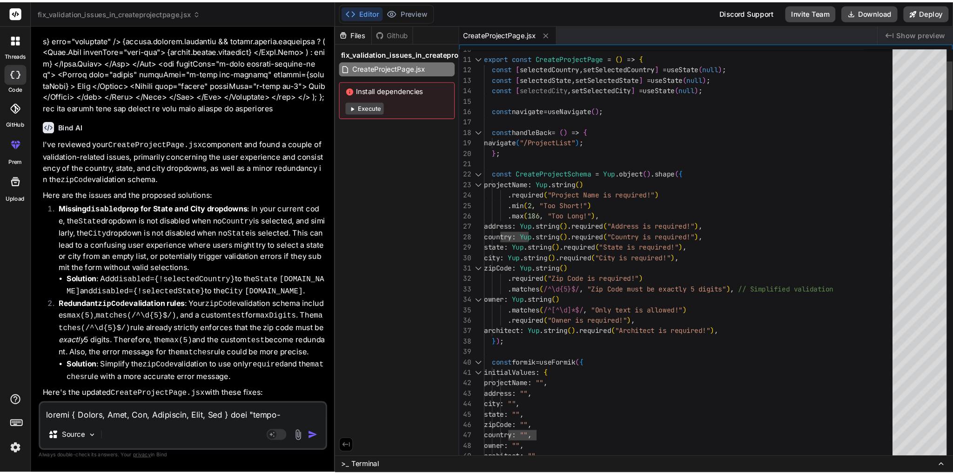
scroll to position [0, 0]
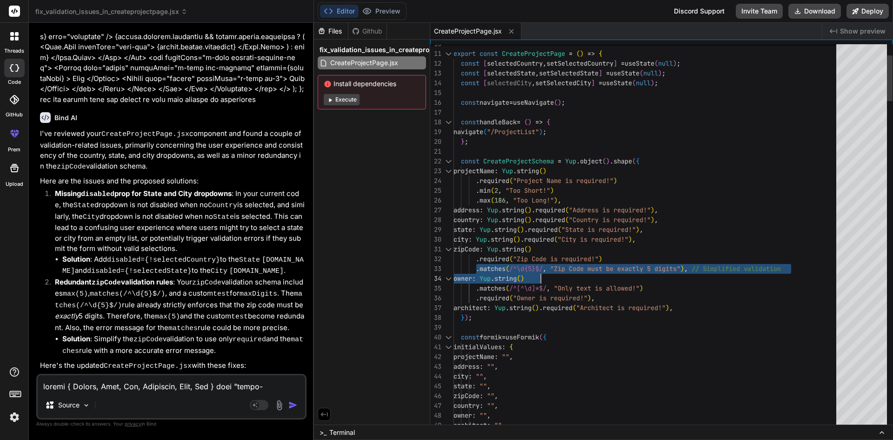
drag, startPoint x: 476, startPoint y: 262, endPoint x: 628, endPoint y: 268, distance: 152.3
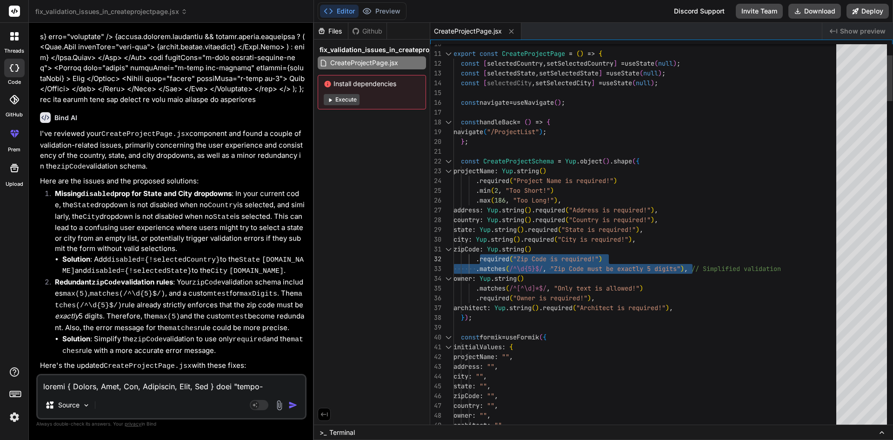
drag, startPoint x: 691, startPoint y: 267, endPoint x: 479, endPoint y: 258, distance: 212.4
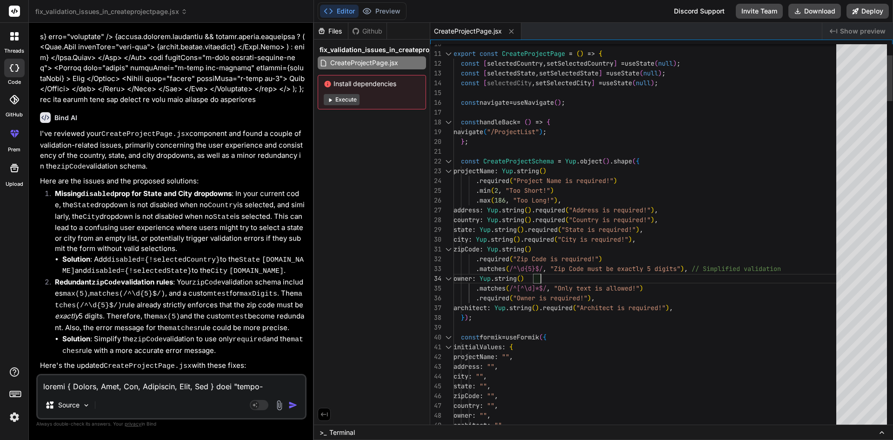
type textarea "x"
type textarea "city: Yup.string().required("City is required!"), zipCode: Yup.string() .requir…"
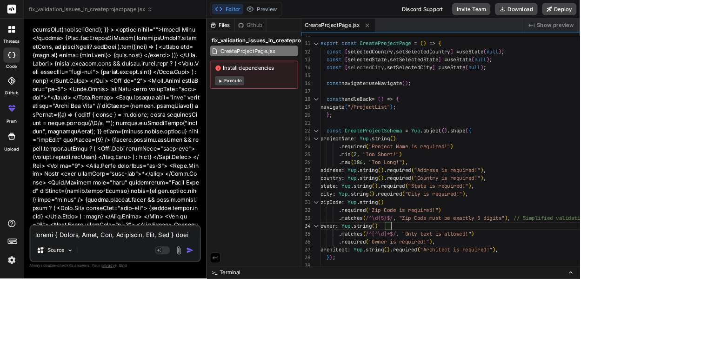
type textarea "x"
type textarea "zipCode: Yup.string() .required("Zip Code is required!") .matches(/^\d{5}$/, "Z…"
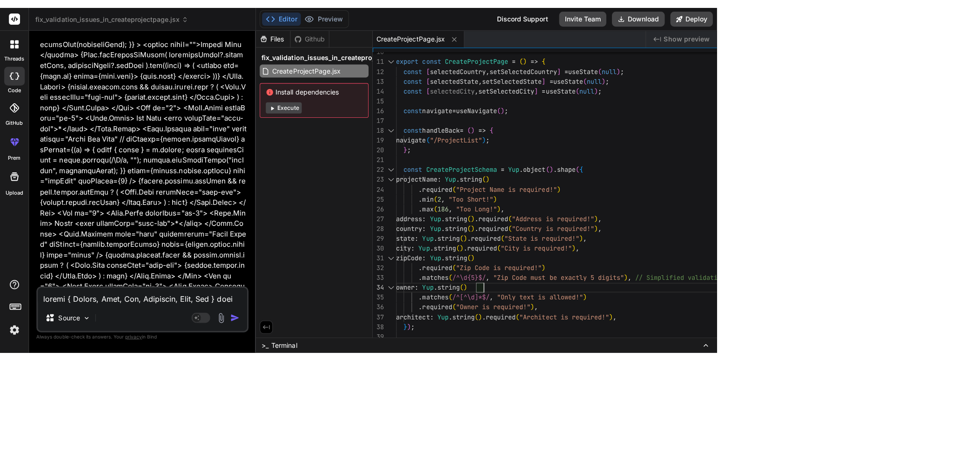
scroll to position [931, 0]
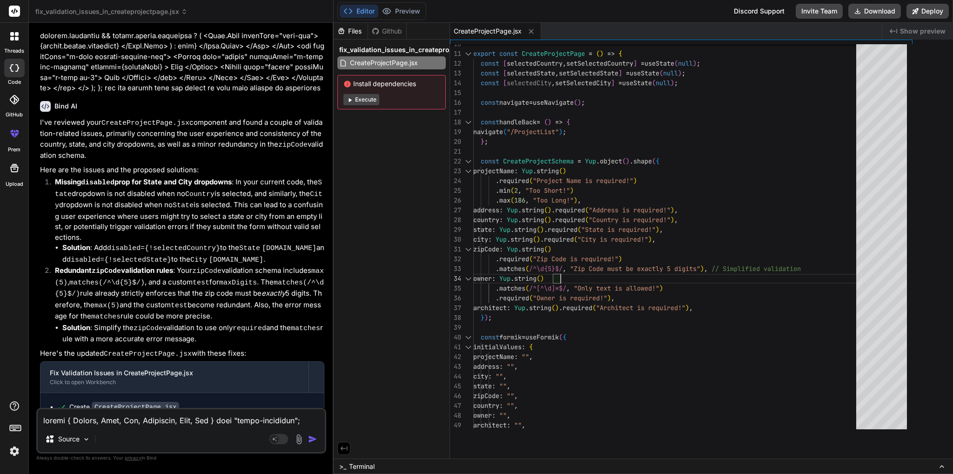
type textarea "x"
